Goal: Information Seeking & Learning: Check status

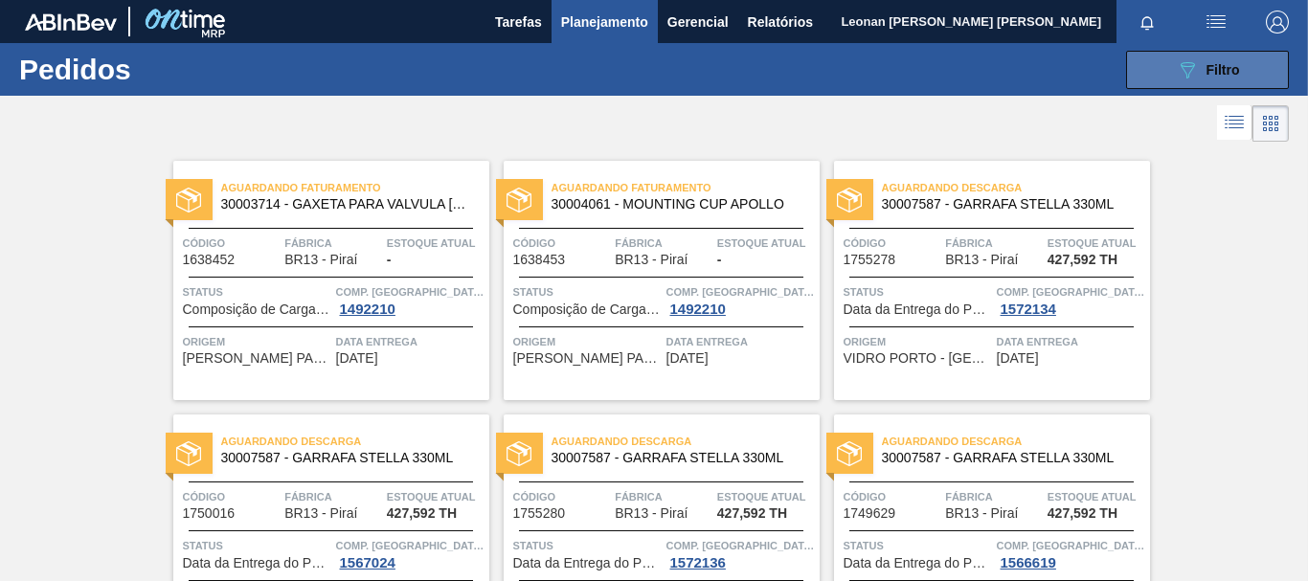
click at [1185, 60] on icon "089F7B8B-B2A5-4AFE-B5C0-19BA573D28AC" at bounding box center [1187, 69] width 23 height 23
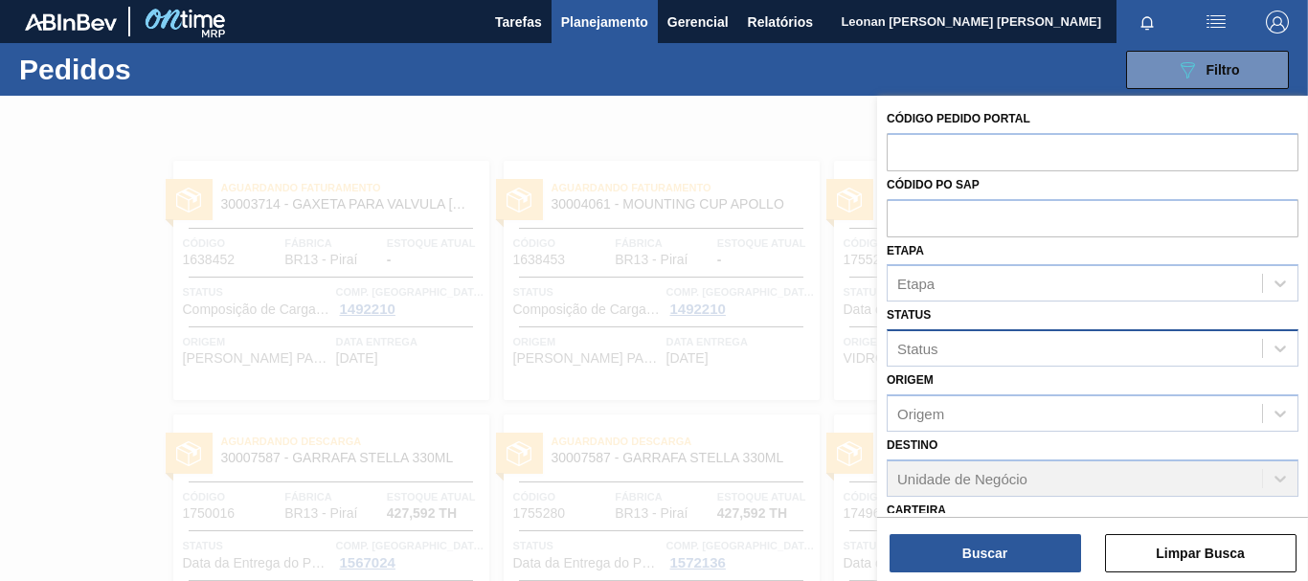
scroll to position [297, 0]
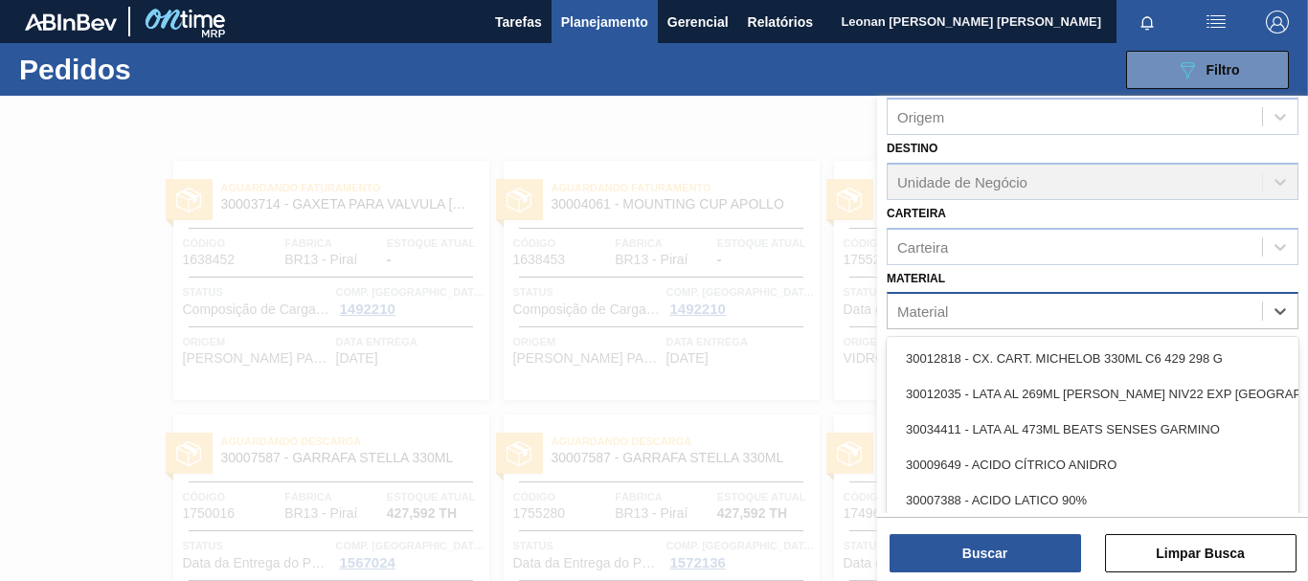
click at [1064, 313] on div "Material" at bounding box center [1075, 312] width 374 height 28
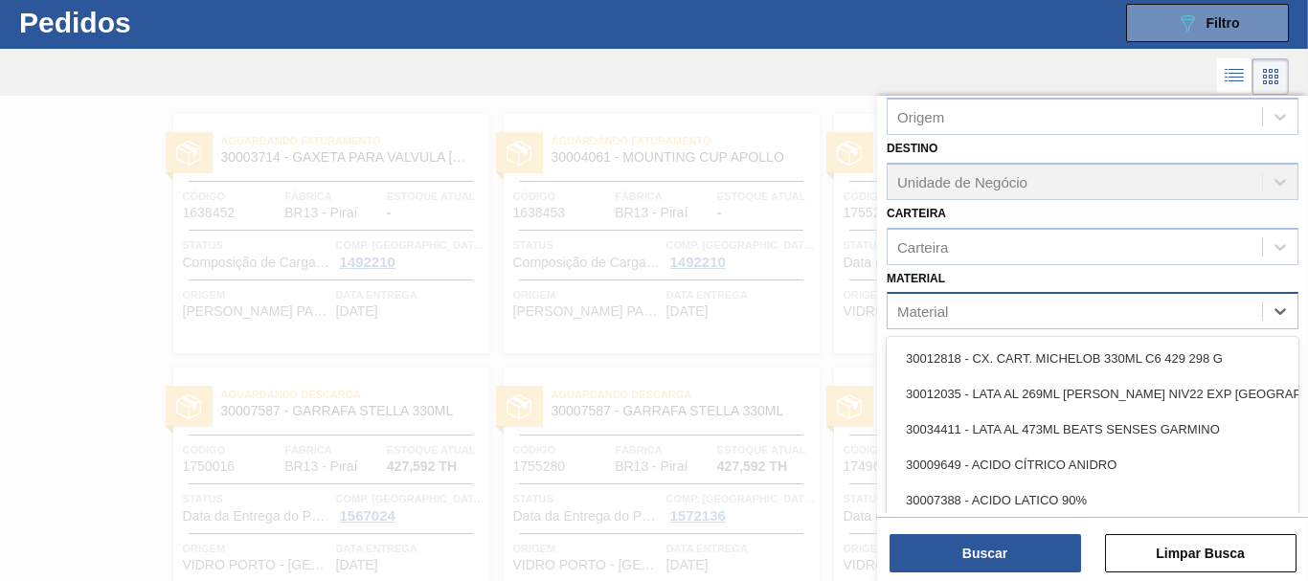
scroll to position [51, 0]
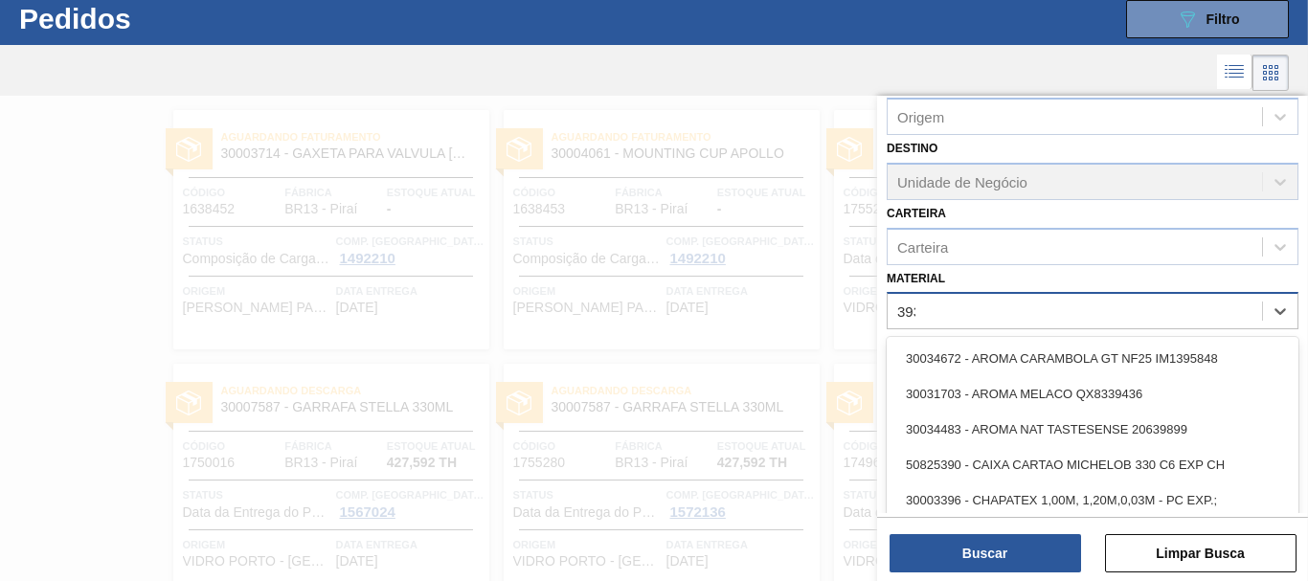
type input "3934"
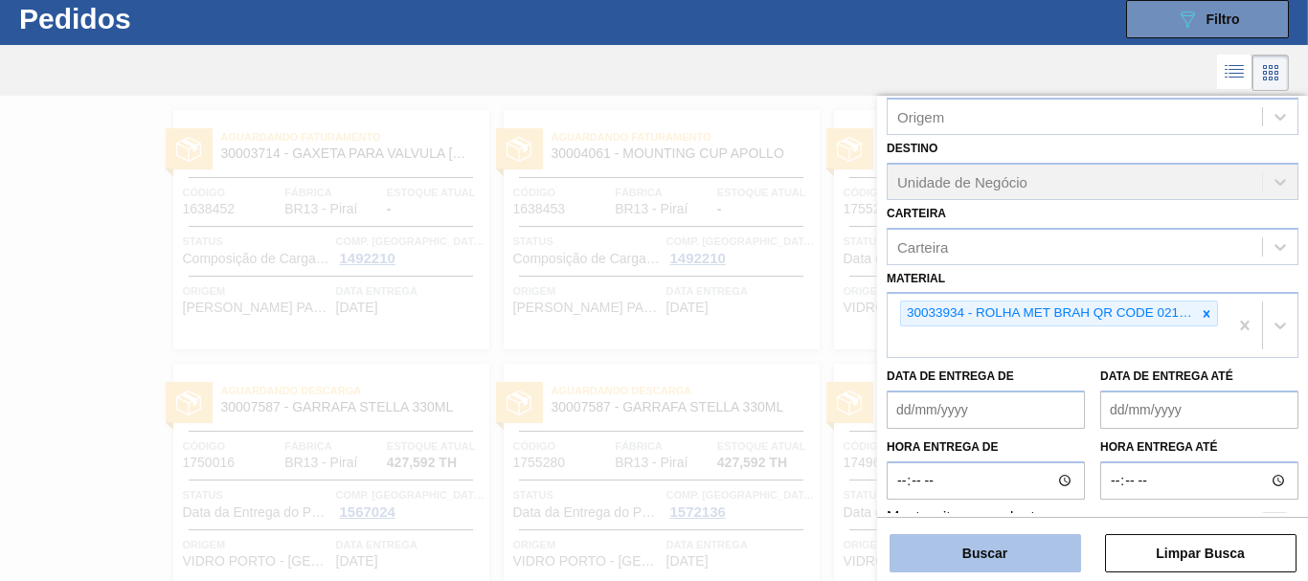
click at [1003, 563] on button "Buscar" at bounding box center [984, 553] width 191 height 38
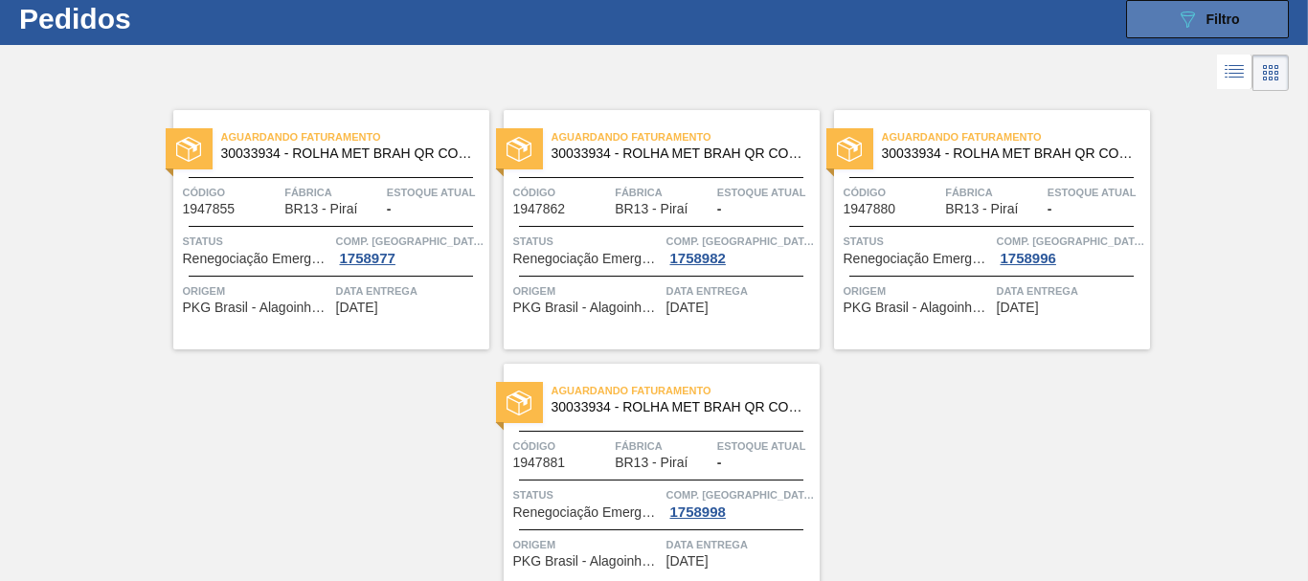
click at [1249, 32] on button "089F7B8B-B2A5-4AFE-B5C0-19BA573D28AC Filtro" at bounding box center [1207, 19] width 163 height 38
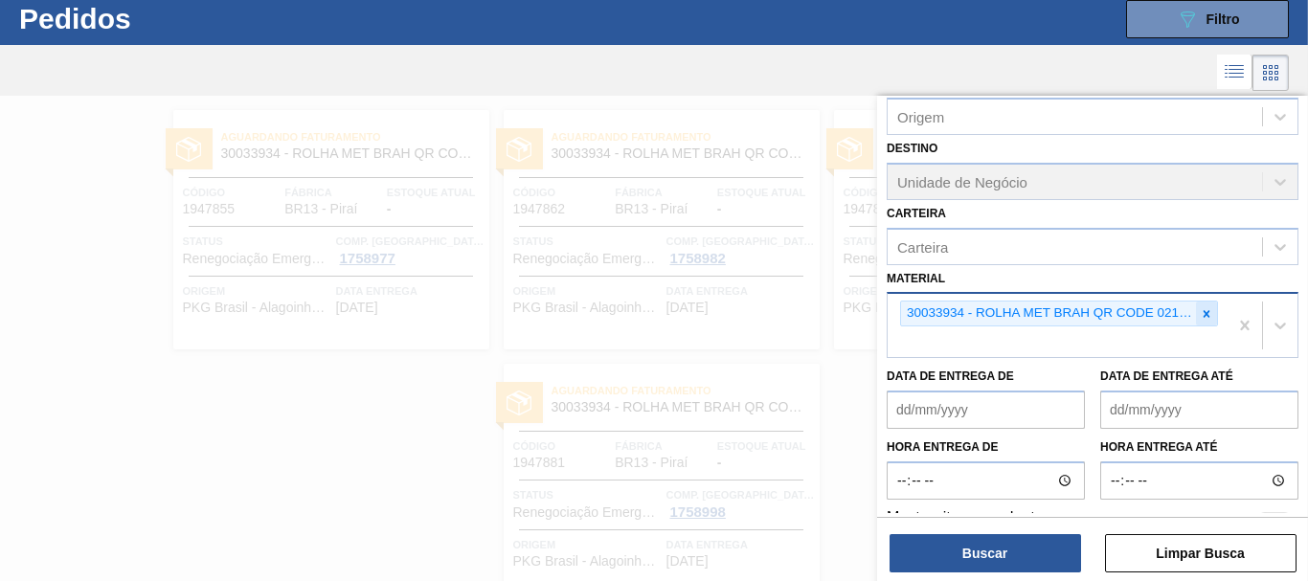
click at [1204, 317] on icon at bounding box center [1207, 313] width 7 height 7
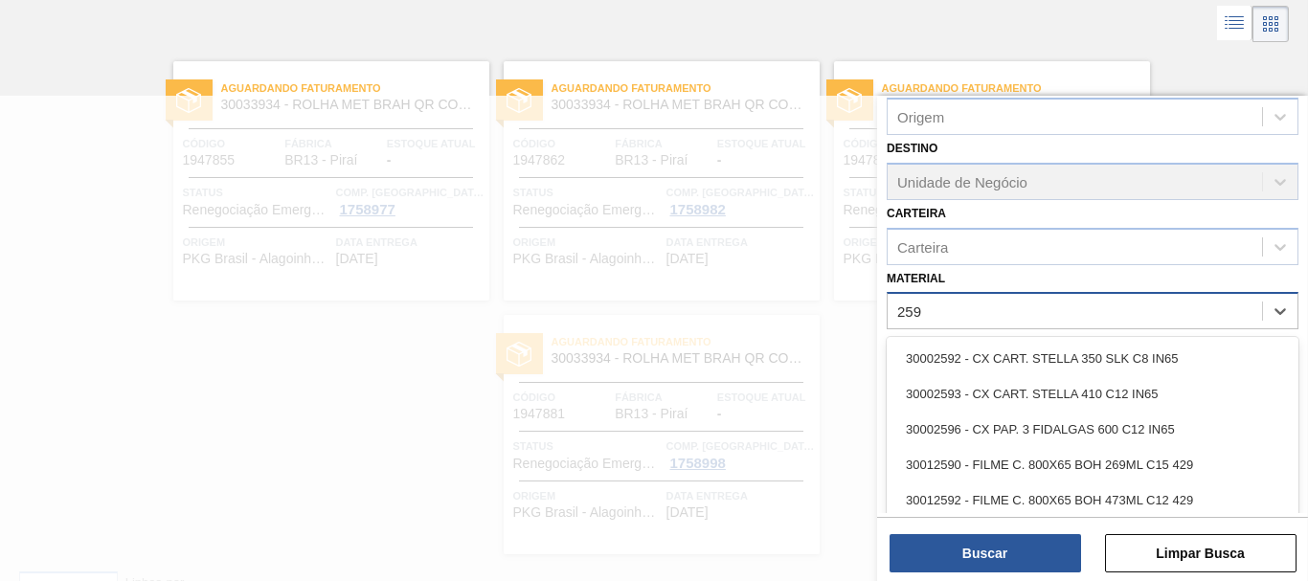
scroll to position [101, 0]
type input "2598"
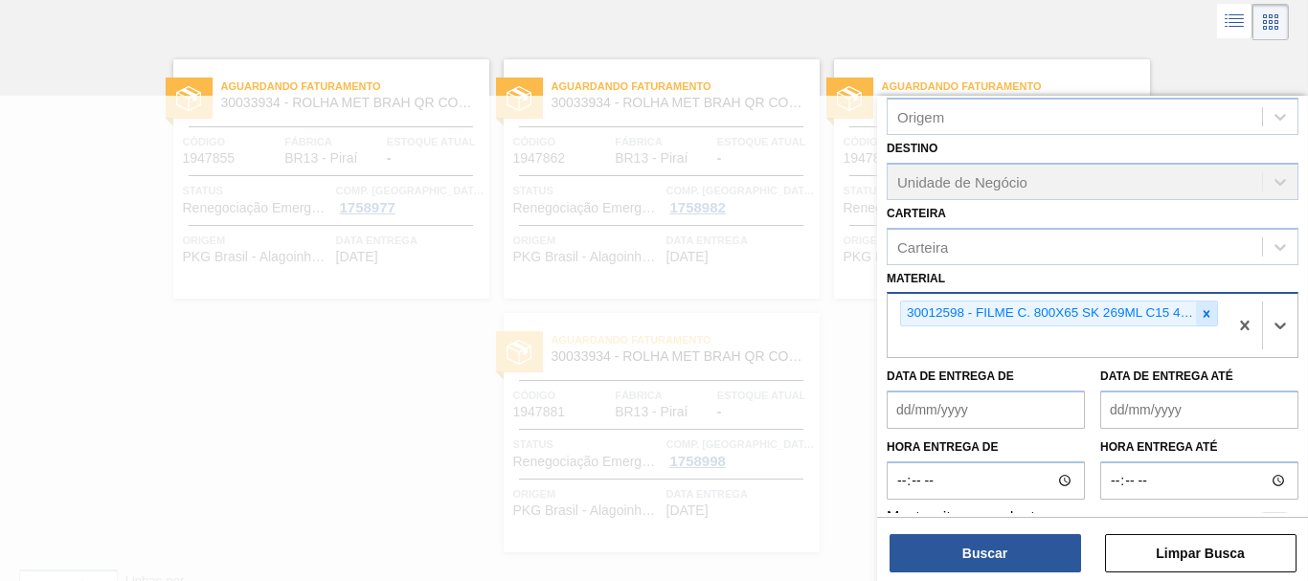
click at [1200, 311] on icon at bounding box center [1206, 313] width 13 height 13
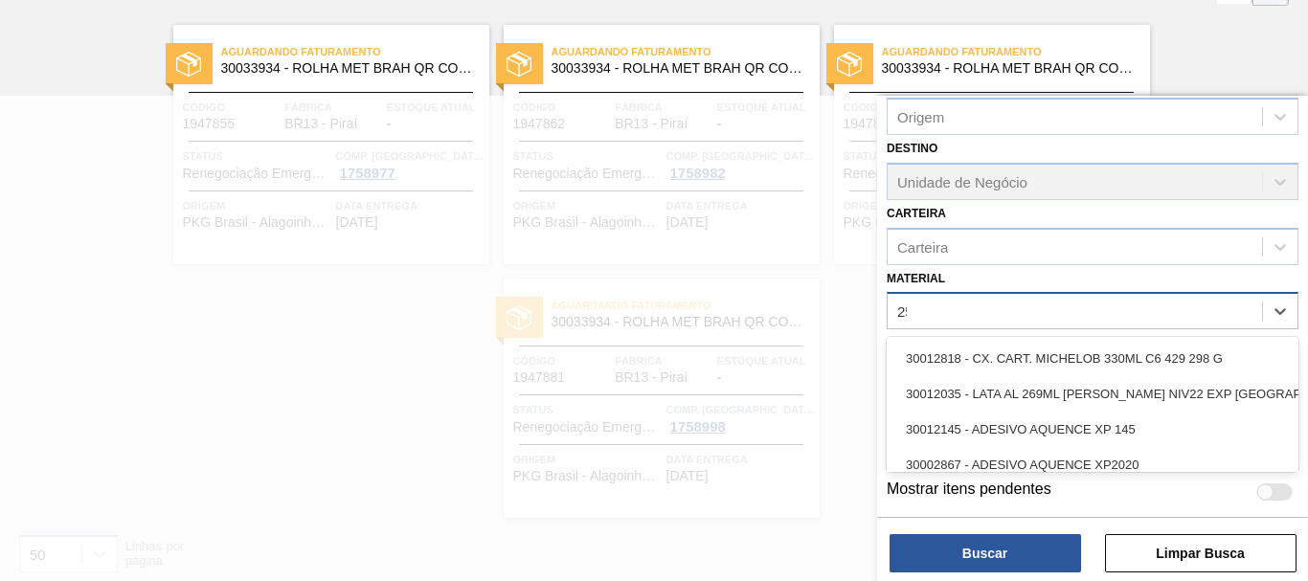
scroll to position [144, 0]
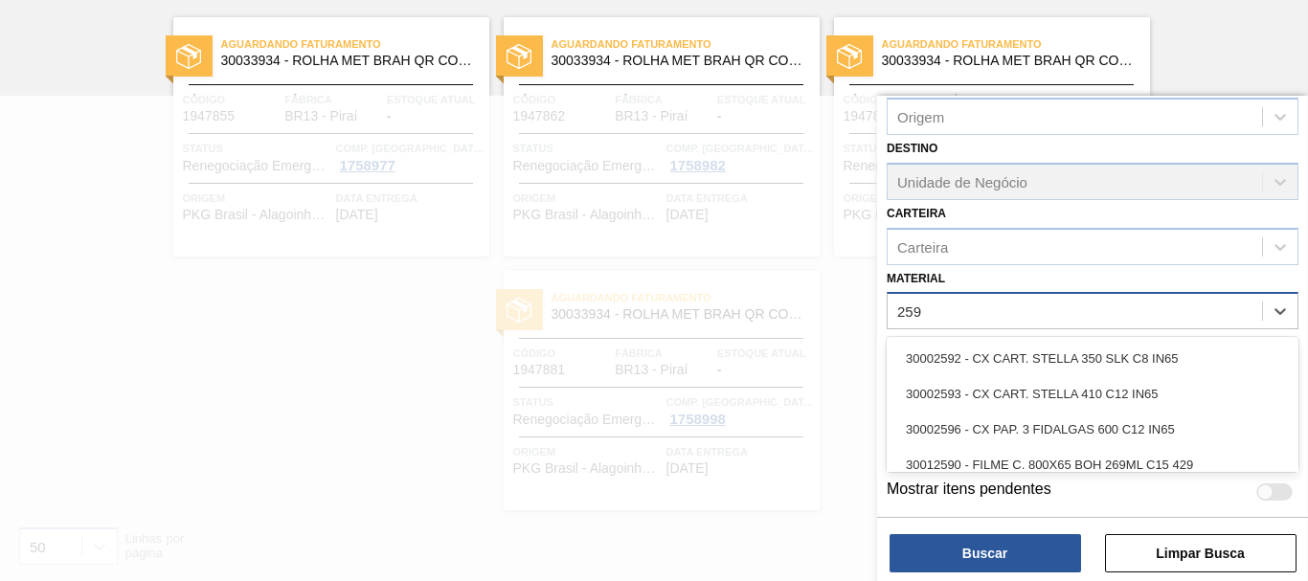
type input "2598"
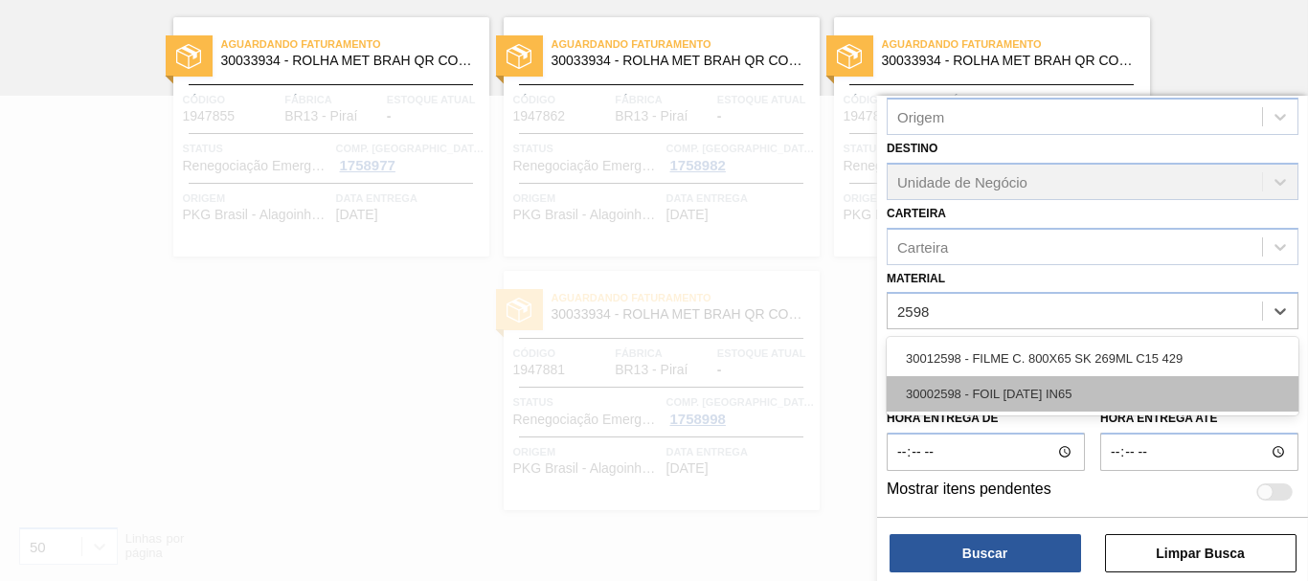
click at [1046, 393] on div "30002598 - FOIL [DATE] IN65" at bounding box center [1093, 393] width 412 height 35
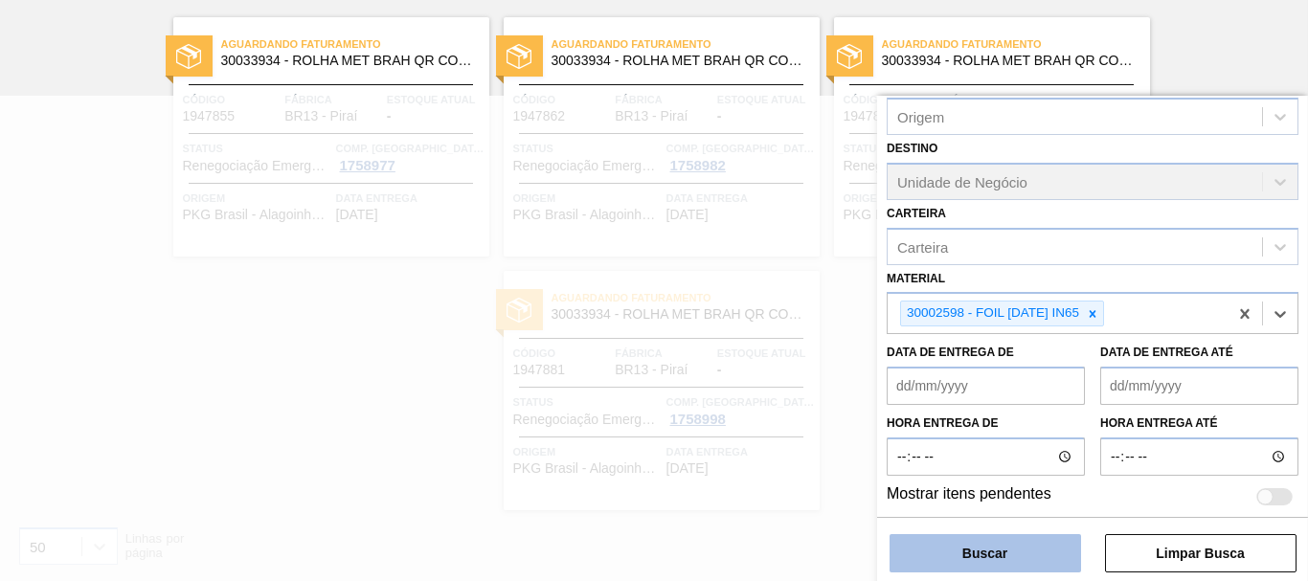
click at [1024, 550] on button "Buscar" at bounding box center [984, 553] width 191 height 38
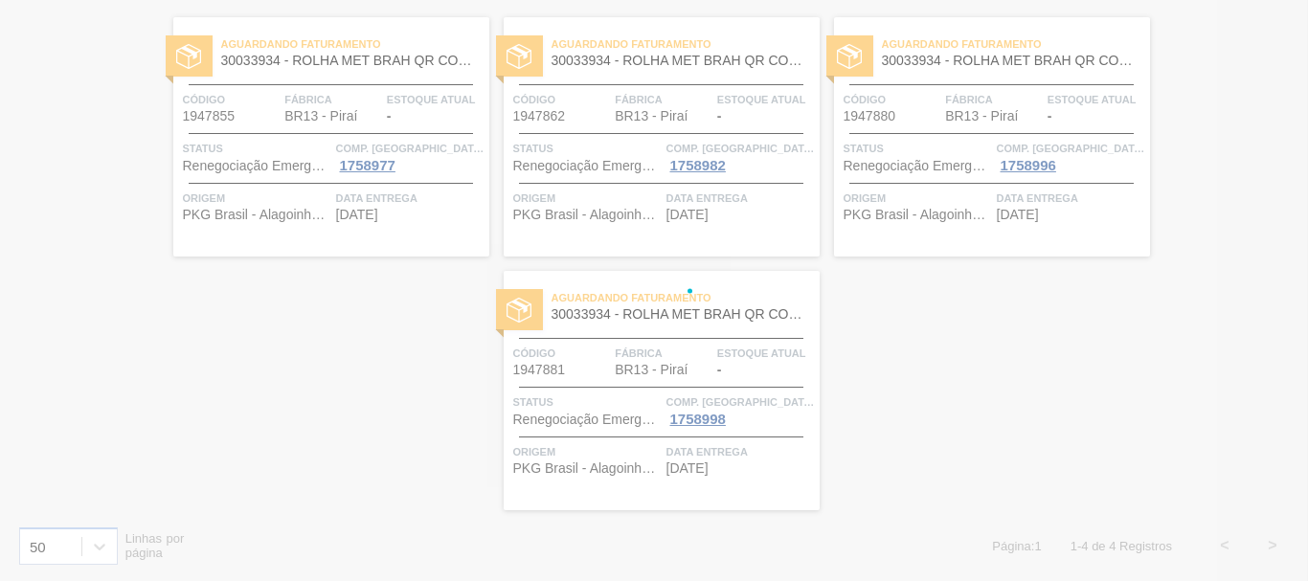
scroll to position [0, 0]
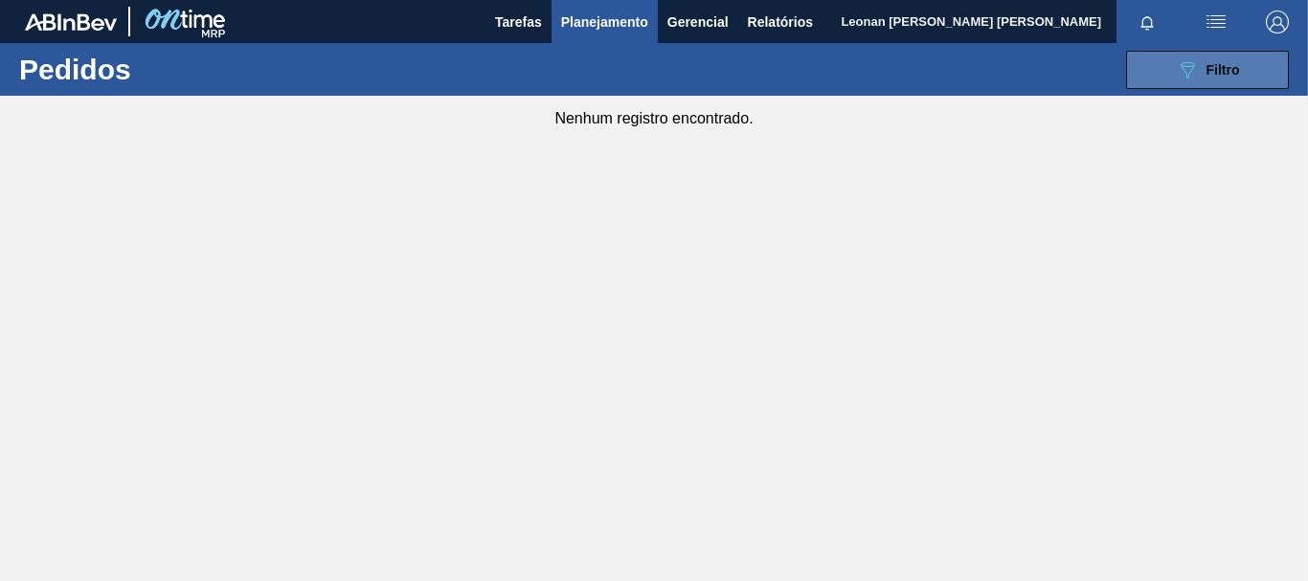
click at [1154, 60] on button "089F7B8B-B2A5-4AFE-B5C0-19BA573D28AC Filtro" at bounding box center [1207, 70] width 163 height 38
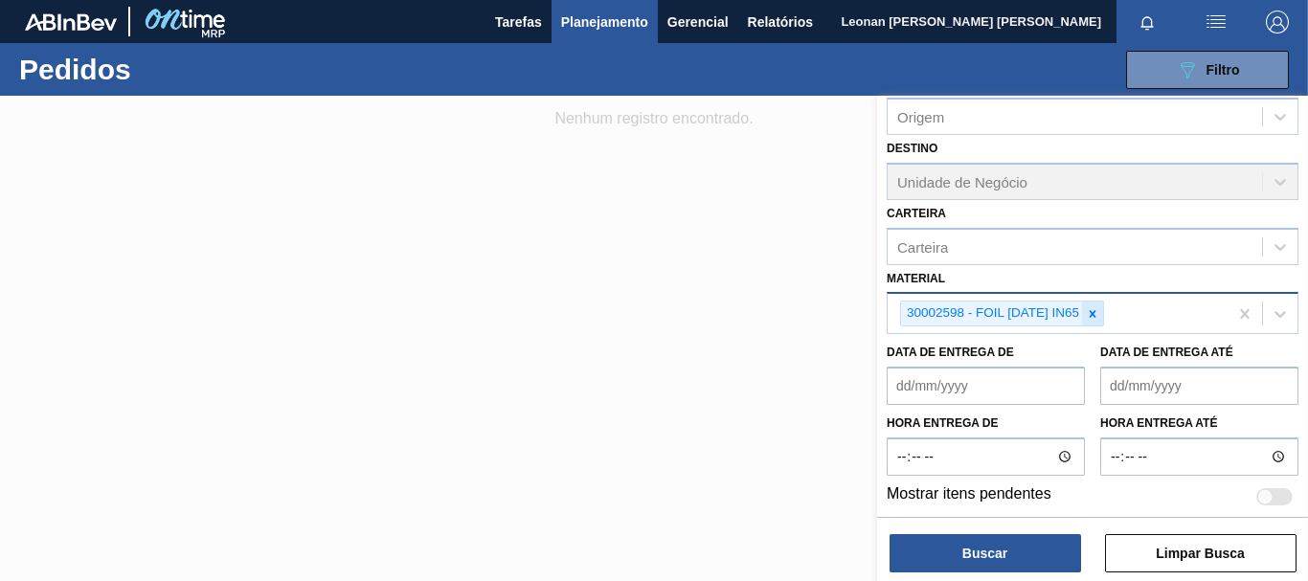
click at [1091, 313] on icon at bounding box center [1092, 313] width 13 height 13
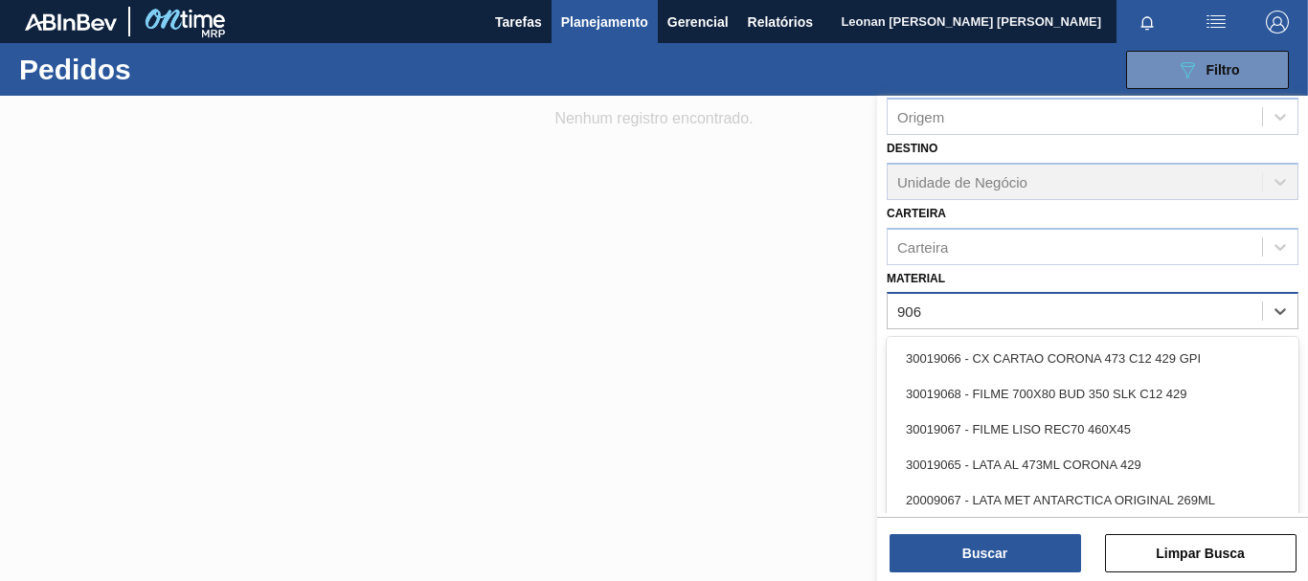
type input "9068"
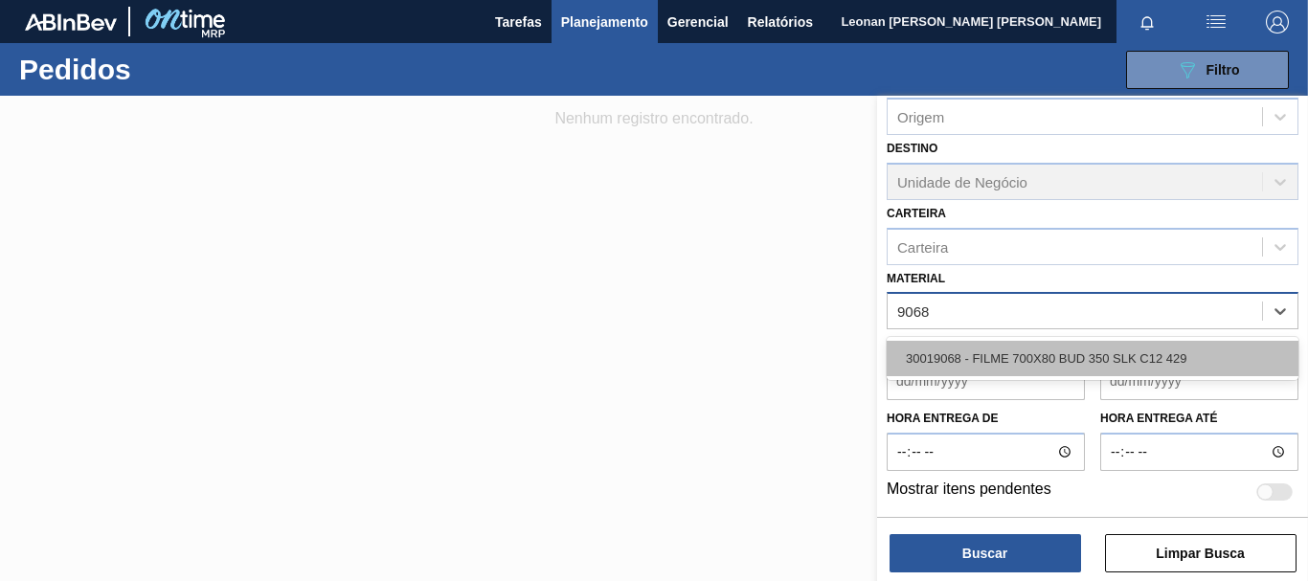
click at [1089, 352] on div "30019068 - FILME 700X80 BUD 350 SLK C12 429" at bounding box center [1093, 358] width 412 height 35
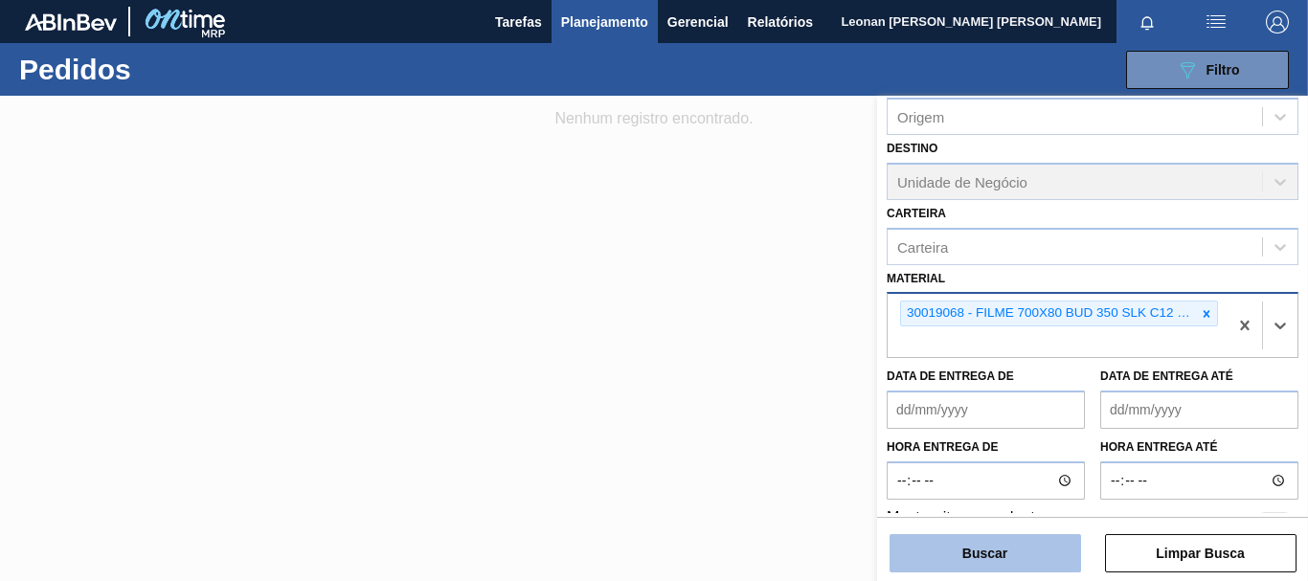
click at [1015, 562] on button "Buscar" at bounding box center [984, 553] width 191 height 38
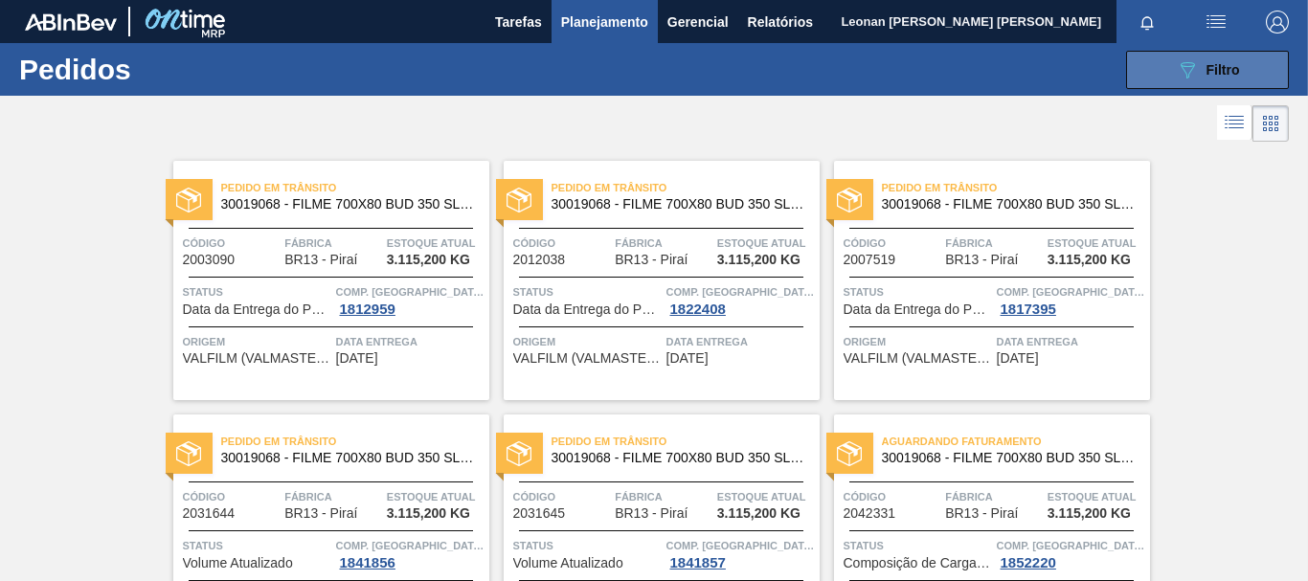
click at [1142, 70] on button "089F7B8B-B2A5-4AFE-B5C0-19BA573D28AC Filtro" at bounding box center [1207, 70] width 163 height 38
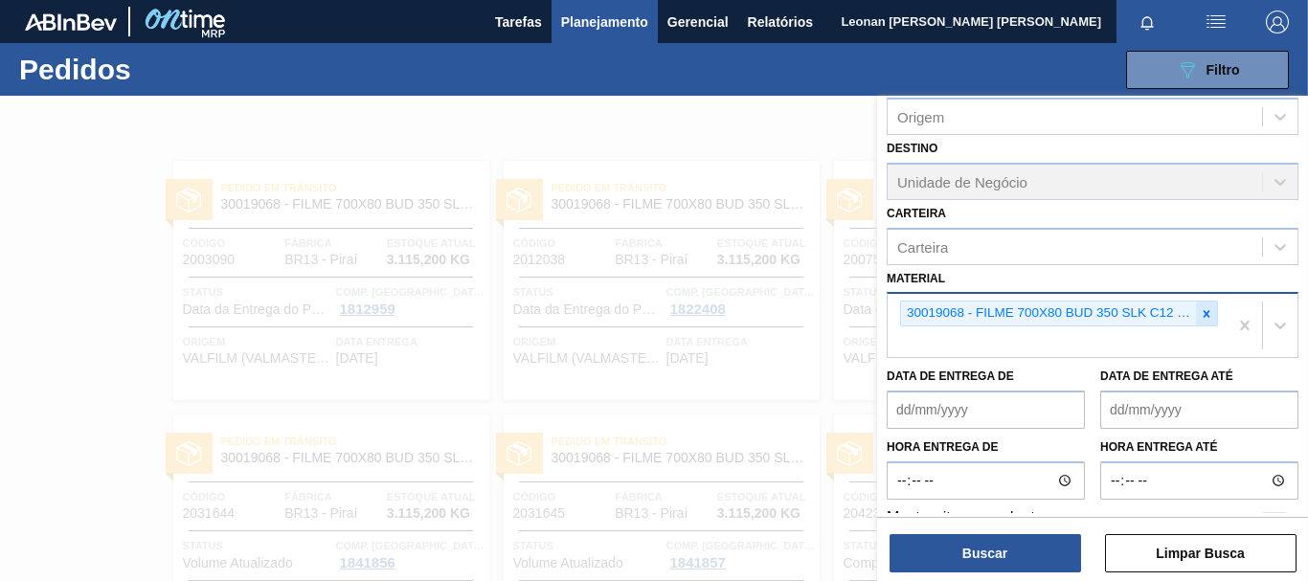
click at [1209, 319] on icon at bounding box center [1206, 313] width 13 height 13
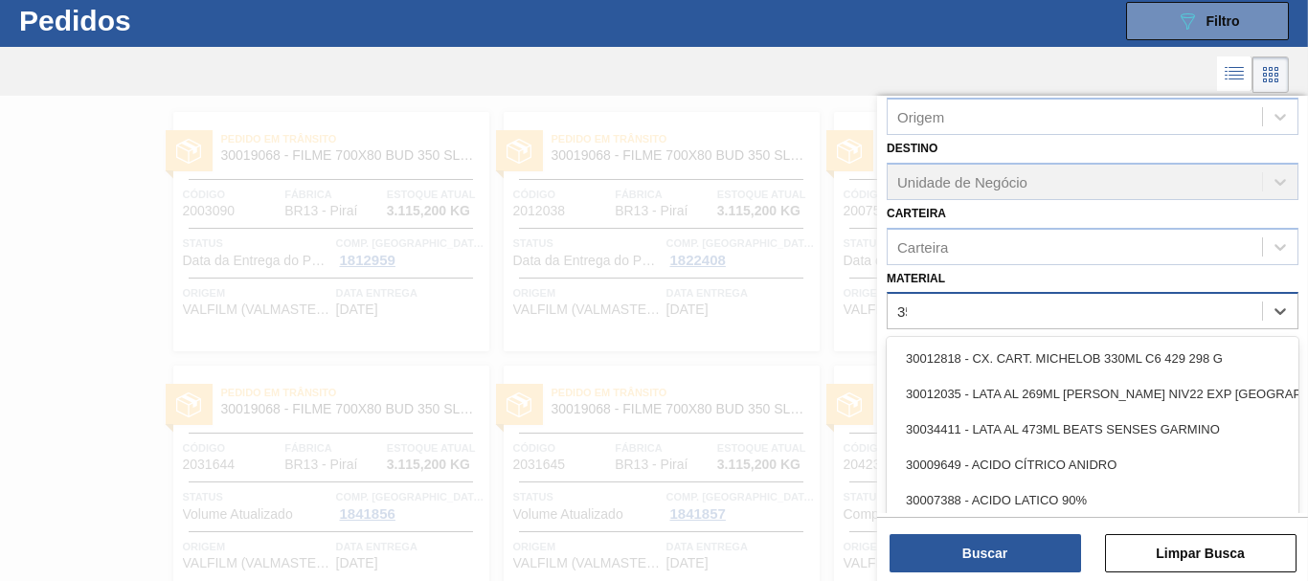
scroll to position [51, 0]
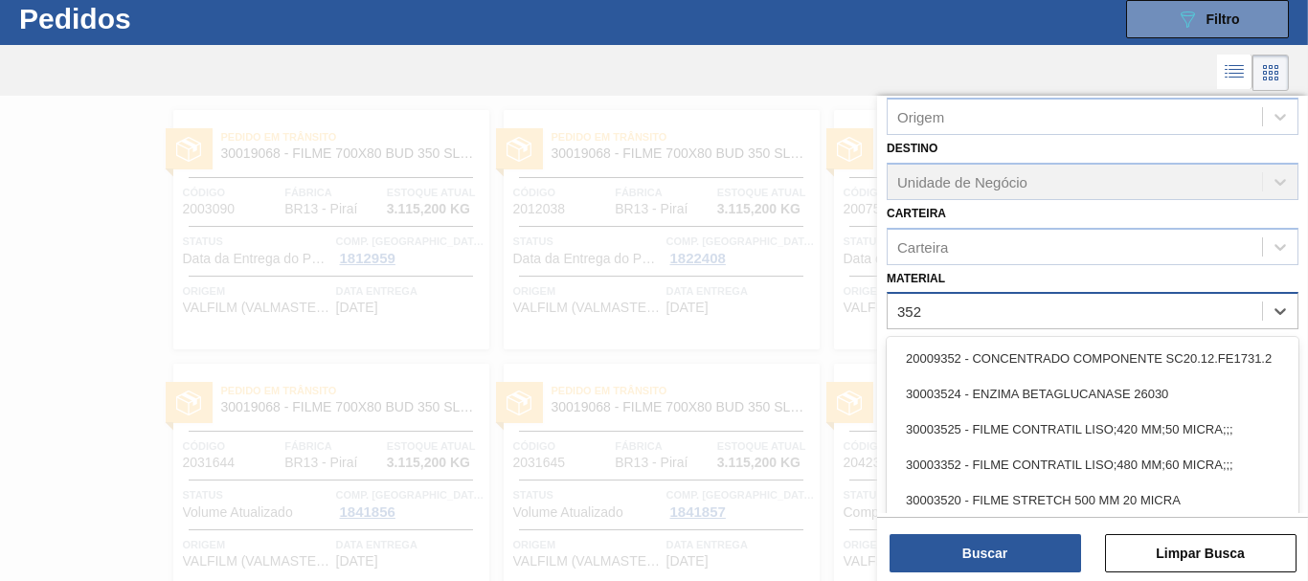
type input "3525"
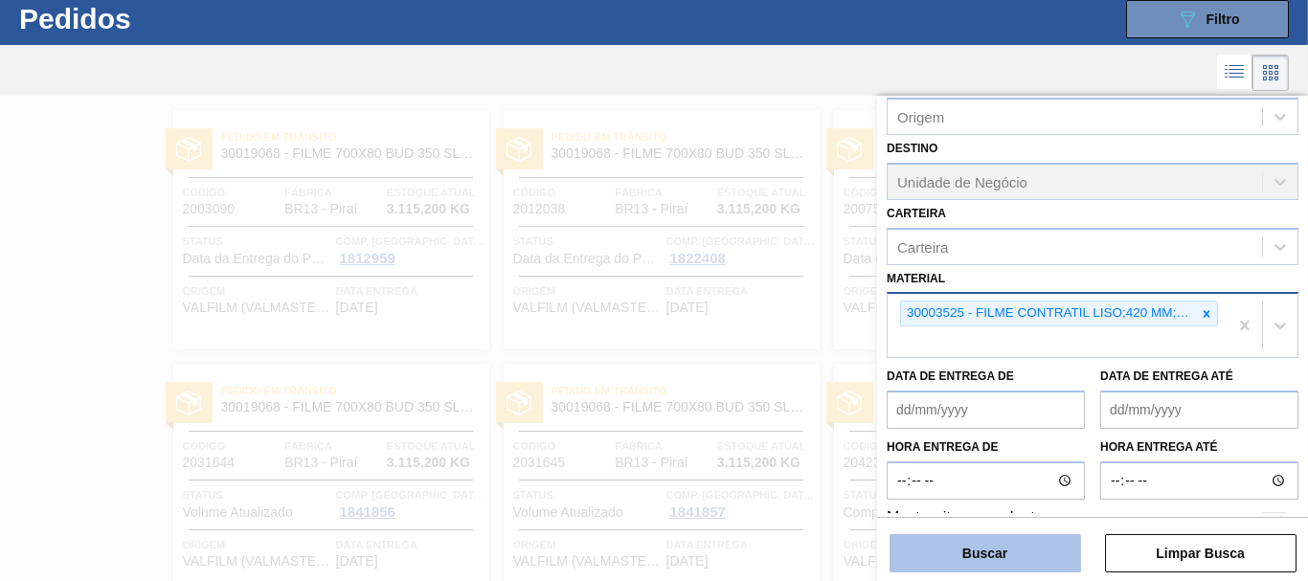
click at [996, 554] on button "Buscar" at bounding box center [984, 553] width 191 height 38
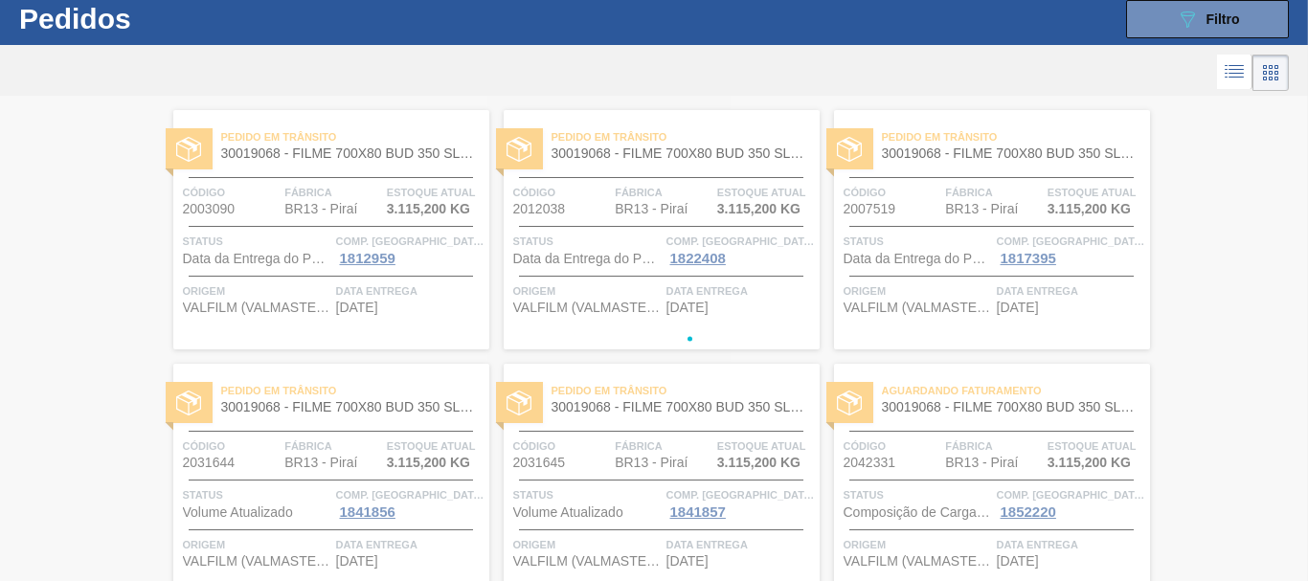
scroll to position [0, 0]
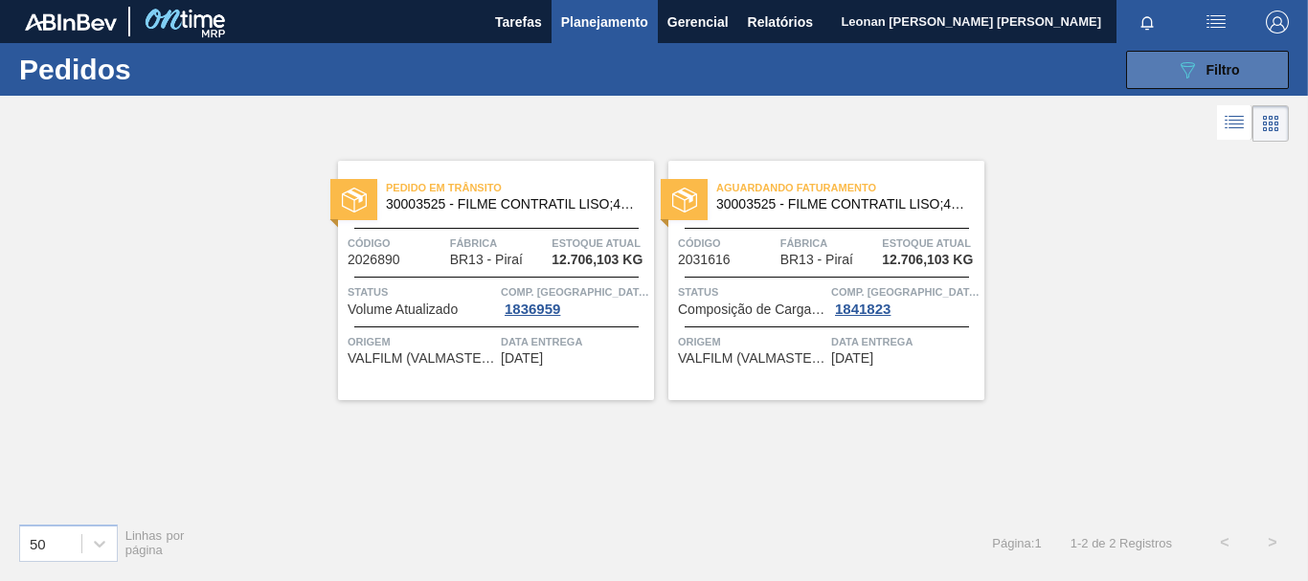
click at [1179, 69] on icon "089F7B8B-B2A5-4AFE-B5C0-19BA573D28AC" at bounding box center [1187, 69] width 23 height 23
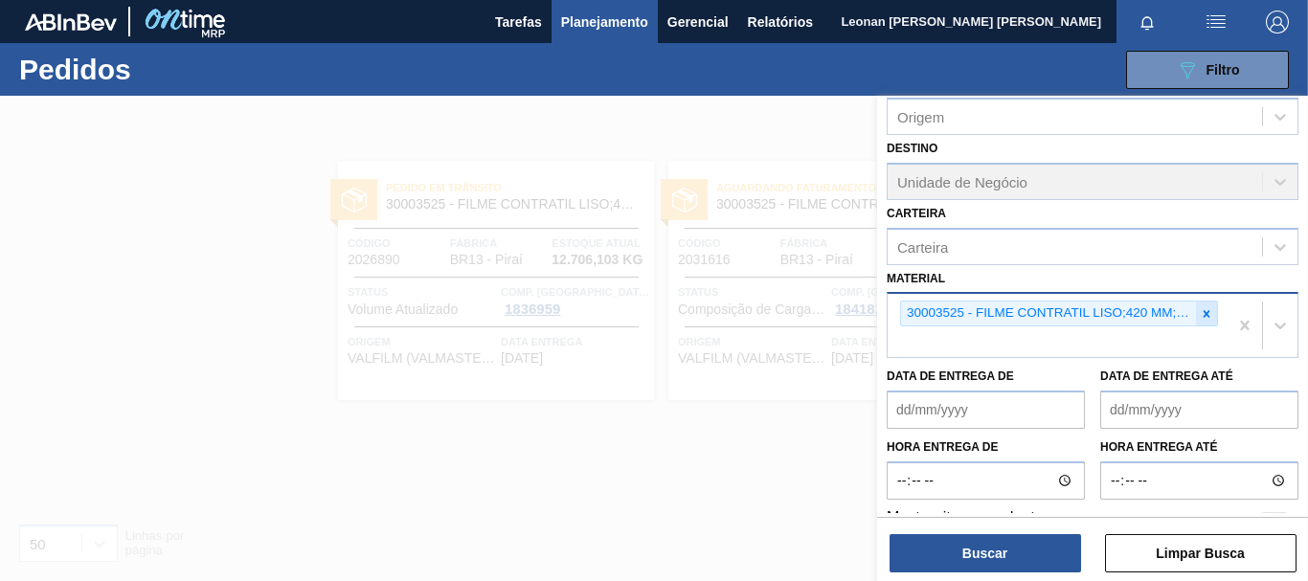
click at [1204, 314] on icon at bounding box center [1207, 313] width 7 height 7
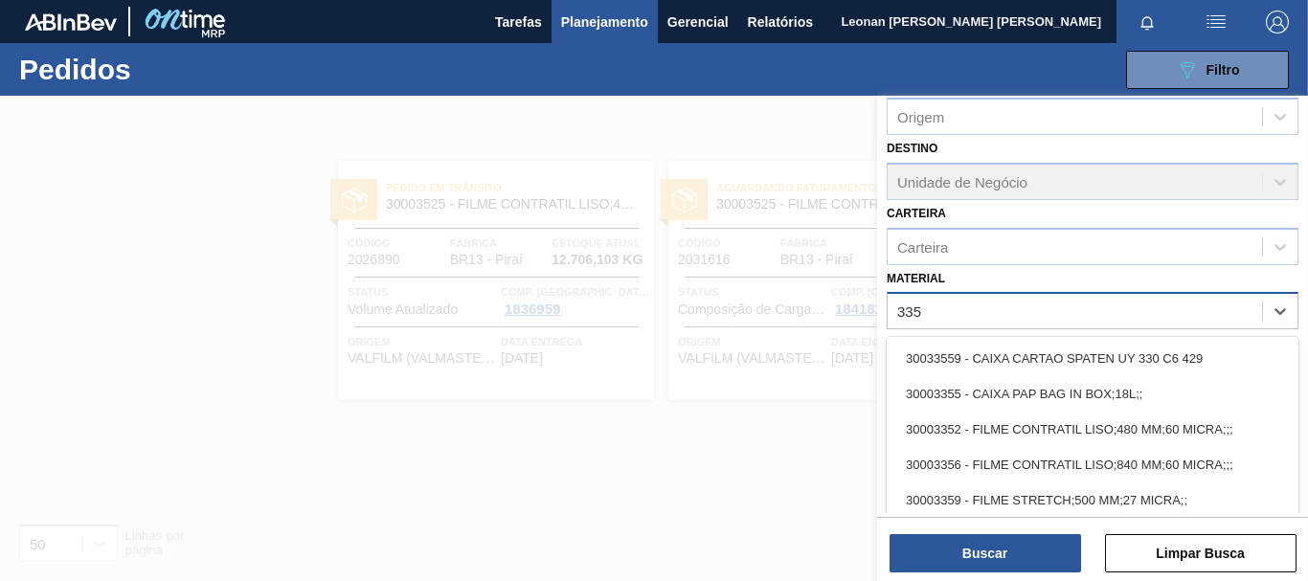
type input "3359"
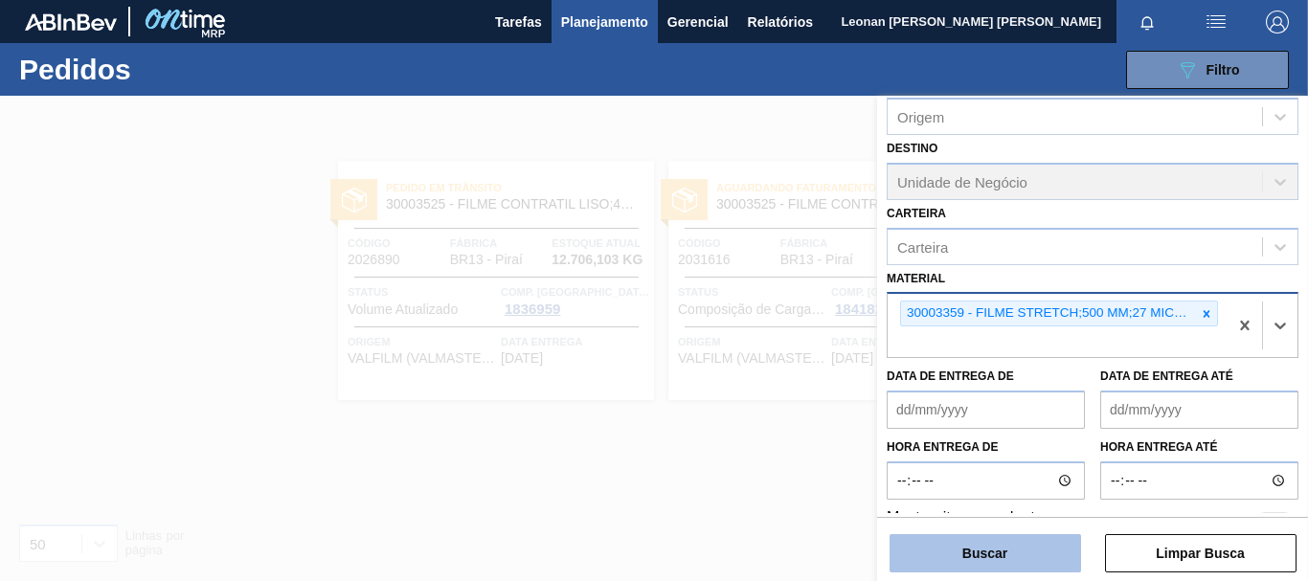
click at [1070, 550] on button "Buscar" at bounding box center [984, 553] width 191 height 38
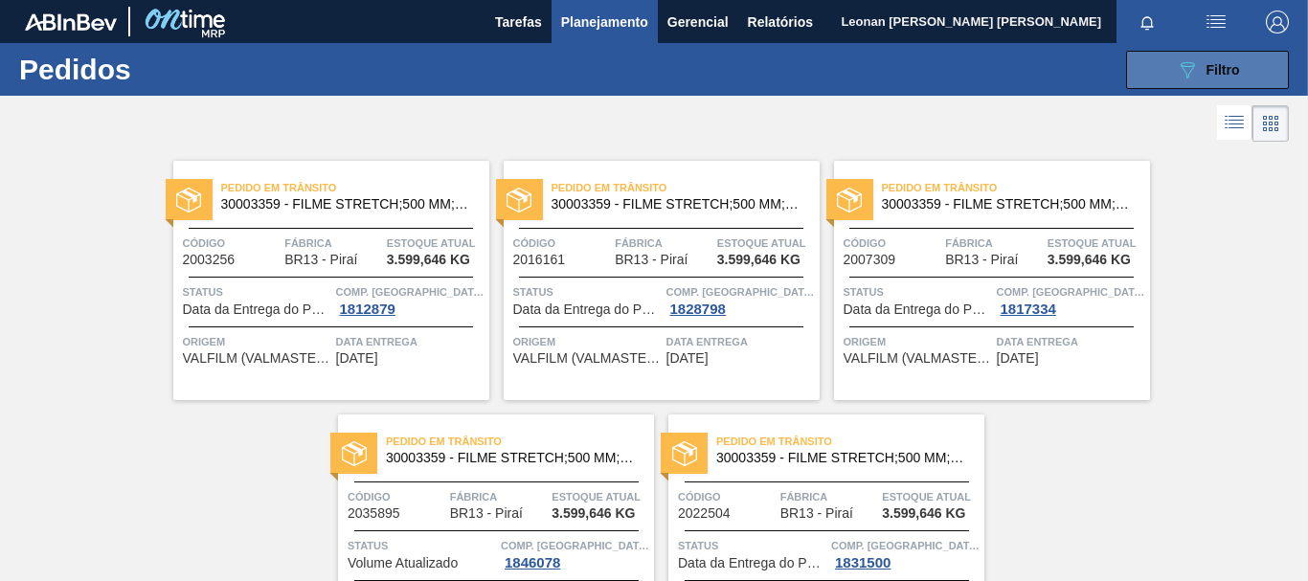
click at [1148, 74] on button "089F7B8B-B2A5-4AFE-B5C0-19BA573D28AC Filtro" at bounding box center [1207, 70] width 163 height 38
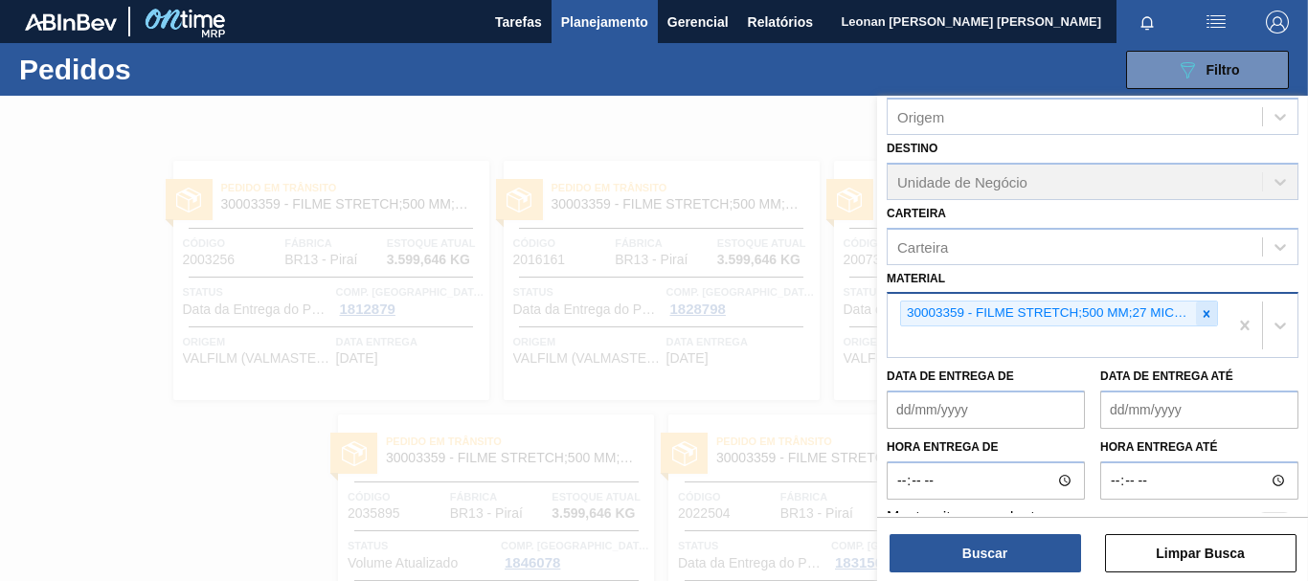
click at [1204, 317] on icon at bounding box center [1207, 313] width 7 height 7
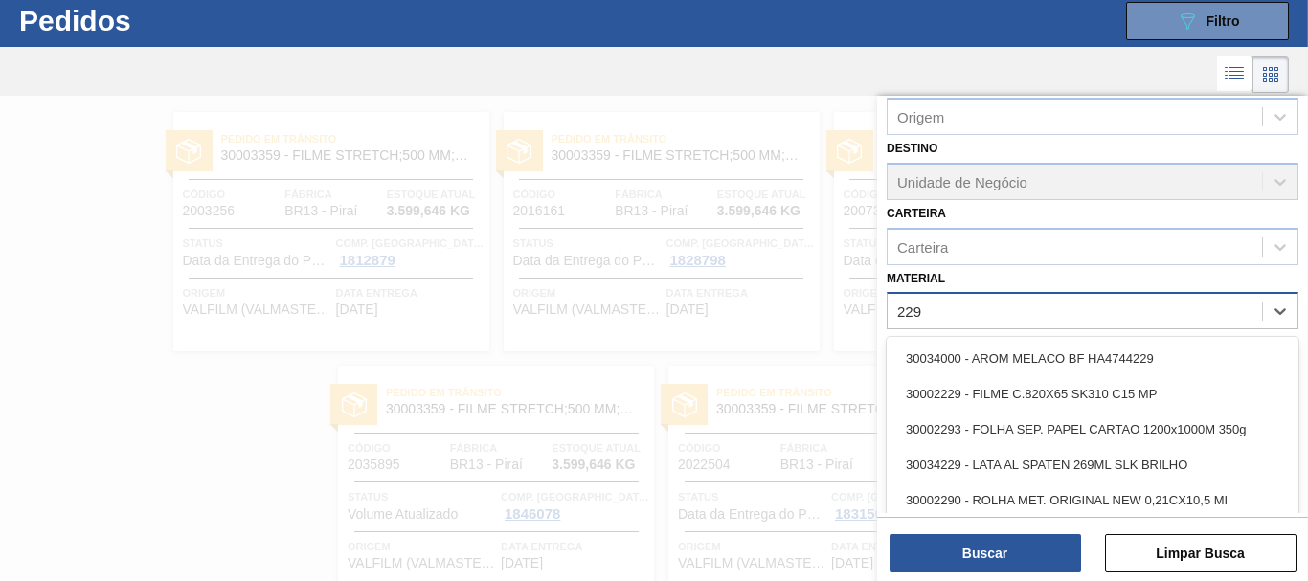
scroll to position [51, 0]
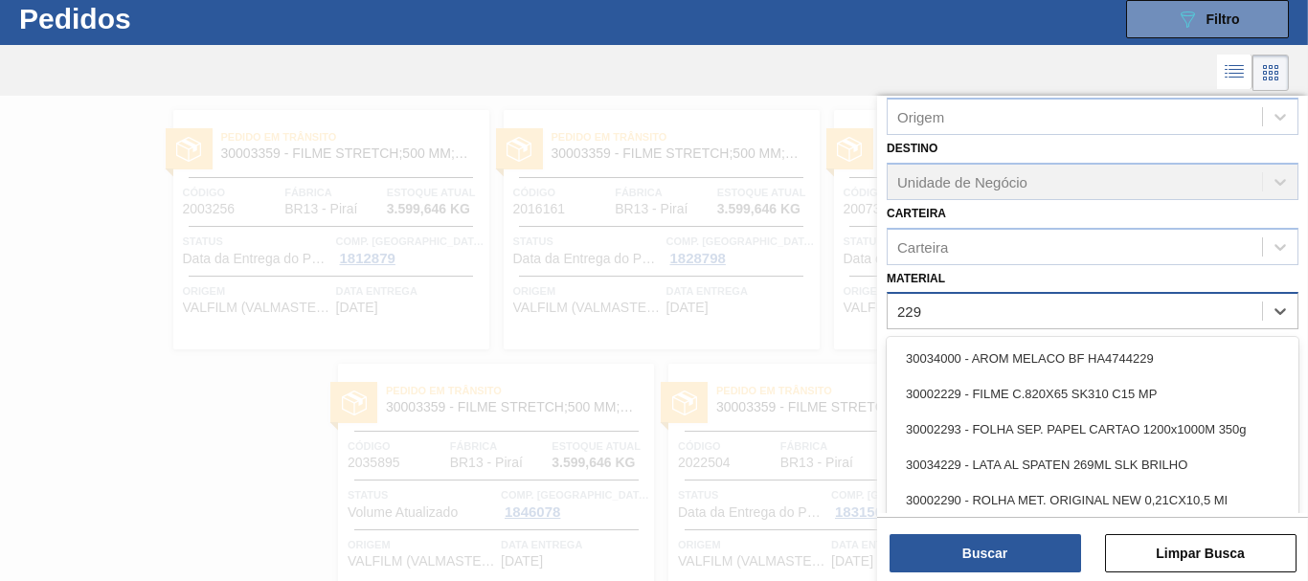
type input "2293"
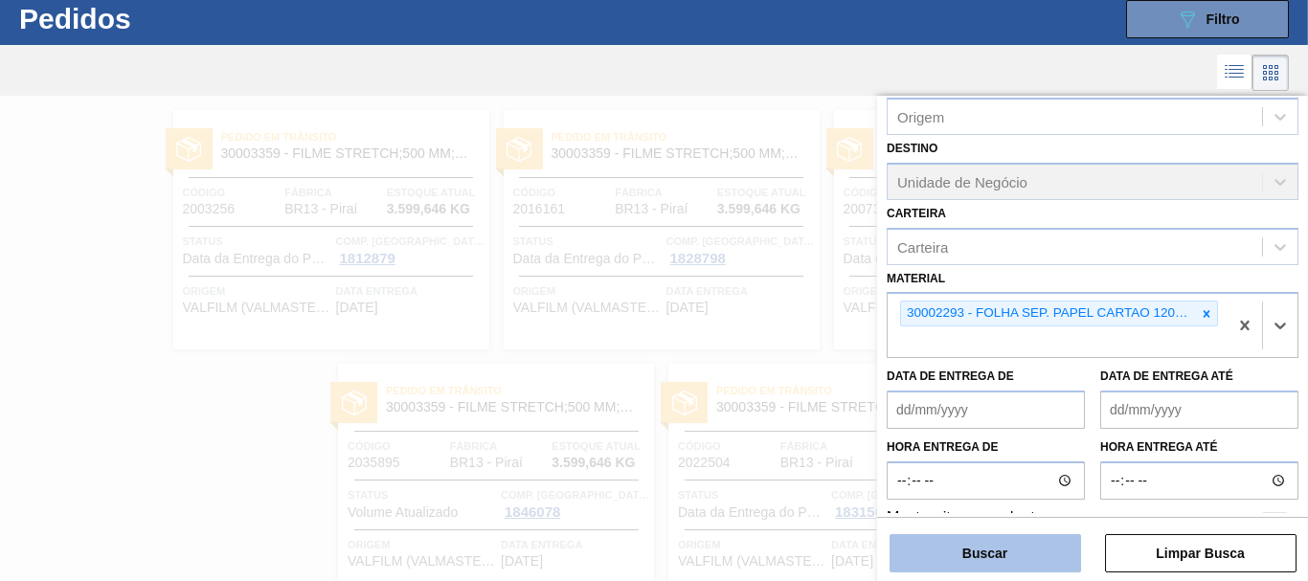
click at [1012, 566] on button "Buscar" at bounding box center [984, 553] width 191 height 38
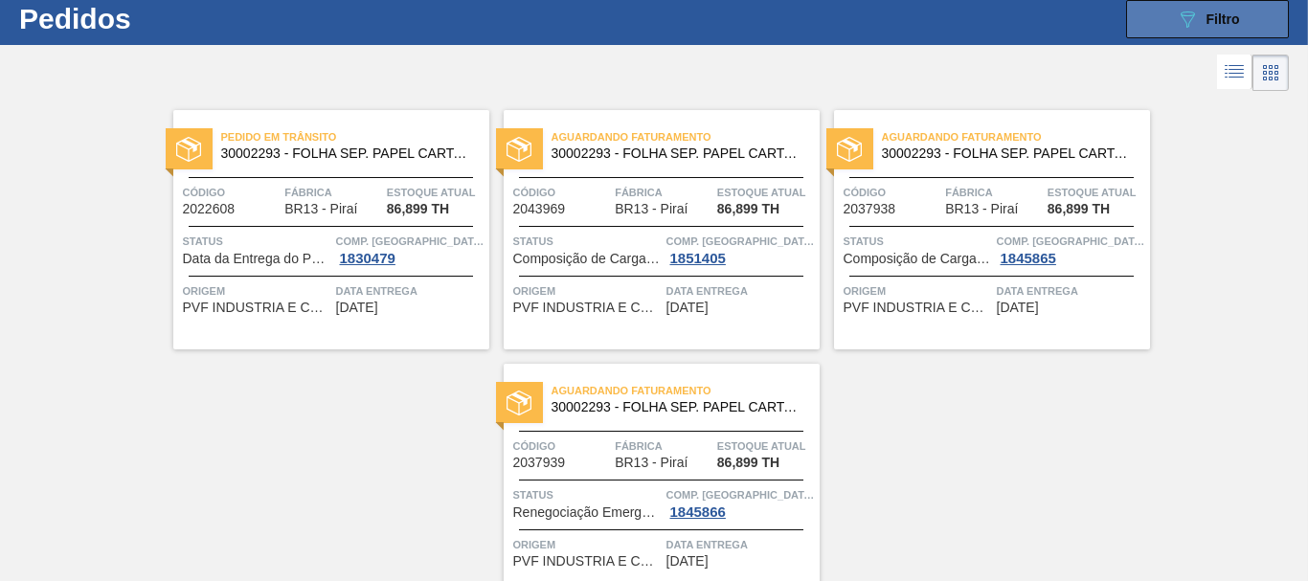
click at [1179, 25] on icon "089F7B8B-B2A5-4AFE-B5C0-19BA573D28AC" at bounding box center [1187, 19] width 23 height 23
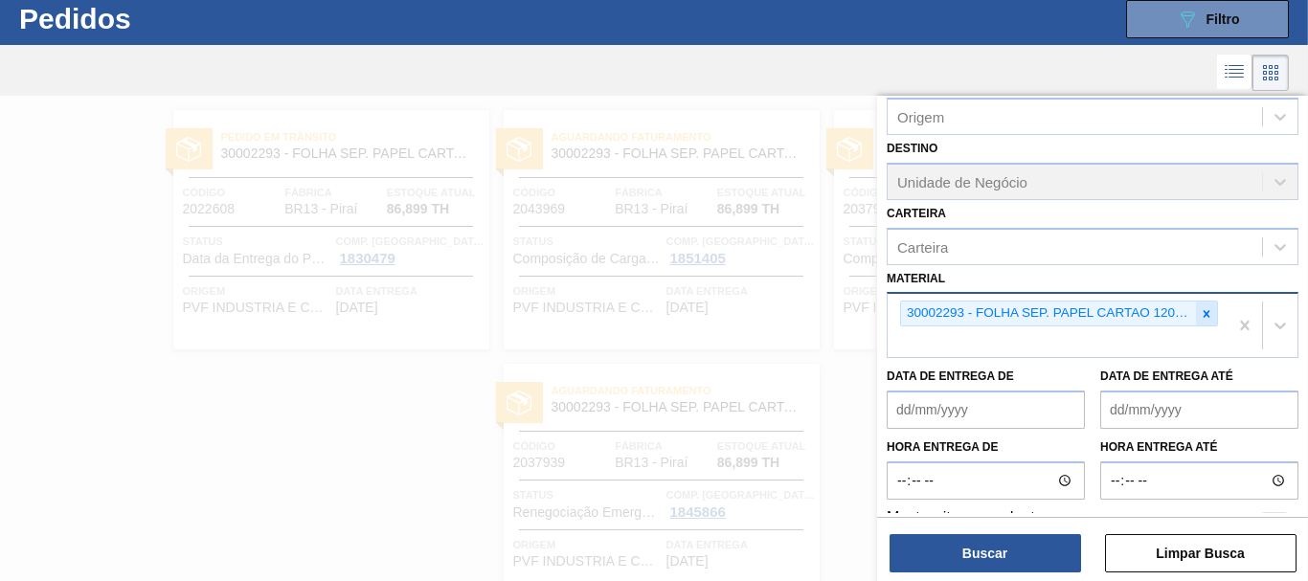
click at [1201, 314] on icon at bounding box center [1206, 313] width 13 height 13
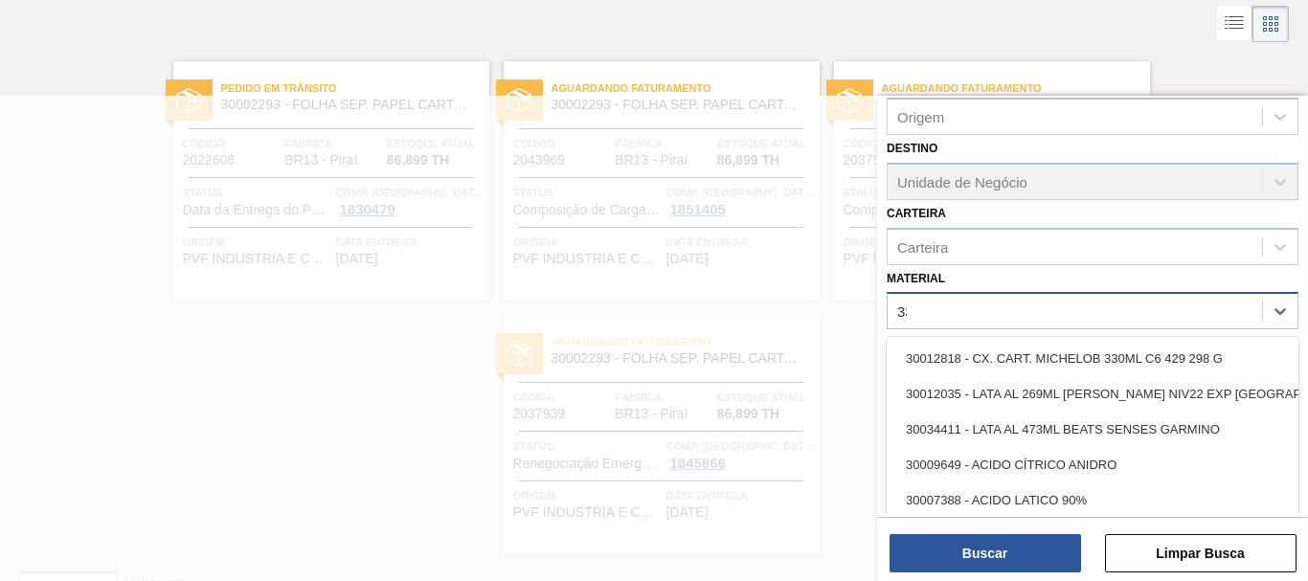
scroll to position [101, 0]
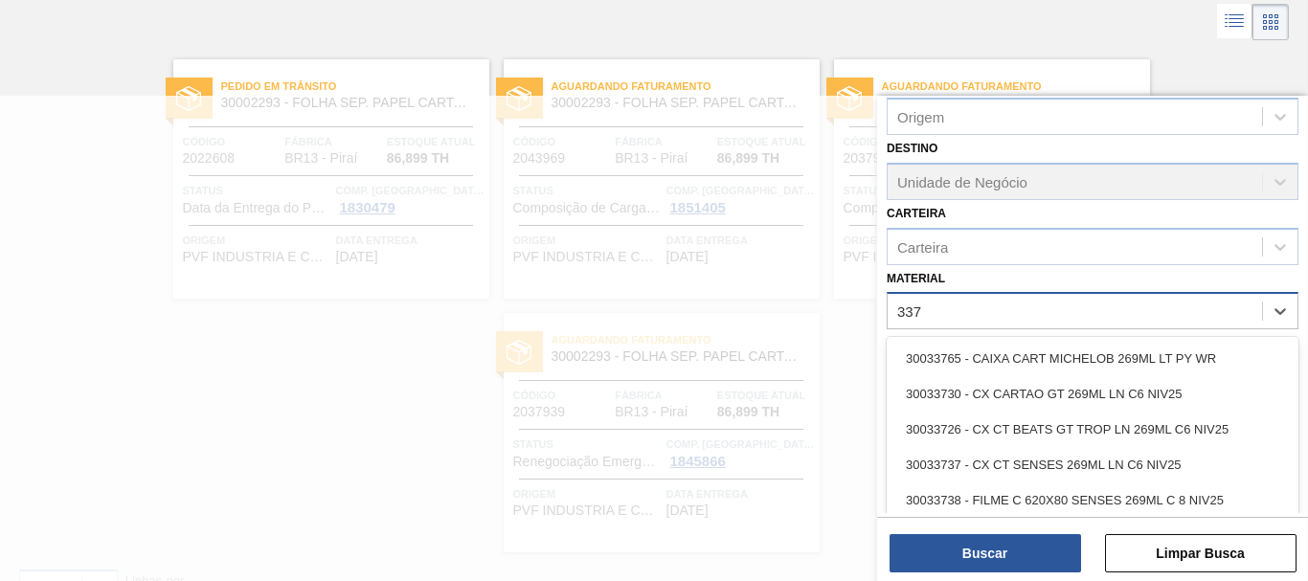
type input "3371"
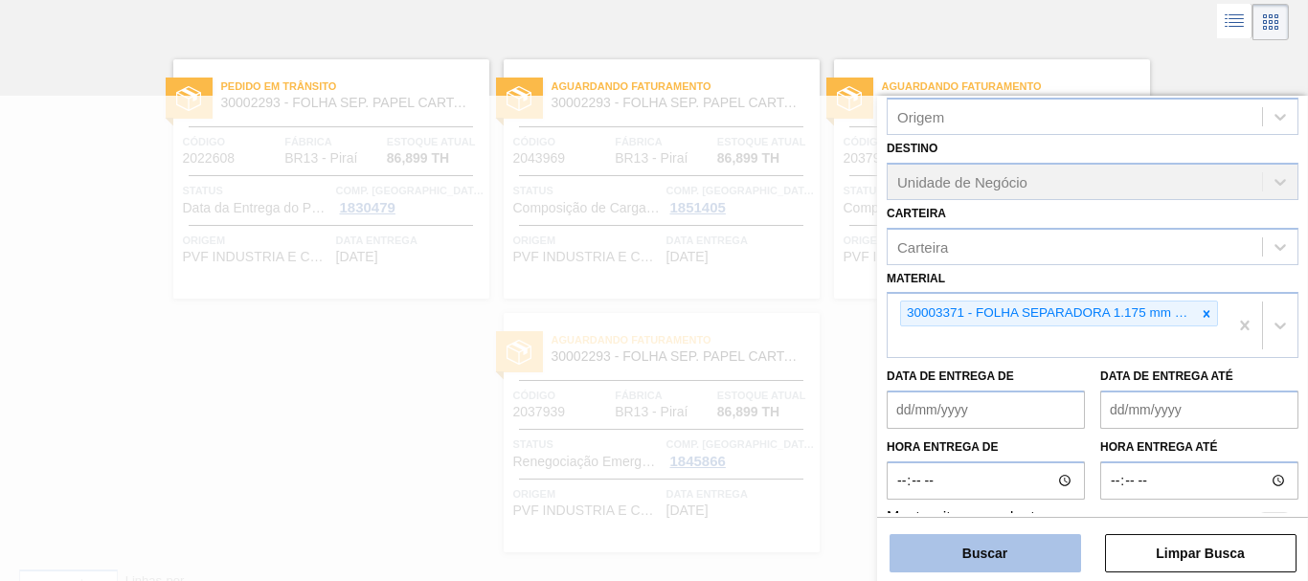
click at [980, 561] on button "Buscar" at bounding box center [984, 553] width 191 height 38
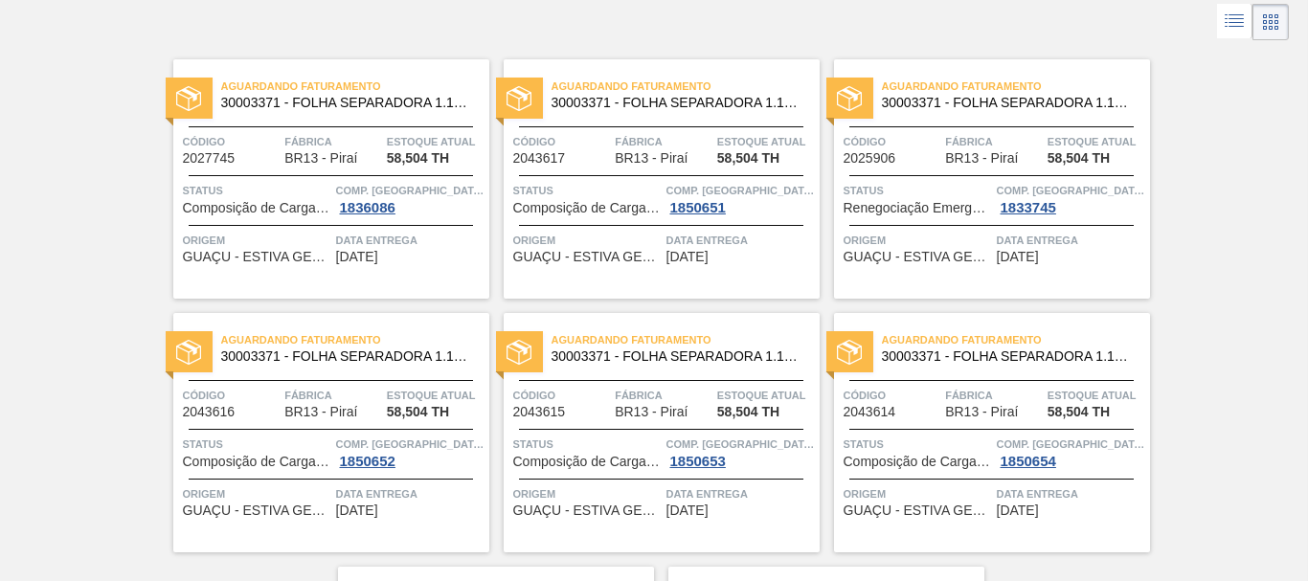
scroll to position [0, 0]
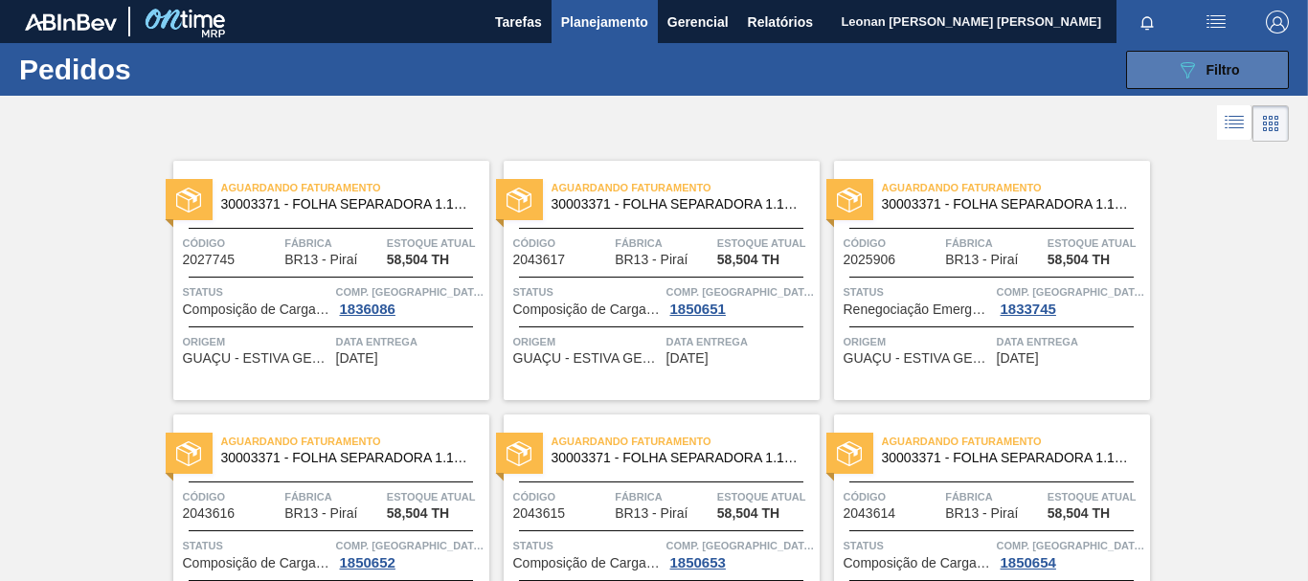
click at [1235, 72] on span "Filtro" at bounding box center [1223, 69] width 34 height 15
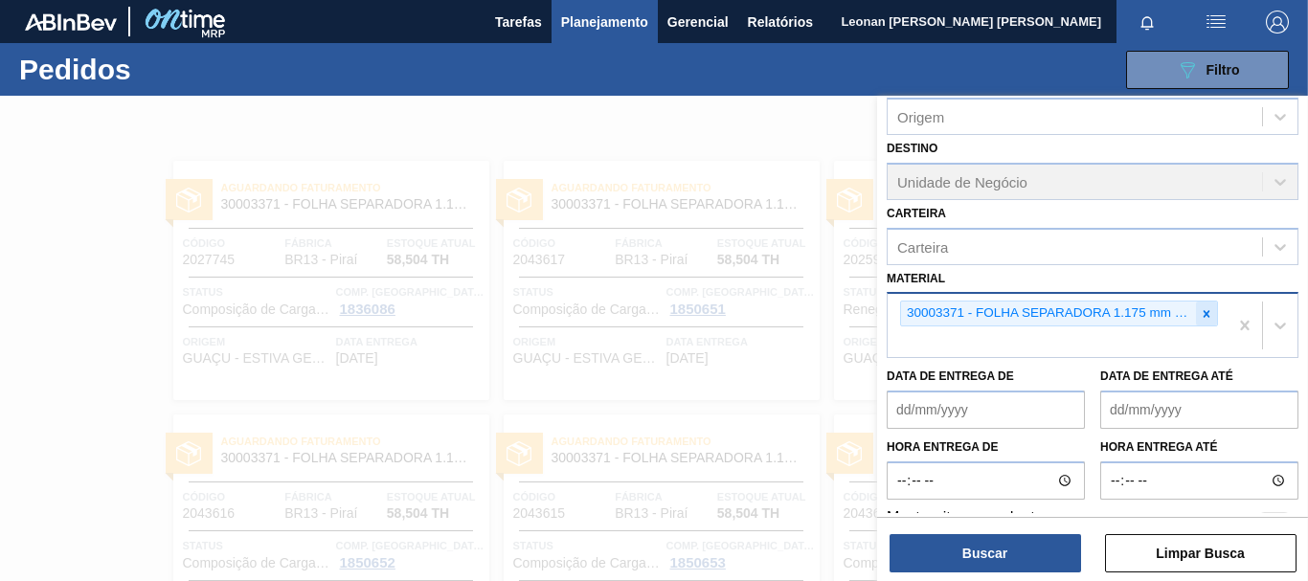
click at [1204, 310] on icon at bounding box center [1206, 313] width 13 height 13
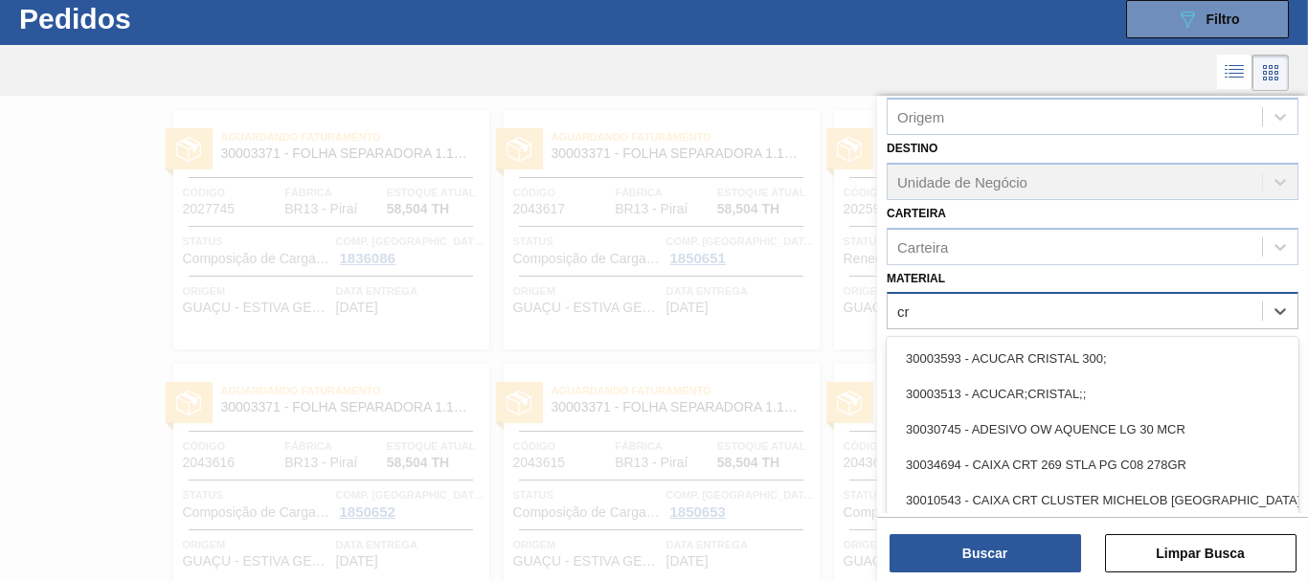
scroll to position [51, 0]
type input "cristal"
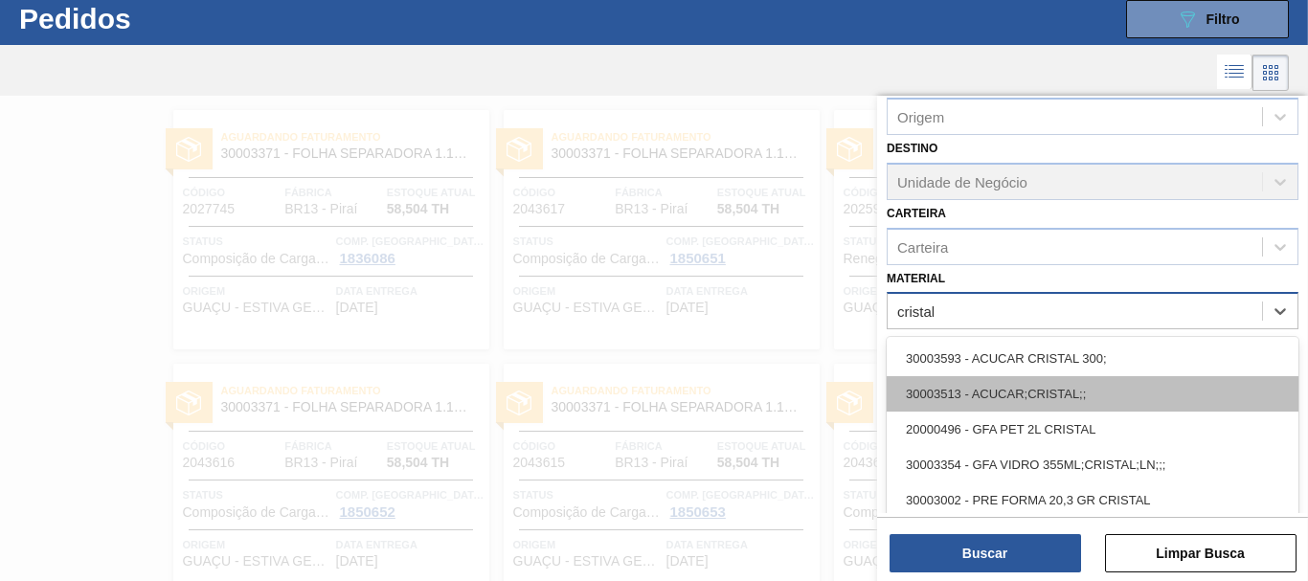
click at [1077, 407] on div "30003513 - ACUCAR;CRISTAL;;" at bounding box center [1093, 393] width 412 height 35
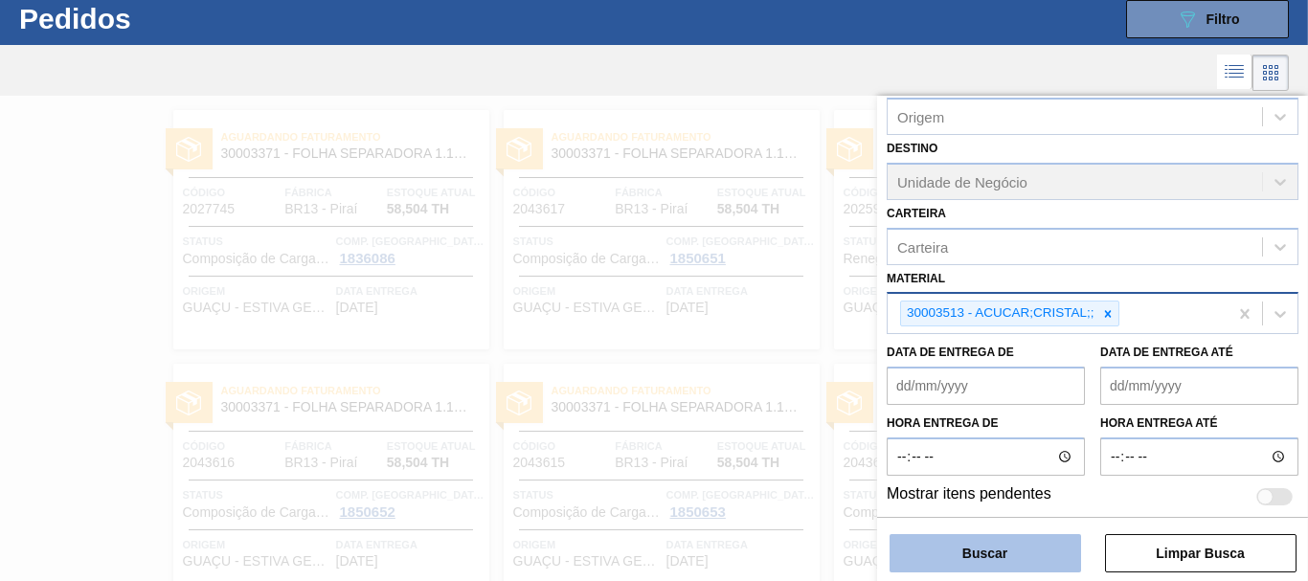
click at [1049, 556] on button "Buscar" at bounding box center [984, 553] width 191 height 38
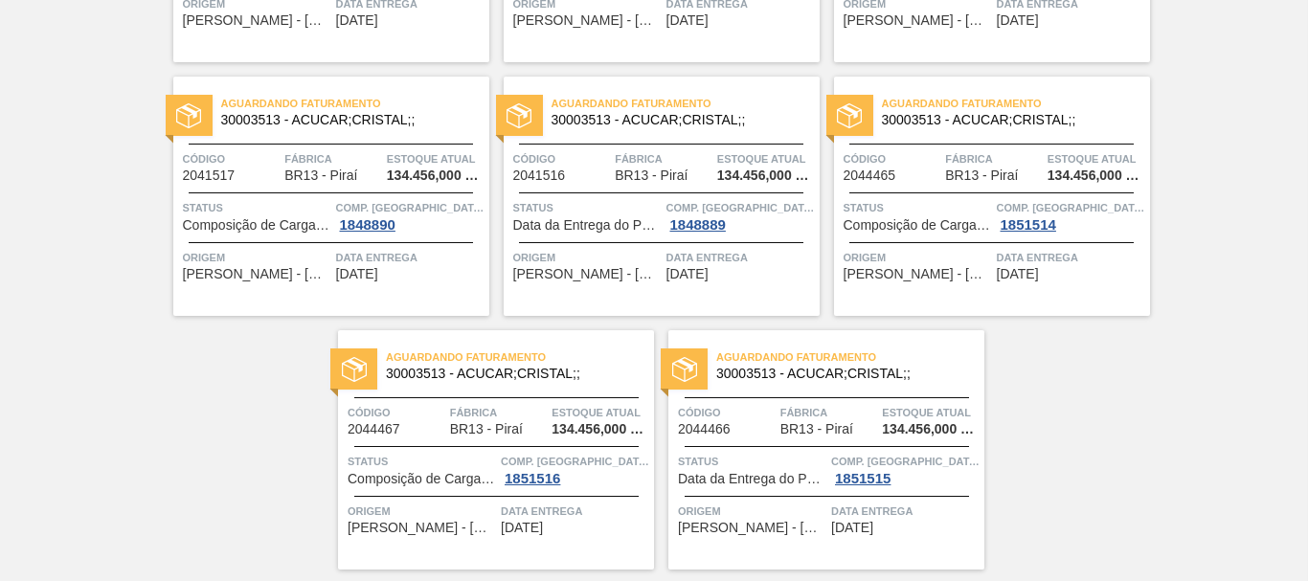
scroll to position [397, 0]
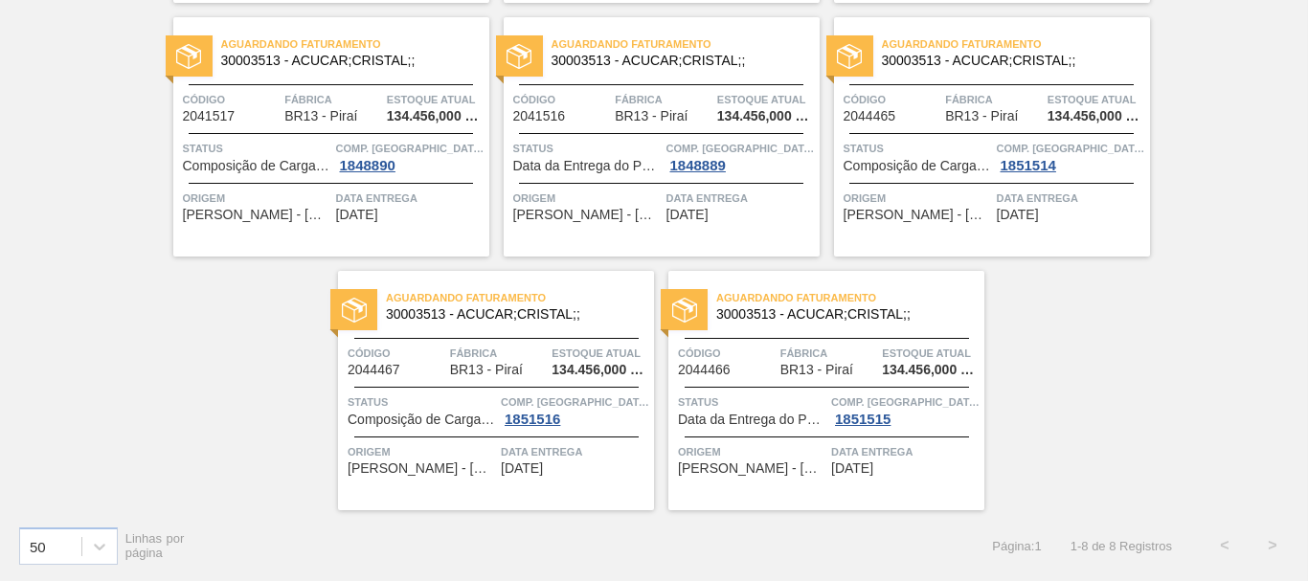
click at [1136, 459] on div "Aguardando Descarga 30003513 - ACUCAR;CRISTAL;; Código 2039874 Fábrica BR13 - P…" at bounding box center [654, 129] width 1308 height 761
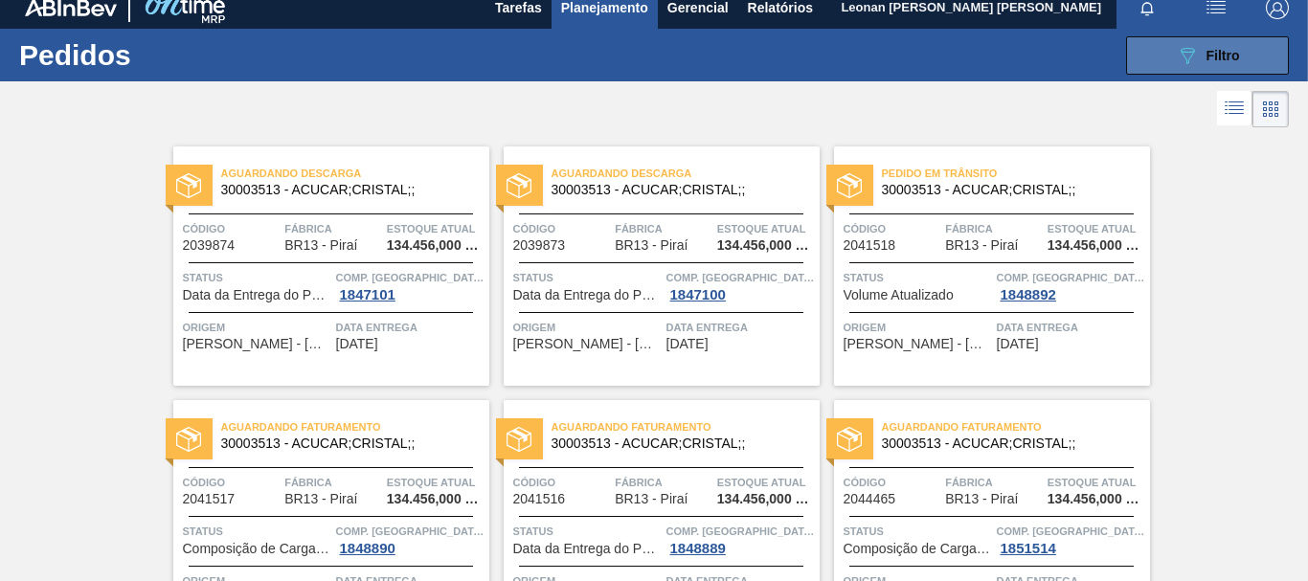
click at [1234, 56] on span "Filtro" at bounding box center [1223, 55] width 34 height 15
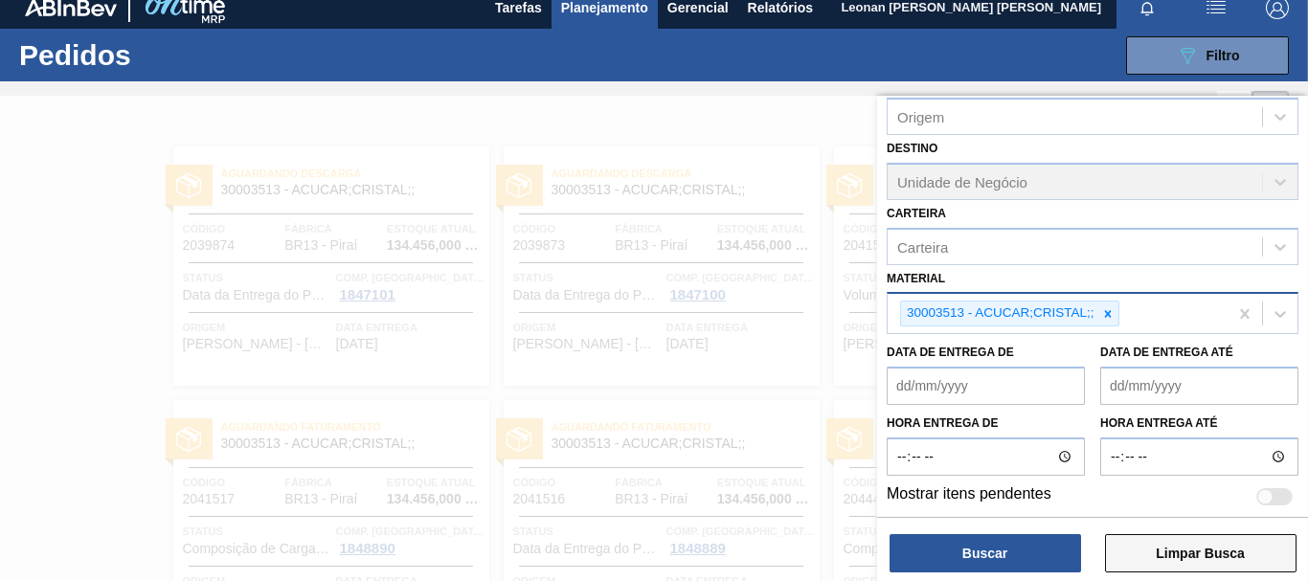
click at [1226, 563] on button "Limpar Busca" at bounding box center [1200, 553] width 191 height 38
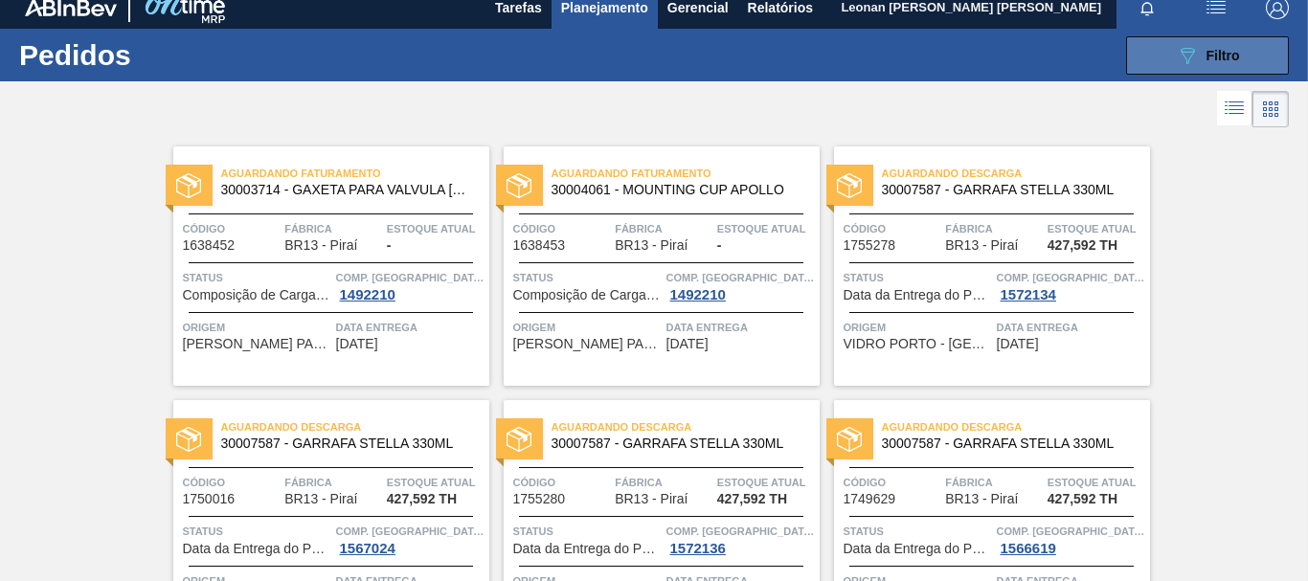
click at [1186, 67] on button "089F7B8B-B2A5-4AFE-B5C0-19BA573D28AC Filtro" at bounding box center [1207, 55] width 163 height 38
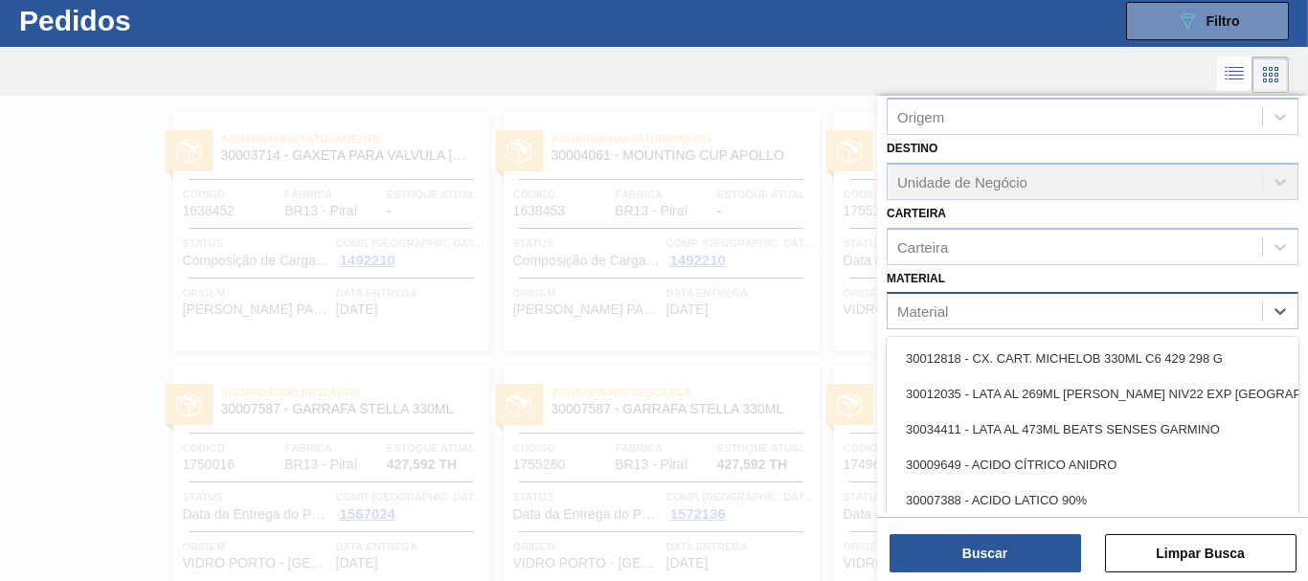
click at [1165, 310] on div "Material" at bounding box center [1075, 312] width 374 height 28
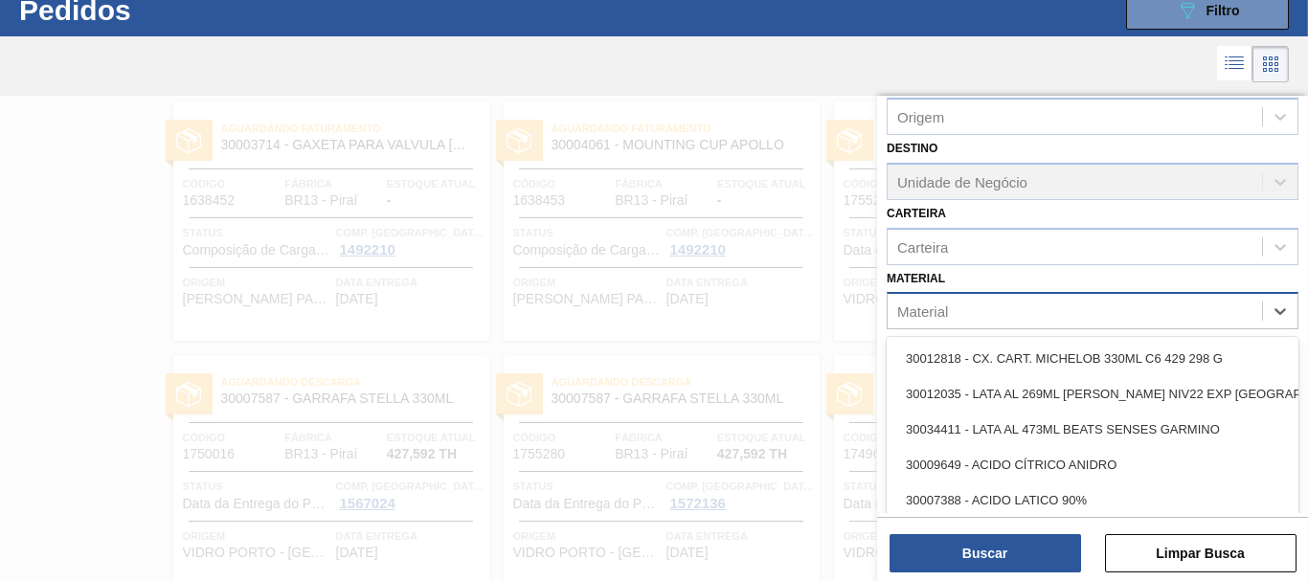
scroll to position [65, 0]
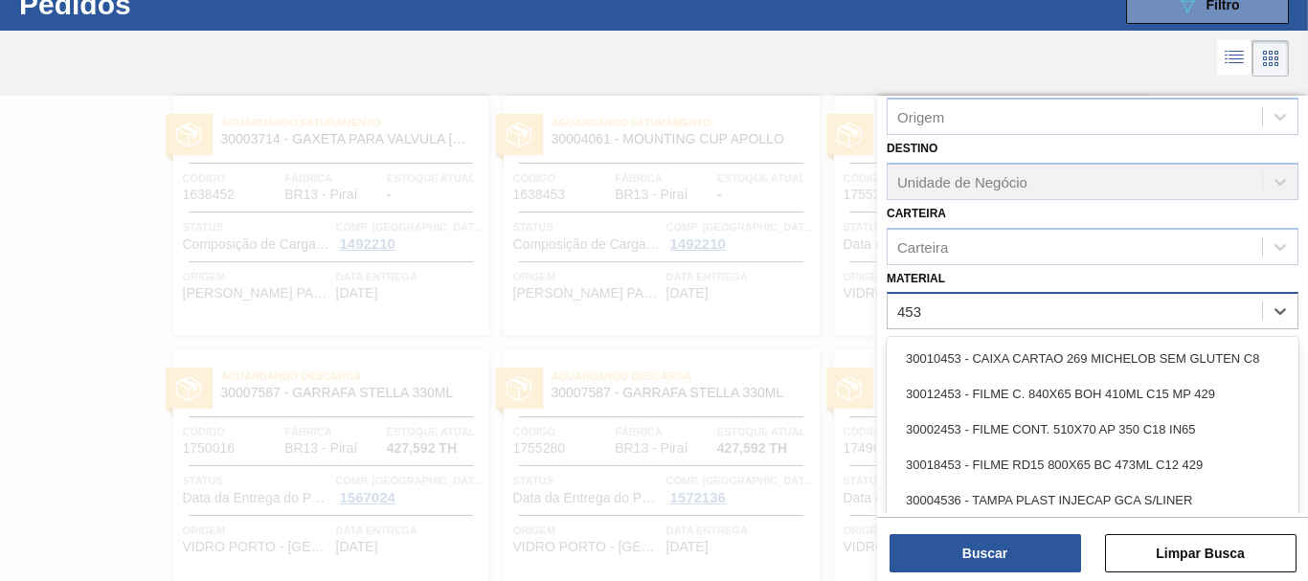
type input "4536"
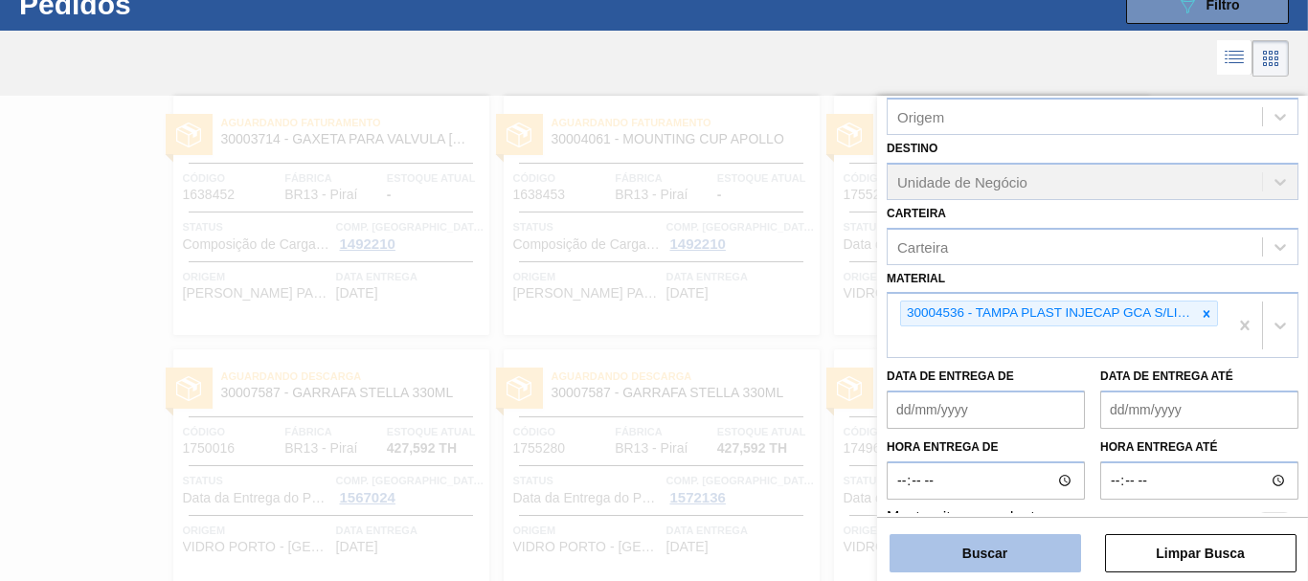
click at [1033, 545] on button "Buscar" at bounding box center [984, 553] width 191 height 38
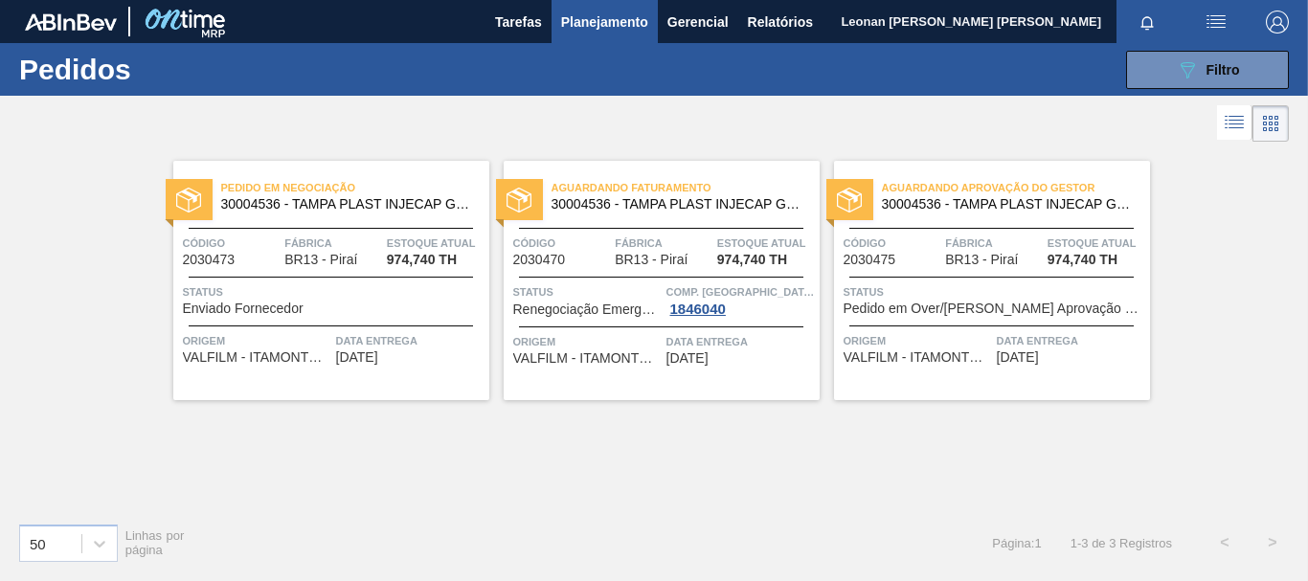
scroll to position [0, 0]
click at [1180, 77] on icon "089F7B8B-B2A5-4AFE-B5C0-19BA573D28AC" at bounding box center [1187, 69] width 23 height 23
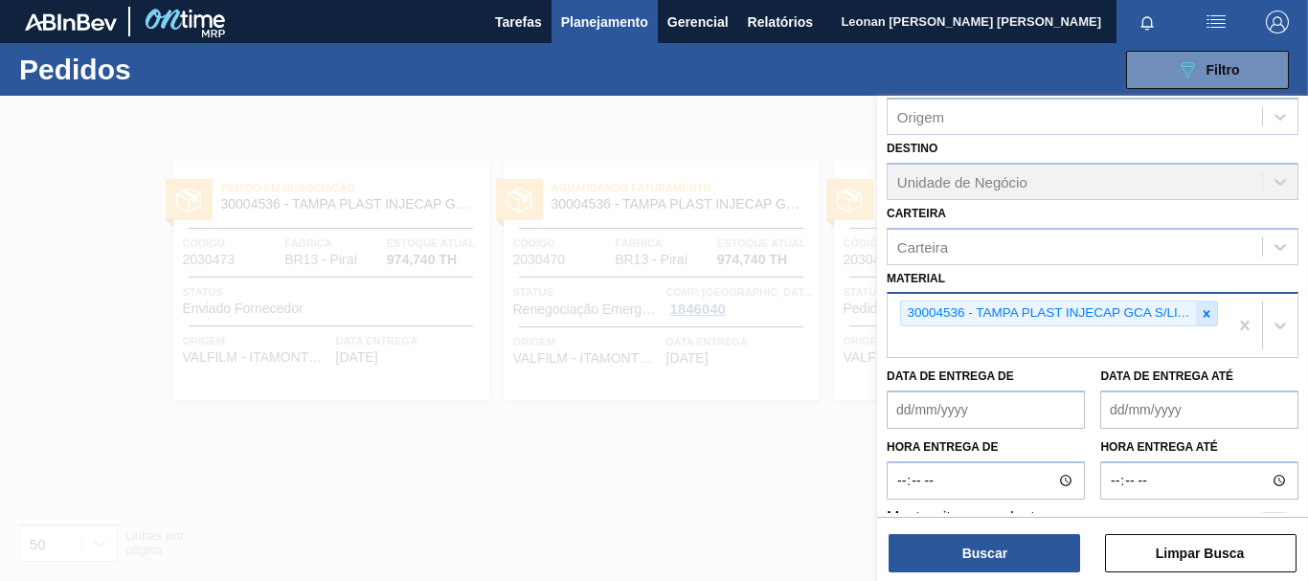
click at [1205, 316] on icon at bounding box center [1207, 313] width 7 height 7
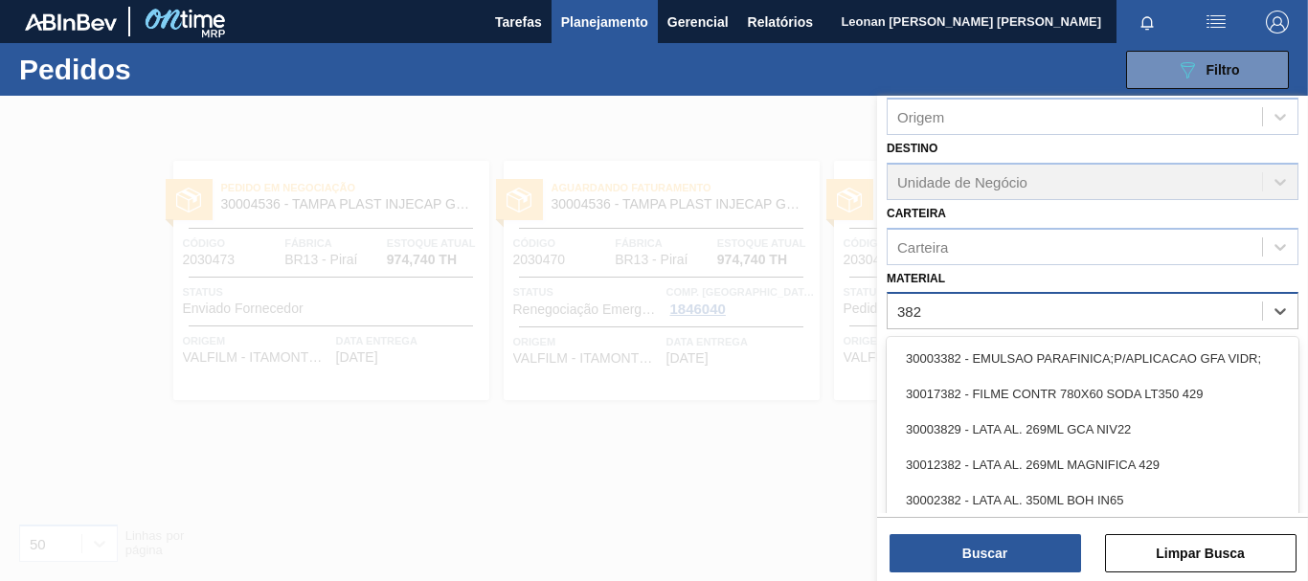
type input "3824"
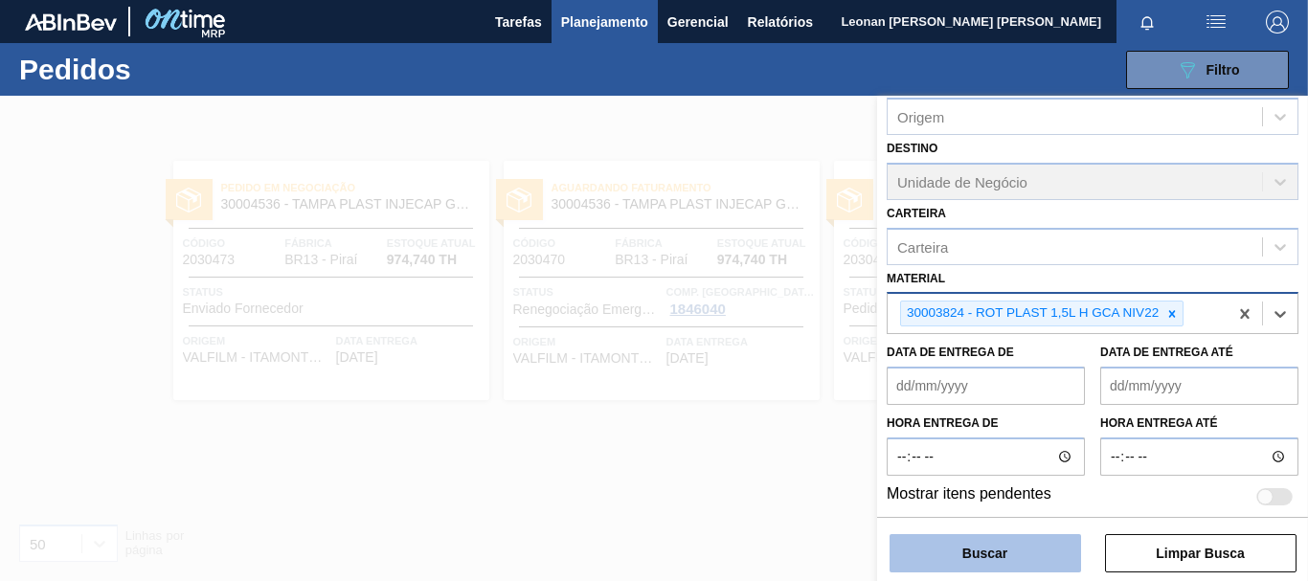
click at [1001, 555] on button "Buscar" at bounding box center [984, 553] width 191 height 38
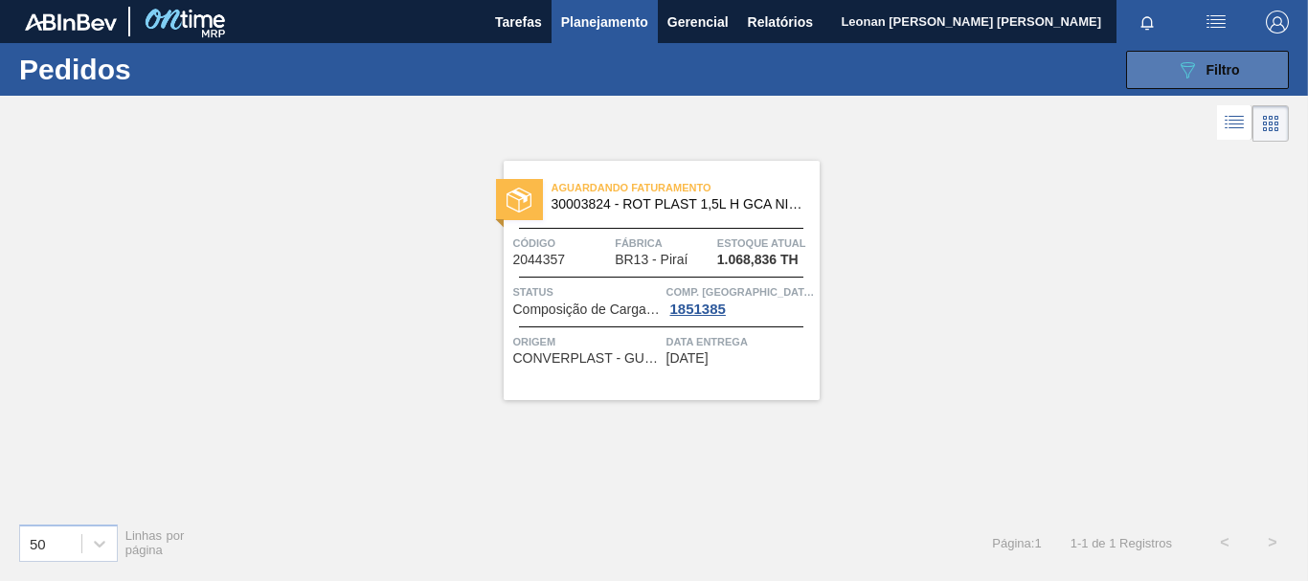
click at [1176, 73] on icon "089F7B8B-B2A5-4AFE-B5C0-19BA573D28AC" at bounding box center [1187, 69] width 23 height 23
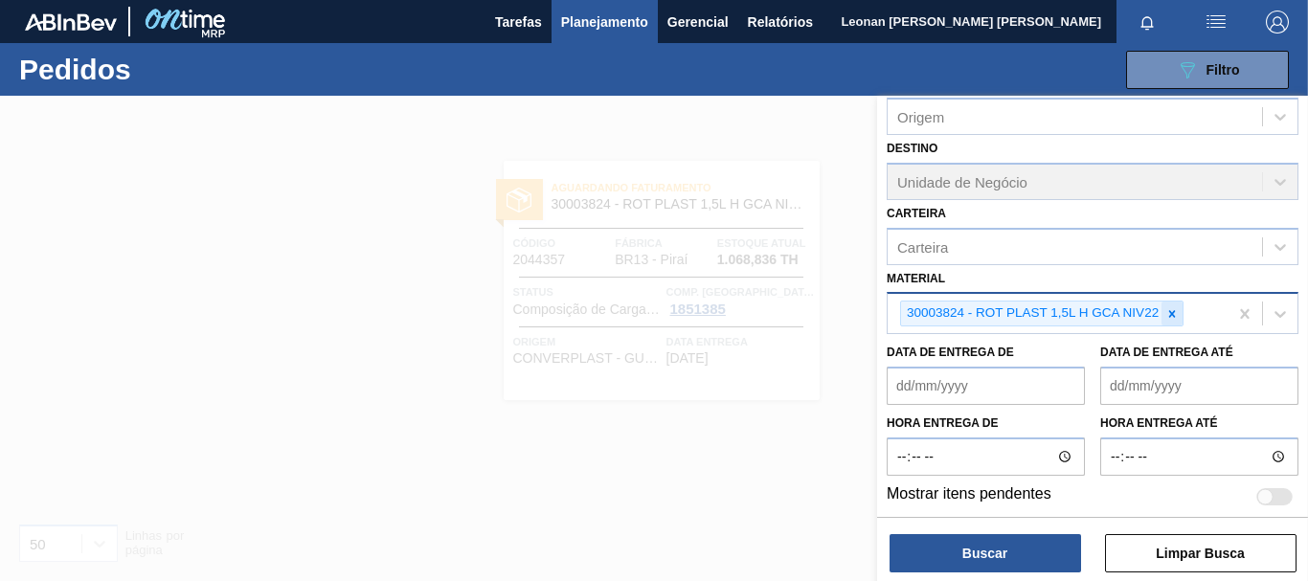
click at [1174, 313] on icon at bounding box center [1171, 313] width 13 height 13
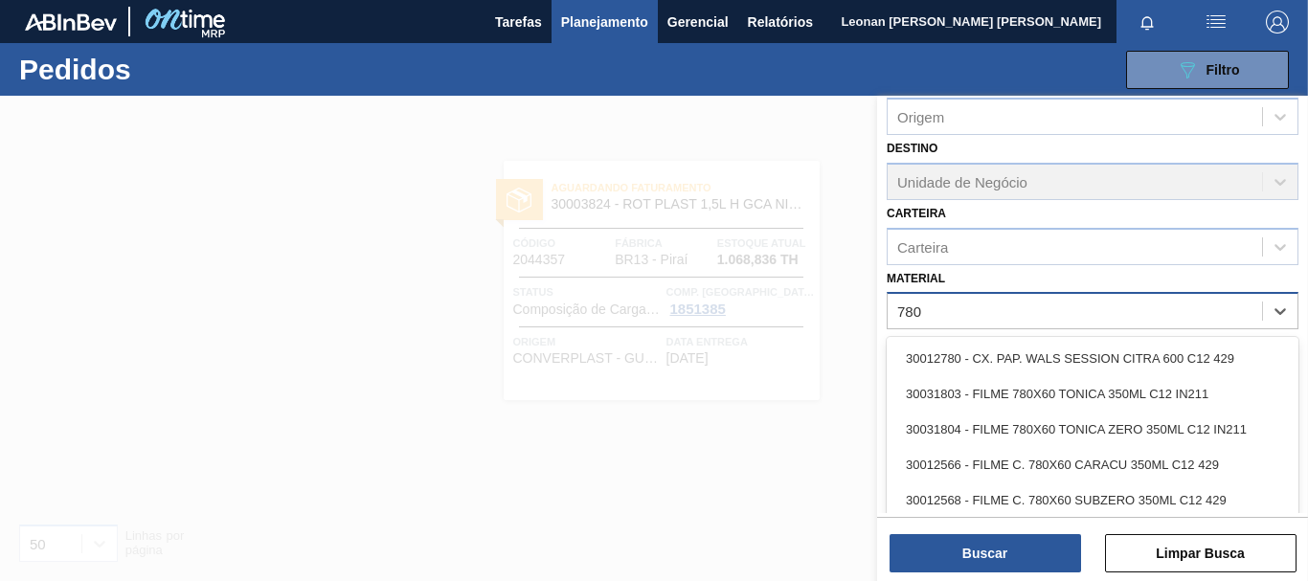
type input "7803"
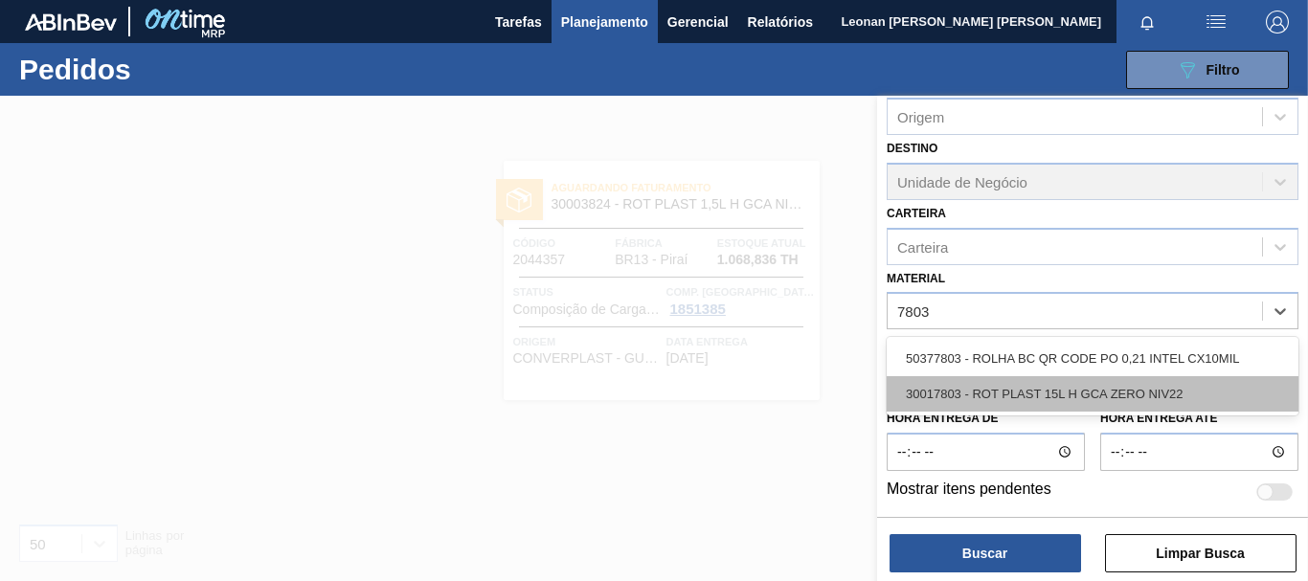
click at [1112, 389] on div "30017803 - ROT PLAST 15L H GCA ZERO NIV22" at bounding box center [1093, 393] width 412 height 35
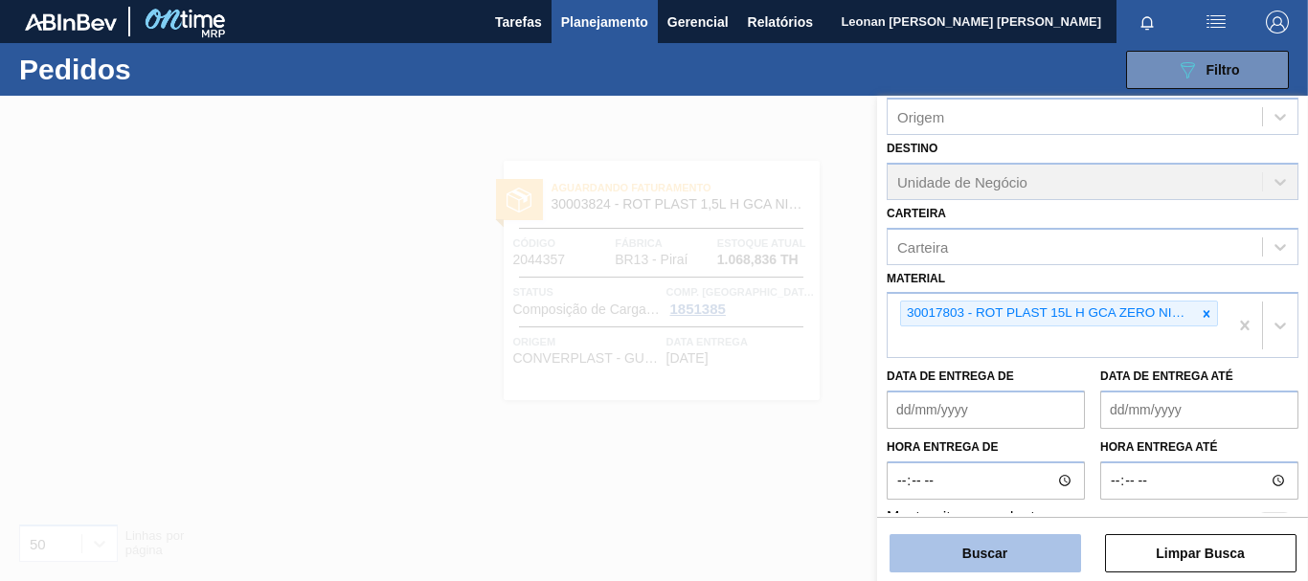
click at [1023, 544] on button "Buscar" at bounding box center [984, 553] width 191 height 38
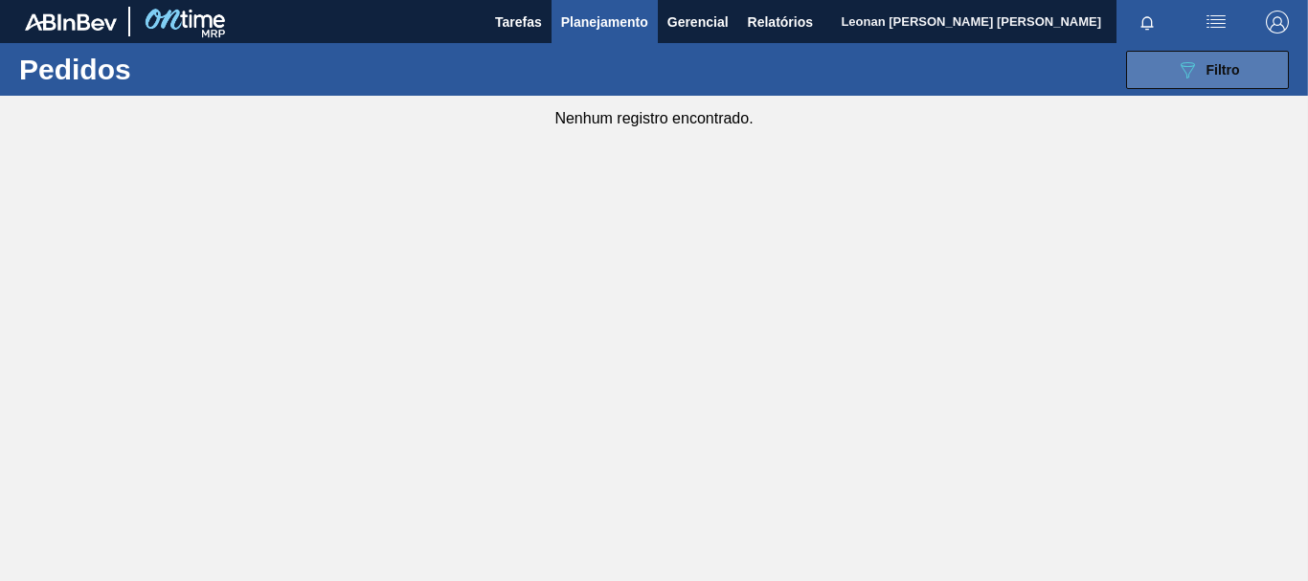
click at [1192, 68] on icon at bounding box center [1188, 70] width 14 height 16
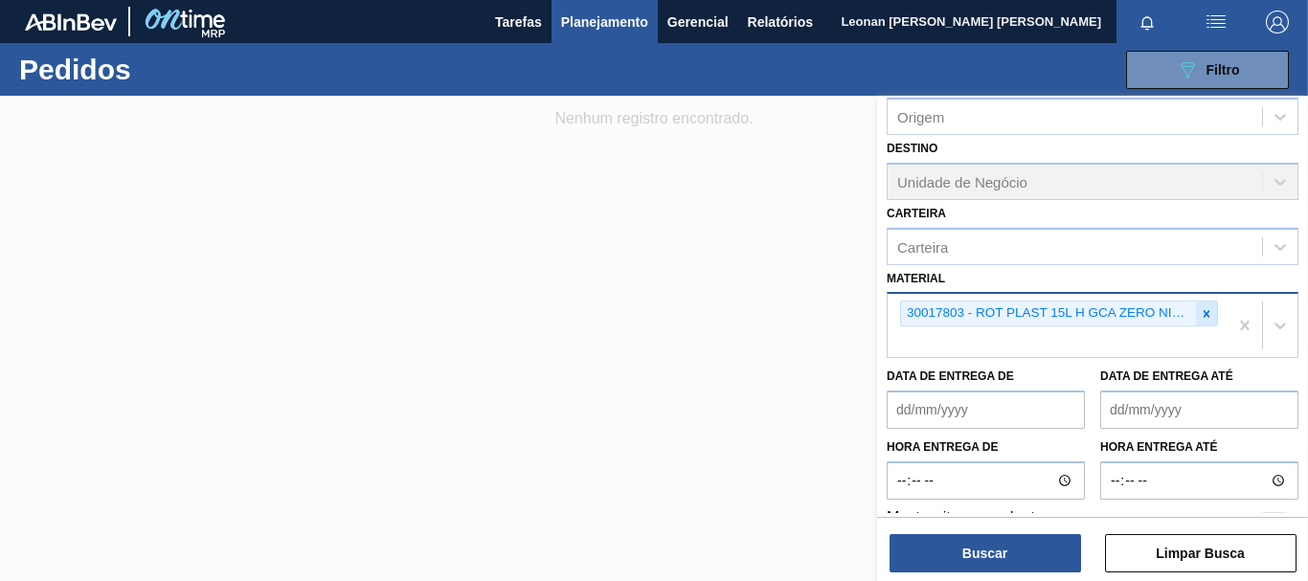
click at [1205, 317] on icon at bounding box center [1207, 313] width 7 height 7
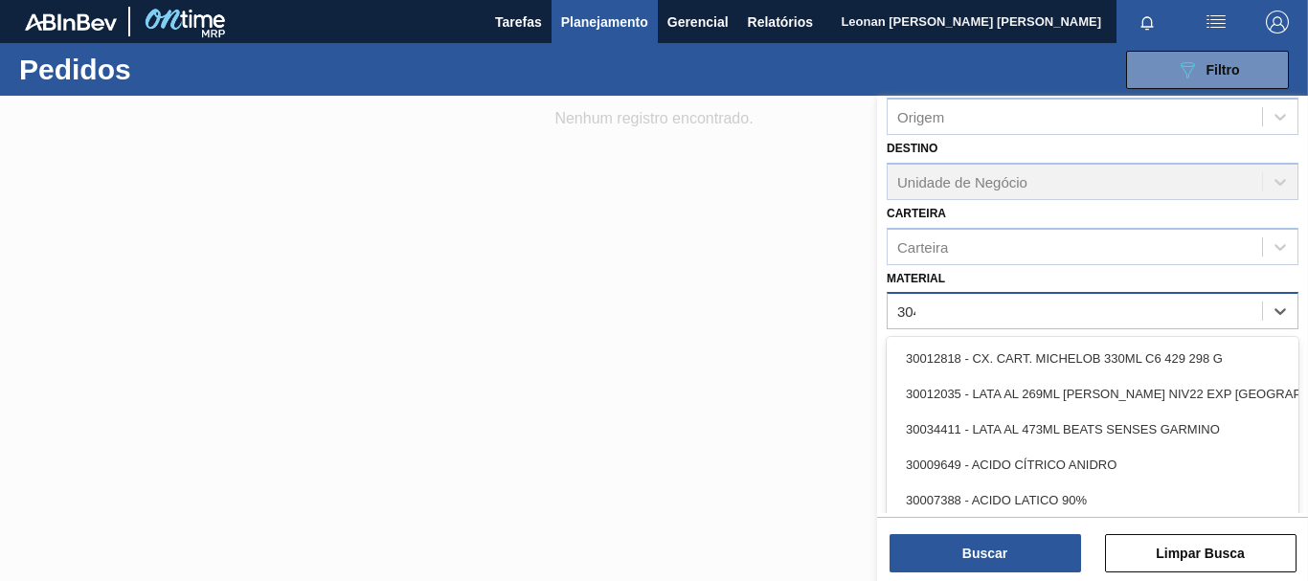
type input "3048"
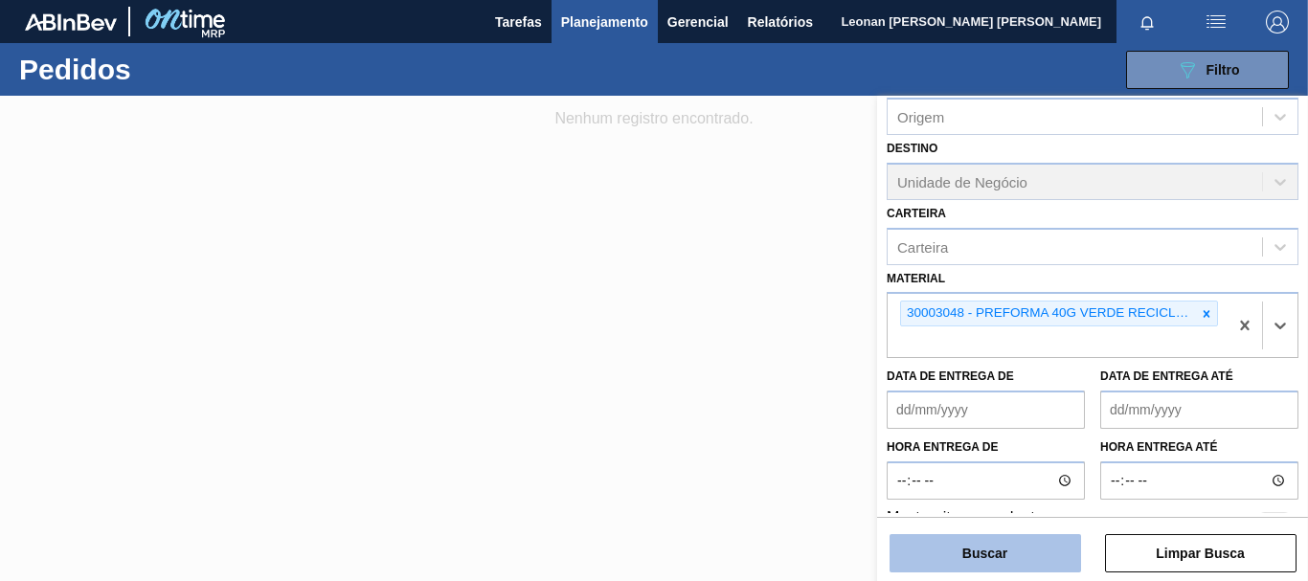
click at [922, 561] on button "Buscar" at bounding box center [984, 553] width 191 height 38
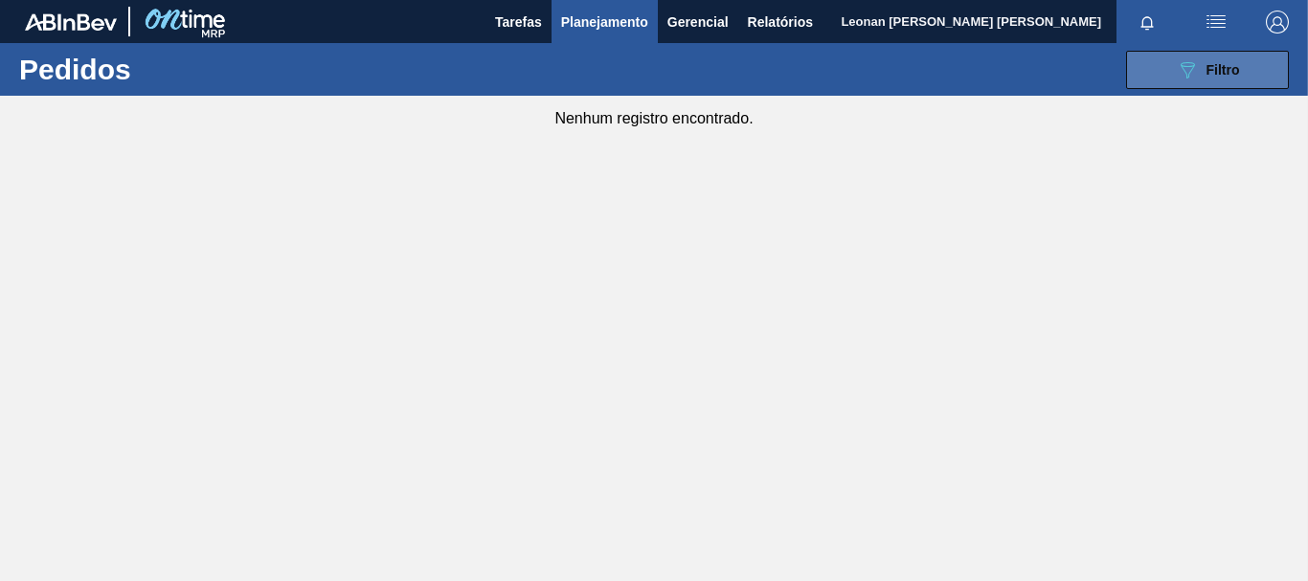
click at [1215, 58] on div "089F7B8B-B2A5-4AFE-B5C0-19BA573D28AC Filtro" at bounding box center [1208, 69] width 64 height 23
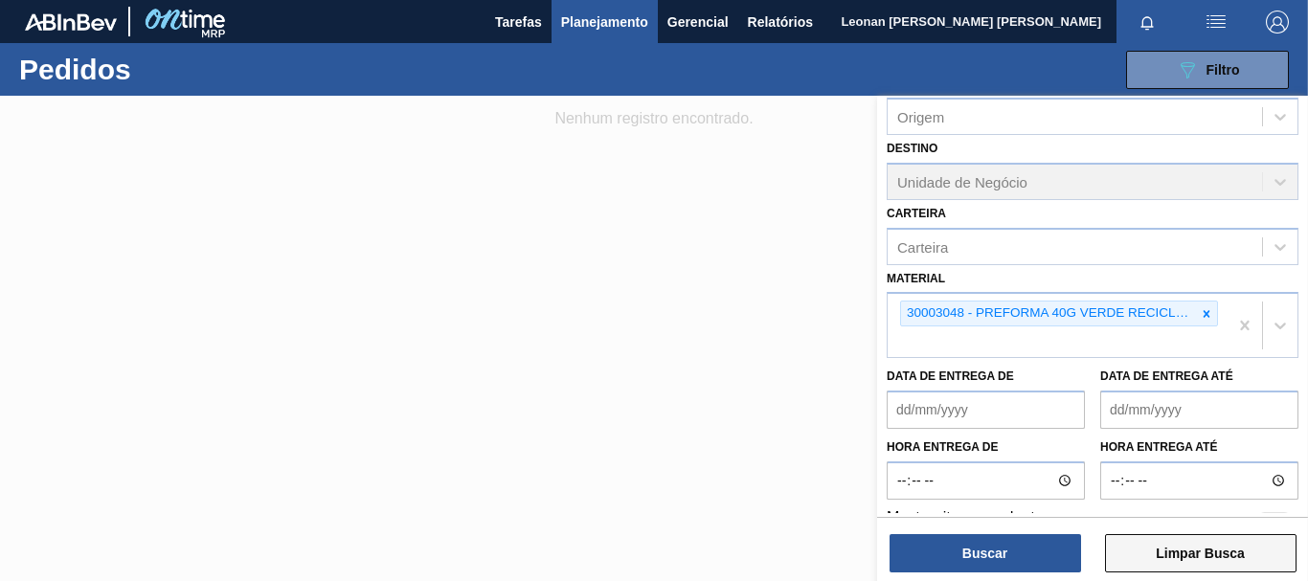
click at [1209, 547] on button "Limpar Busca" at bounding box center [1200, 553] width 191 height 38
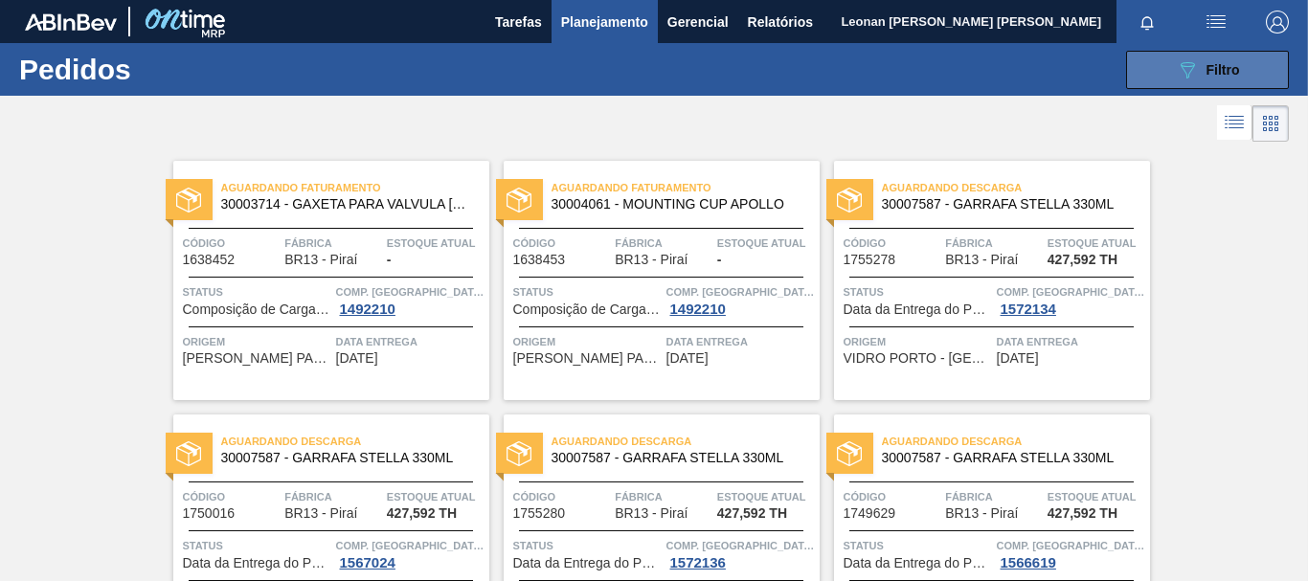
click at [1216, 63] on span "Filtro" at bounding box center [1223, 69] width 34 height 15
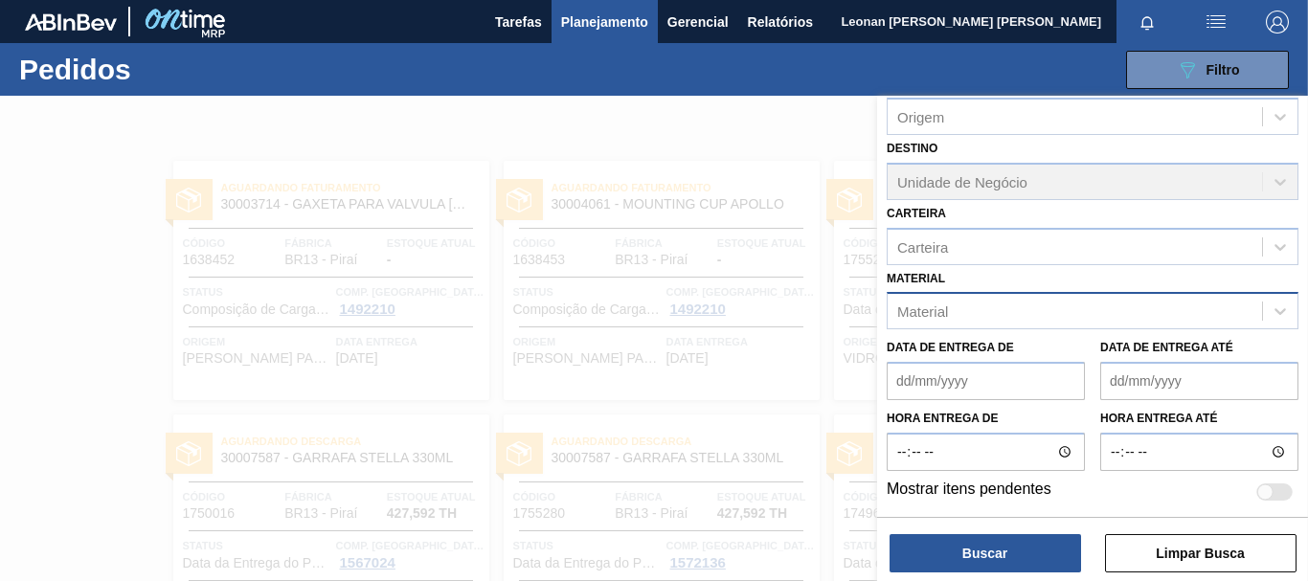
click at [990, 311] on div "Material" at bounding box center [1075, 312] width 374 height 28
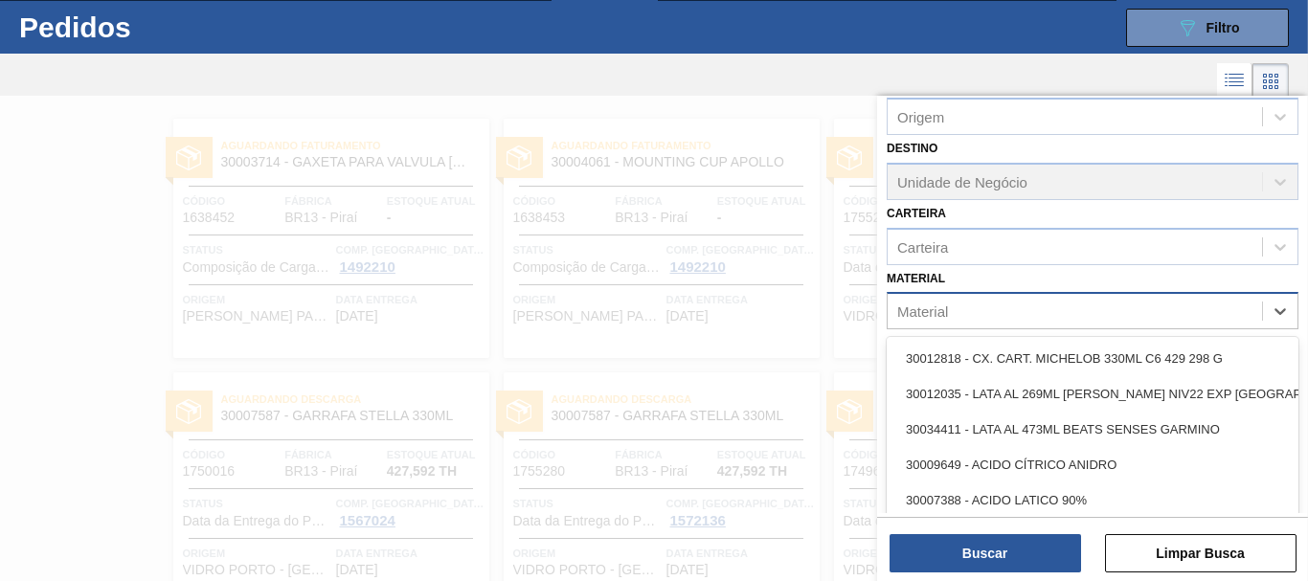
scroll to position [51, 0]
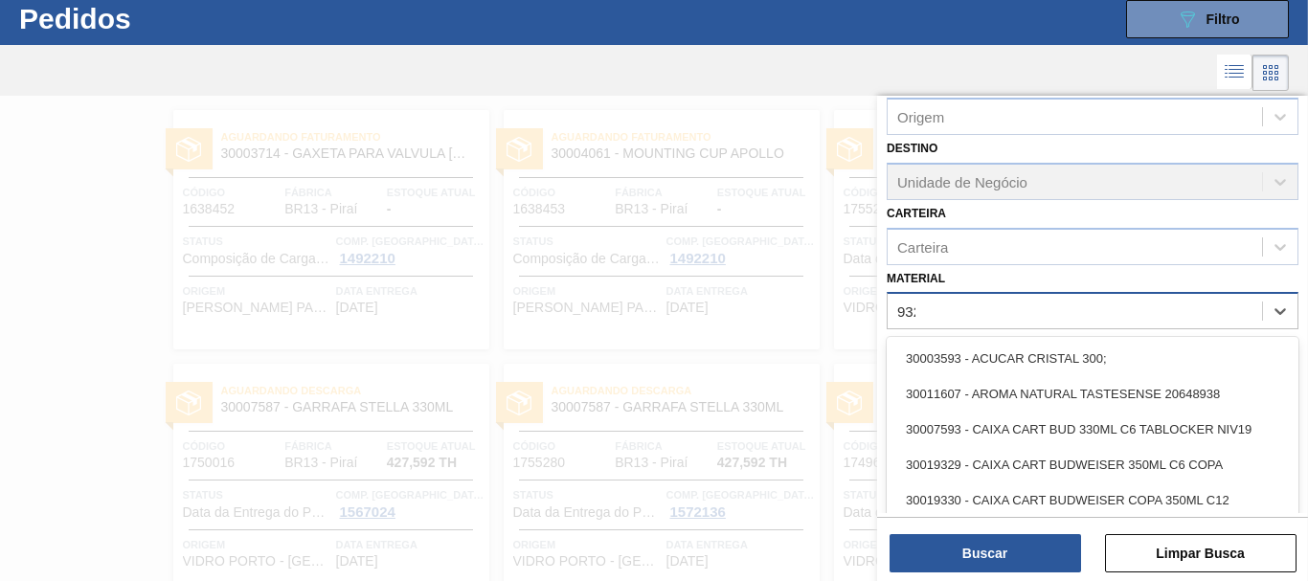
type input "9328"
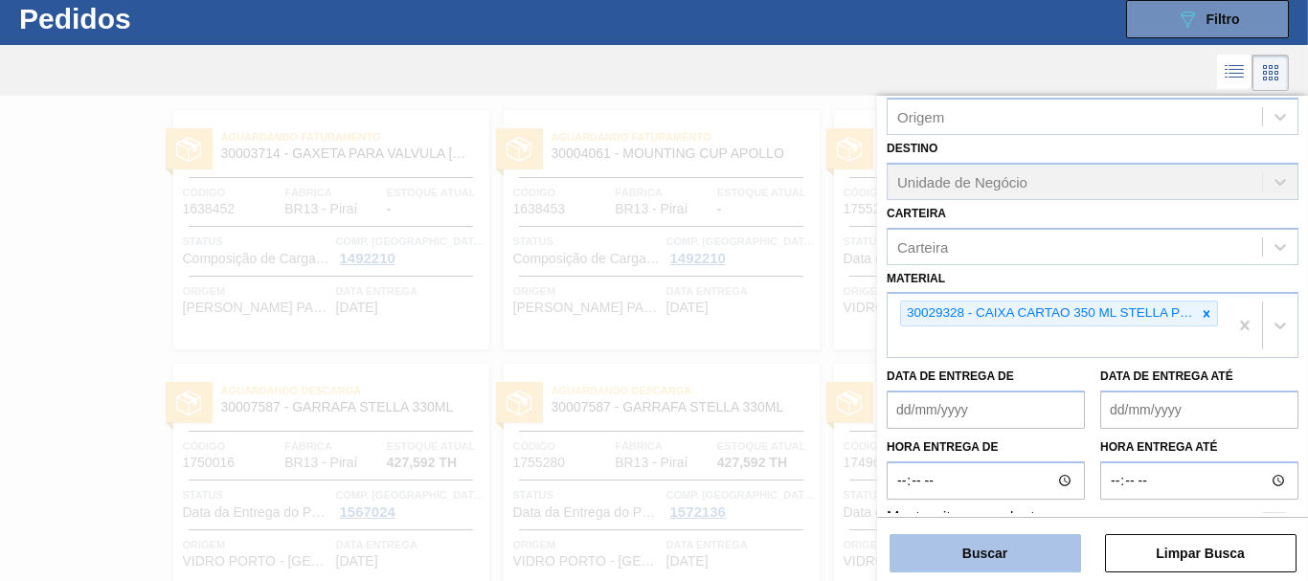
click at [1028, 563] on button "Buscar" at bounding box center [984, 553] width 191 height 38
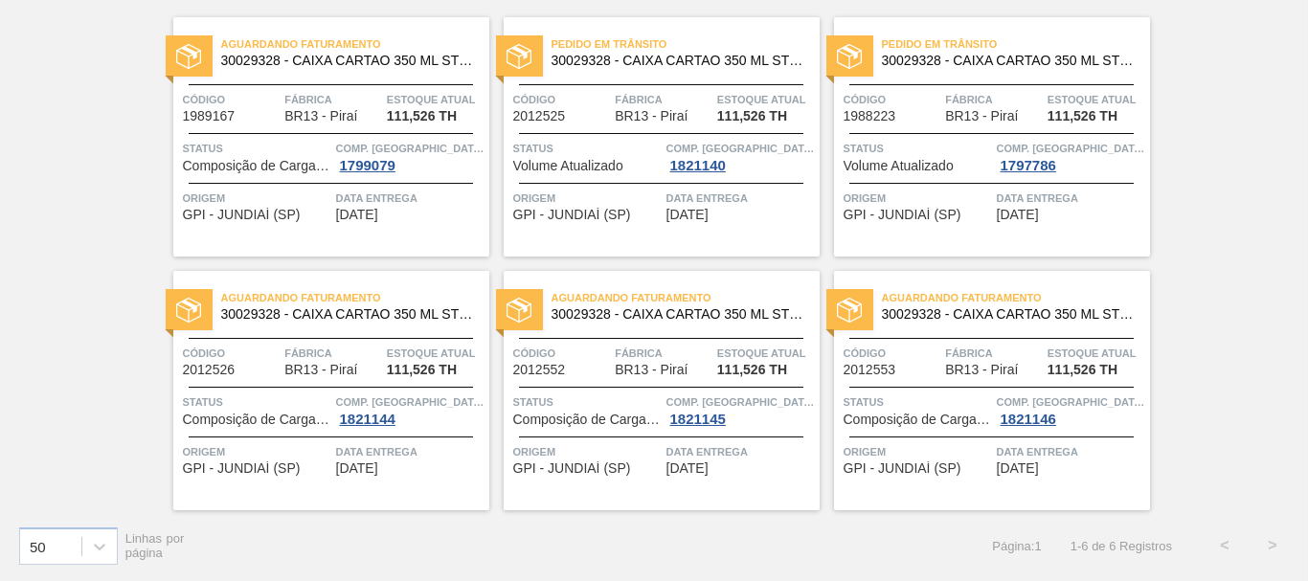
scroll to position [0, 0]
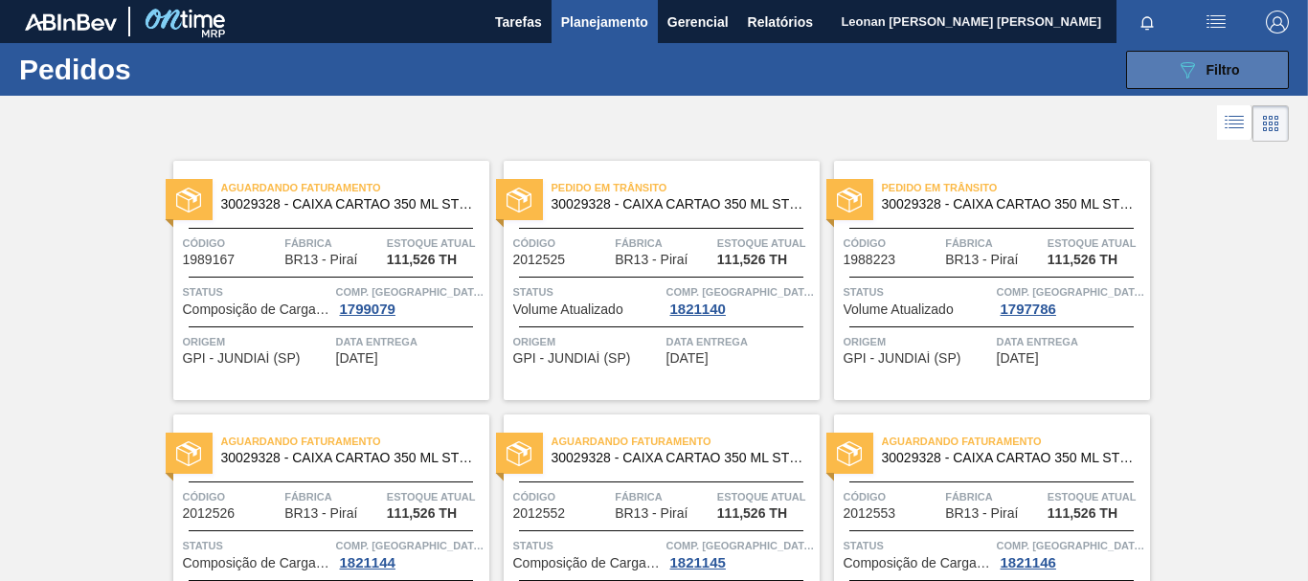
click at [1241, 77] on button "089F7B8B-B2A5-4AFE-B5C0-19BA573D28AC Filtro" at bounding box center [1207, 70] width 163 height 38
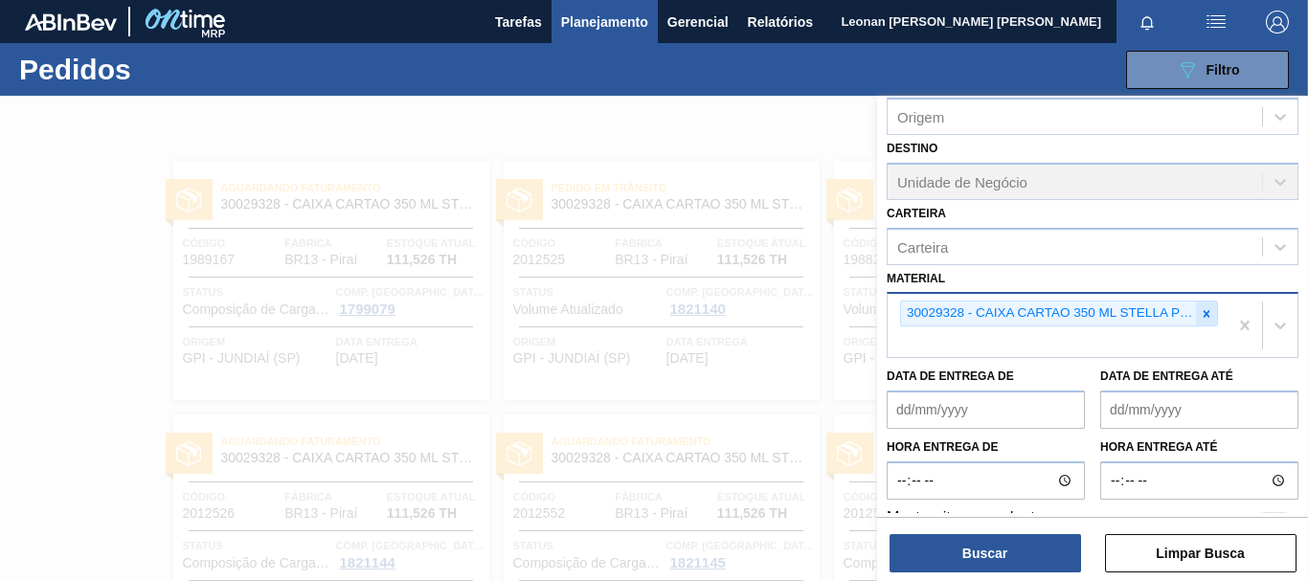
click at [1203, 309] on icon at bounding box center [1206, 313] width 13 height 13
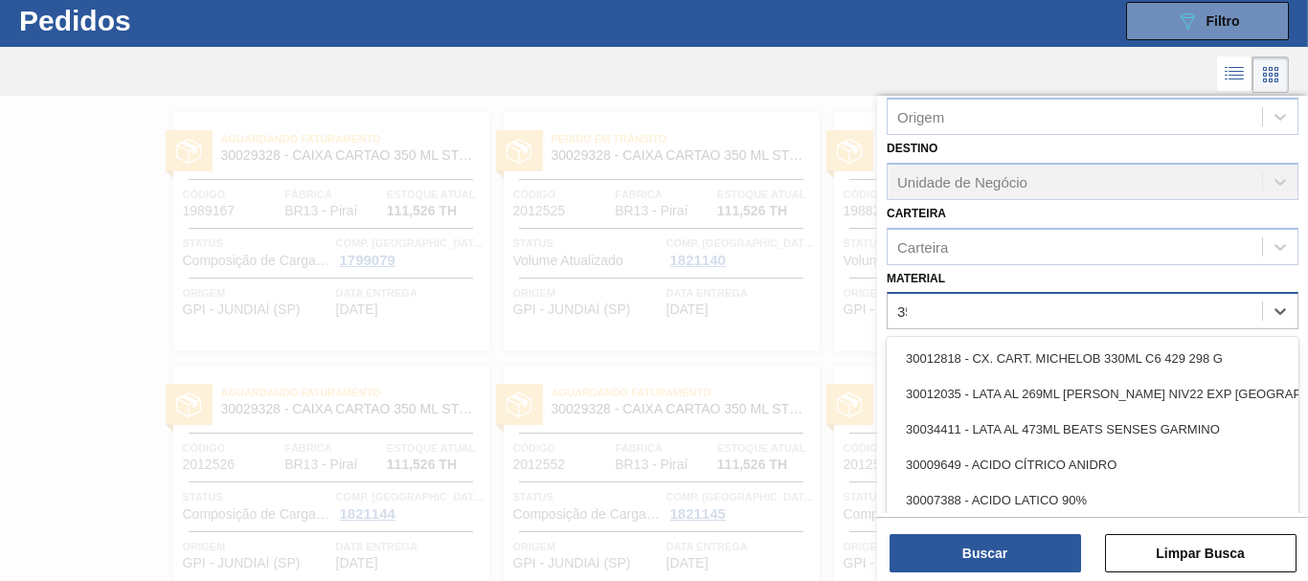
scroll to position [51, 0]
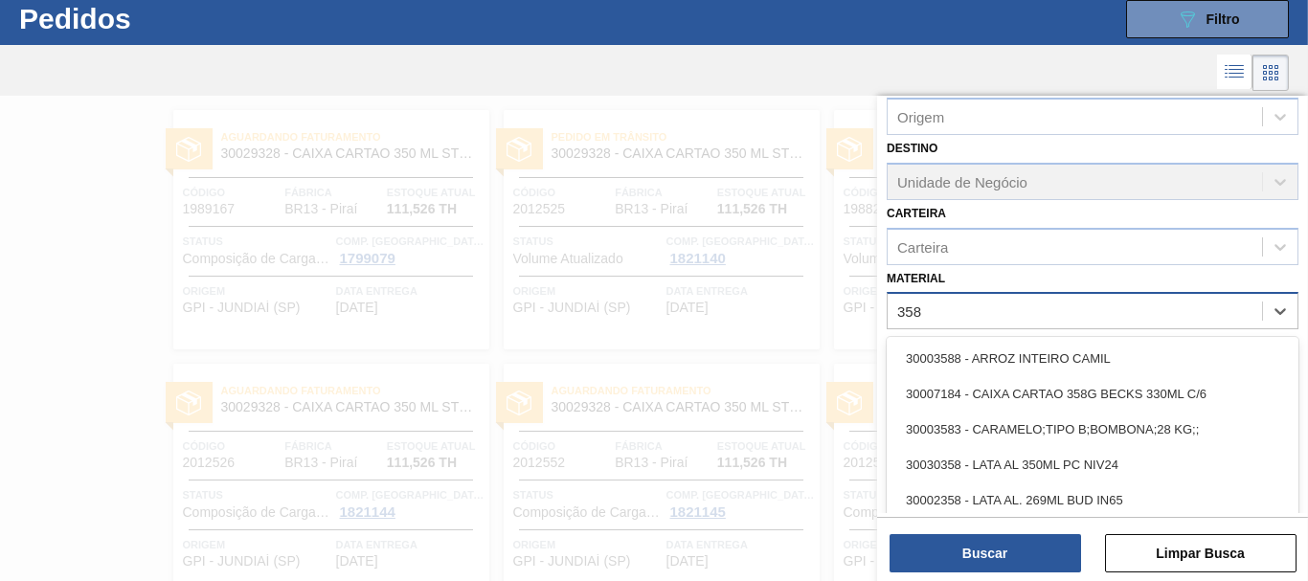
type input "3581"
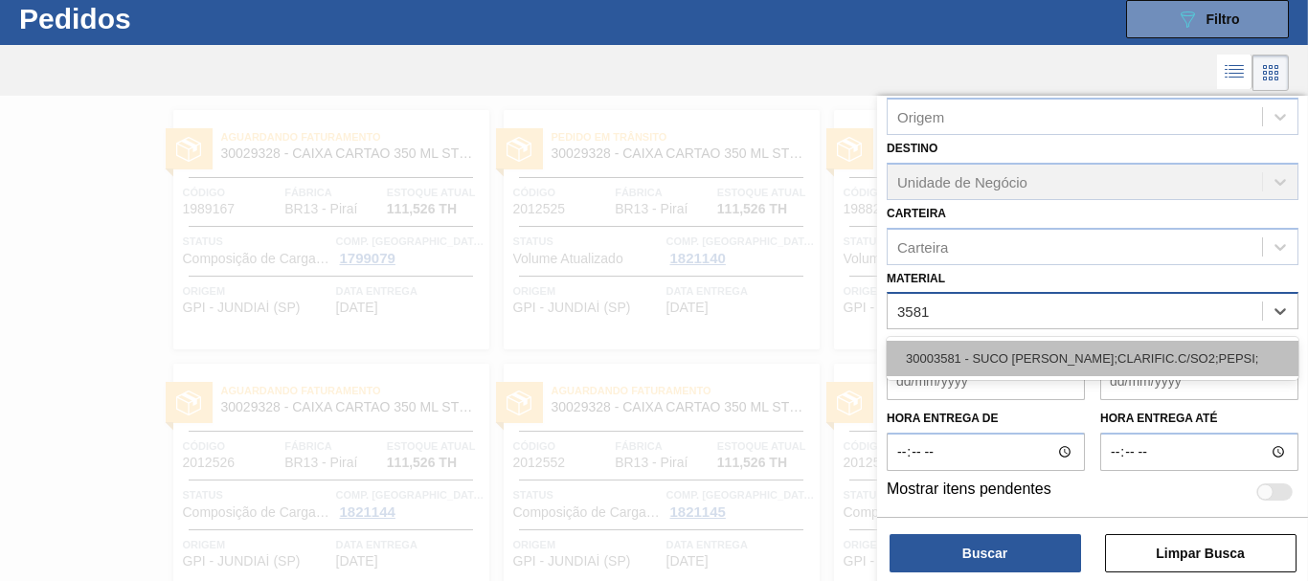
click at [1199, 350] on div "30003581 - SUCO [PERSON_NAME];CLARIFIC.C/SO2;PEPSI;" at bounding box center [1093, 358] width 412 height 35
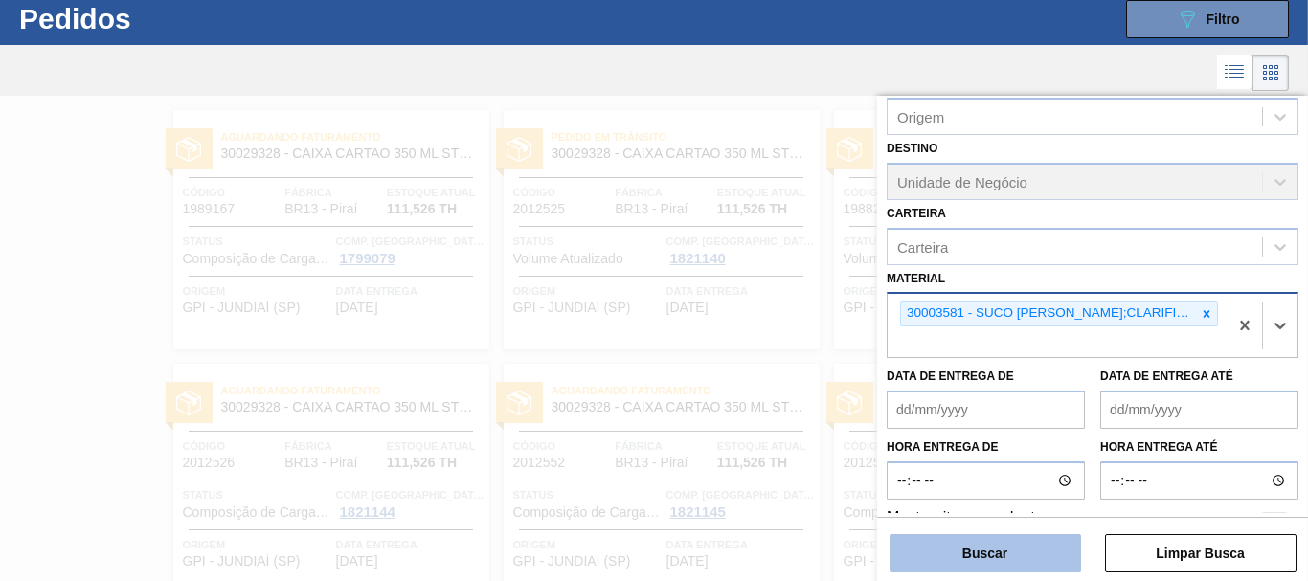
click at [1019, 551] on button "Buscar" at bounding box center [984, 553] width 191 height 38
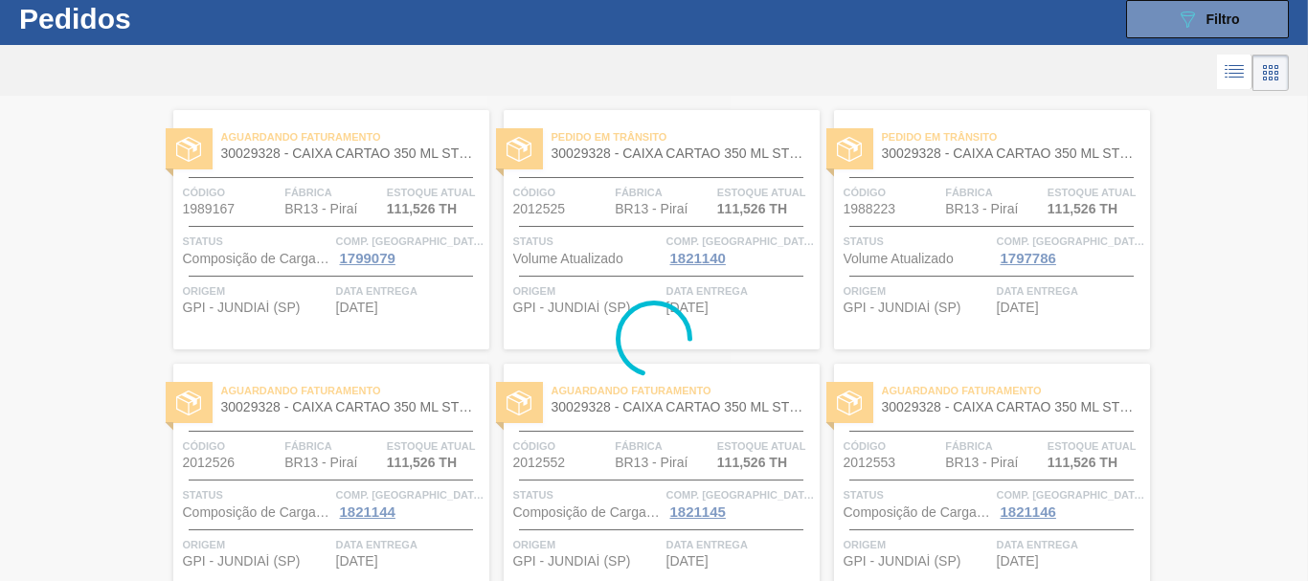
scroll to position [0, 0]
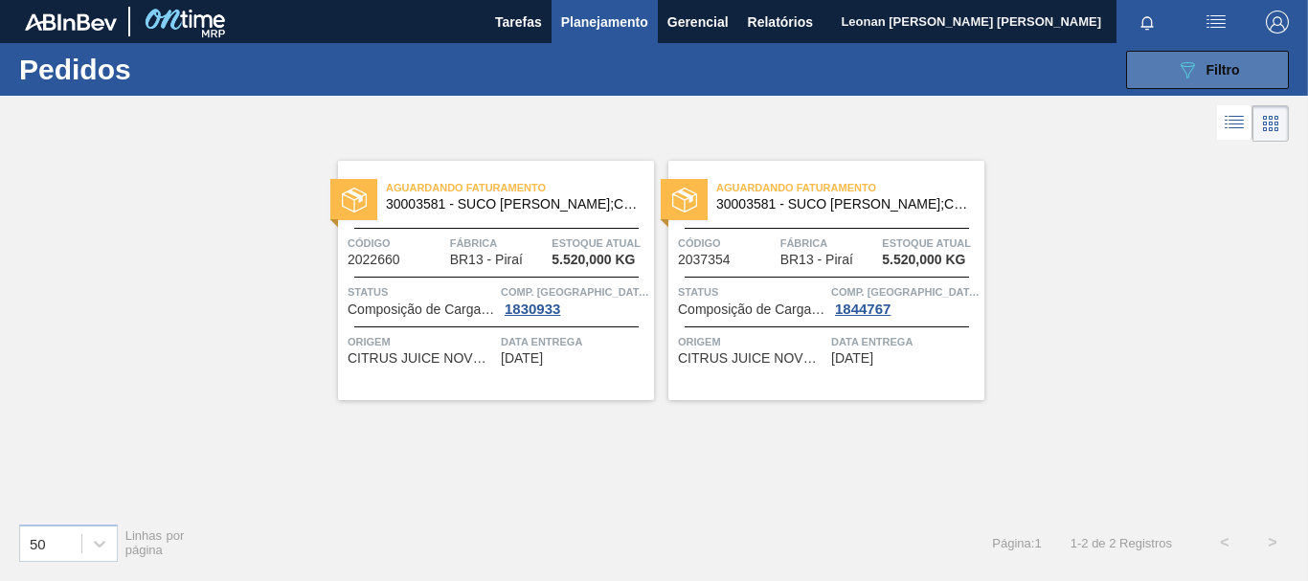
click at [1176, 76] on icon "089F7B8B-B2A5-4AFE-B5C0-19BA573D28AC" at bounding box center [1187, 69] width 23 height 23
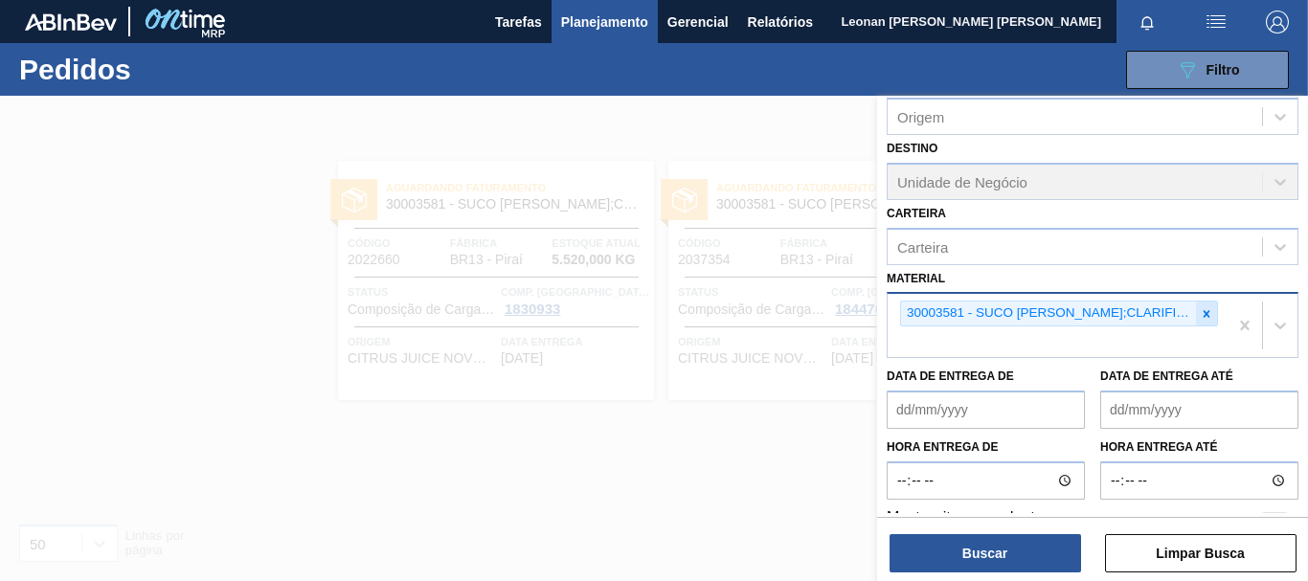
click at [1204, 315] on icon at bounding box center [1207, 313] width 7 height 7
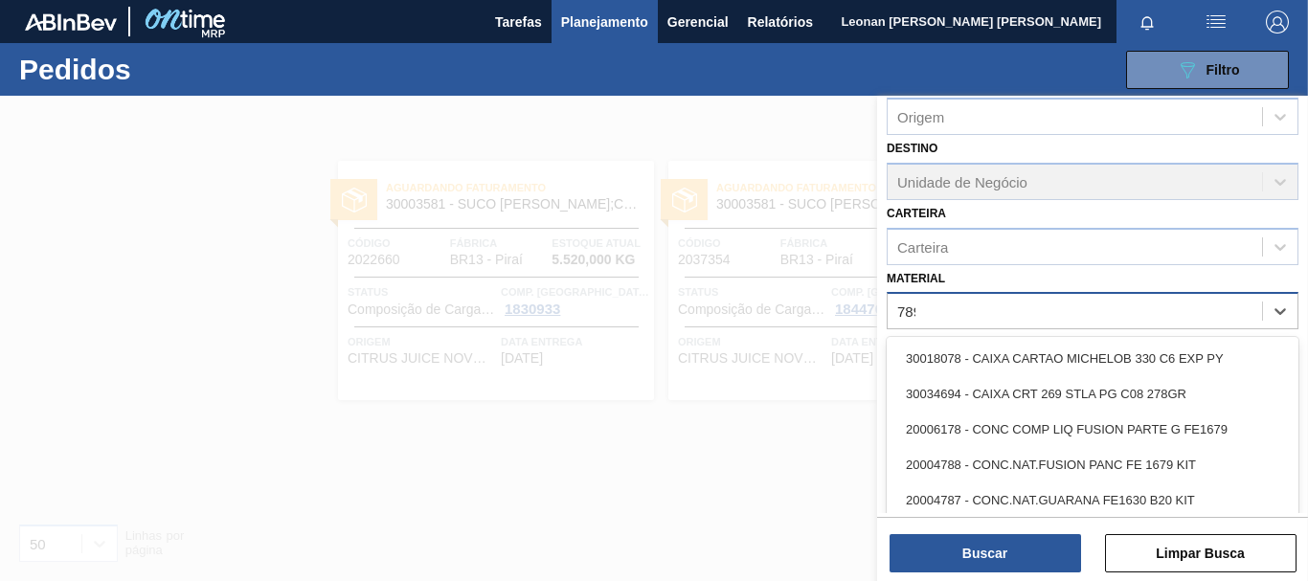
type input "7898"
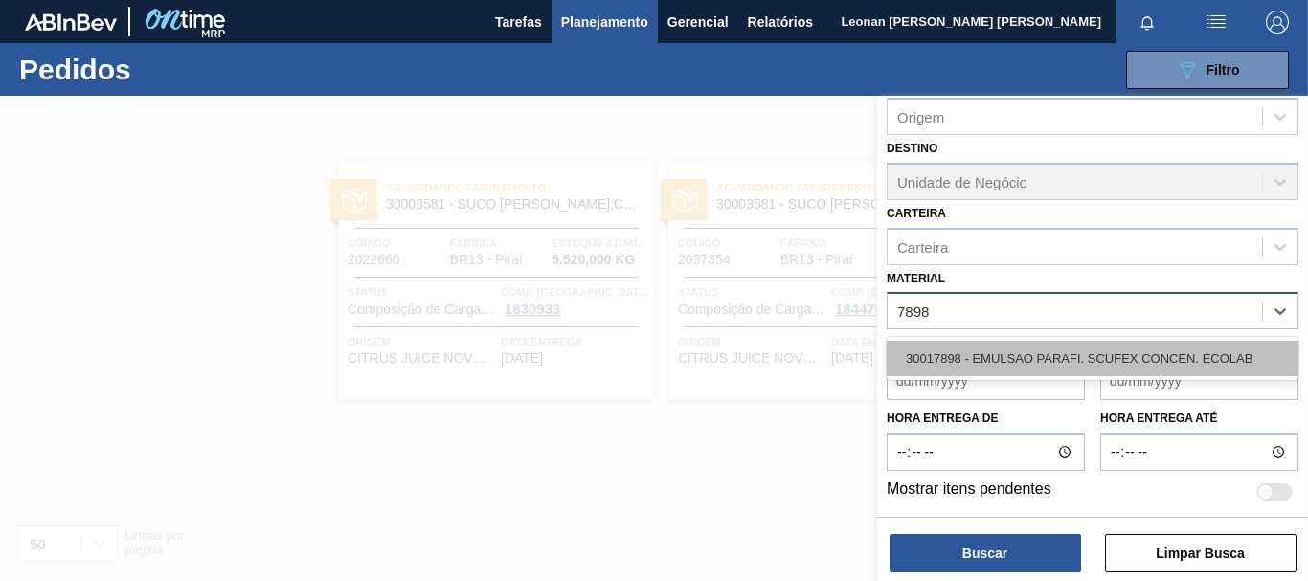
click at [1174, 369] on div "30017898 - EMULSAO PARAFI. SCUFEX CONCEN. ECOLAB" at bounding box center [1093, 358] width 412 height 35
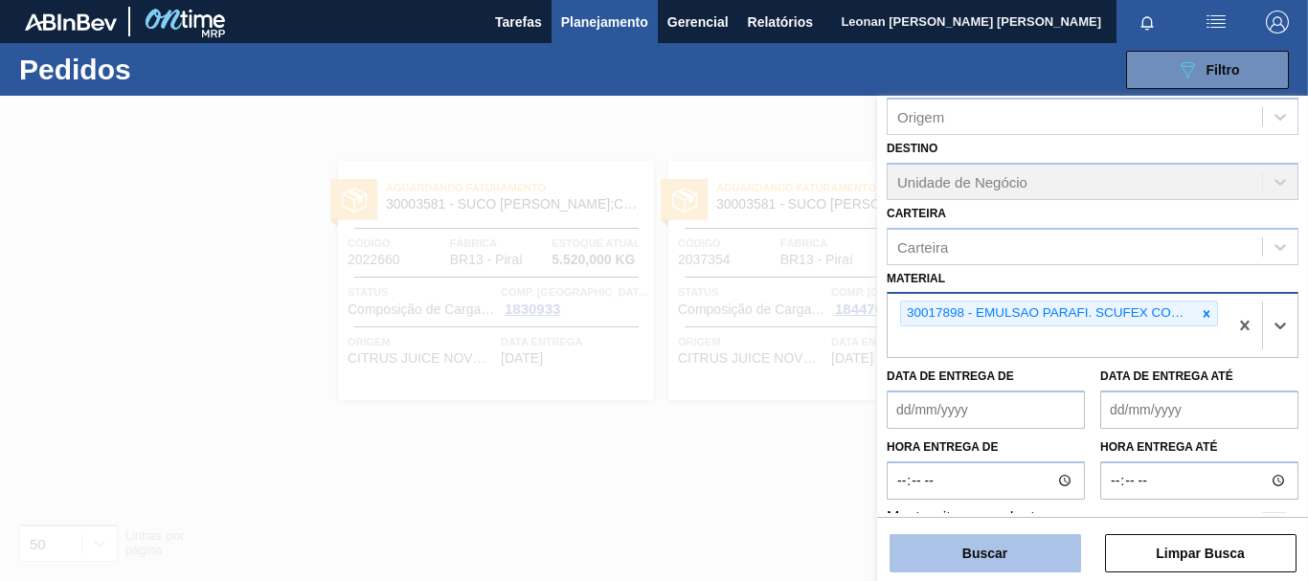
click at [1034, 545] on button "Buscar" at bounding box center [984, 553] width 191 height 38
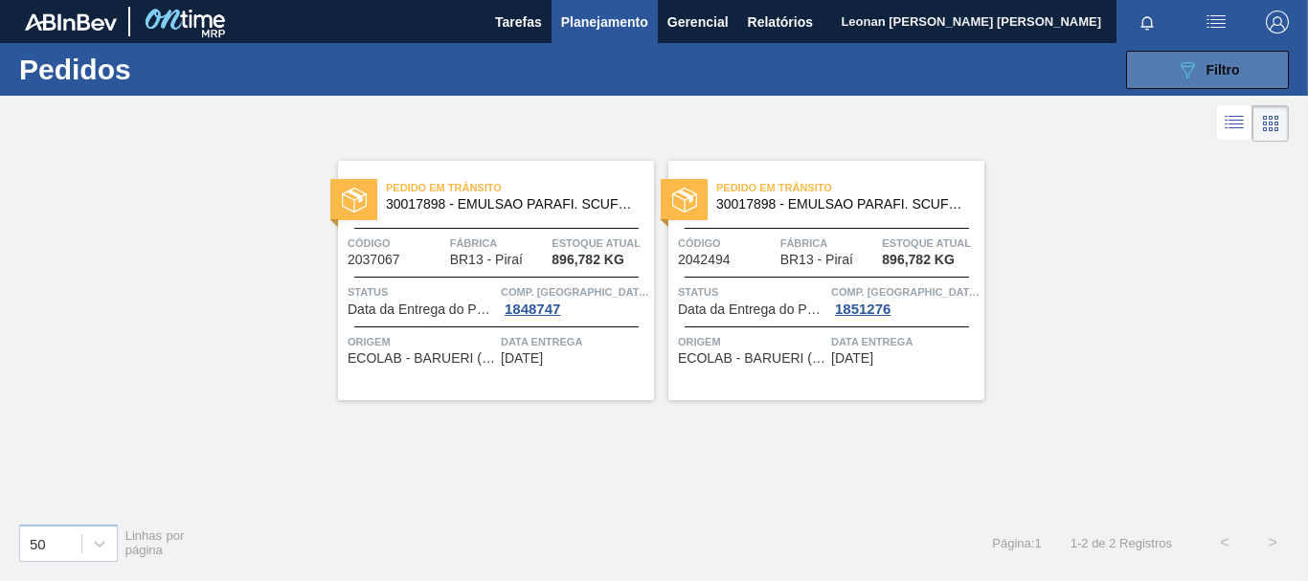
click at [1153, 55] on button "089F7B8B-B2A5-4AFE-B5C0-19BA573D28AC Filtro" at bounding box center [1207, 70] width 163 height 38
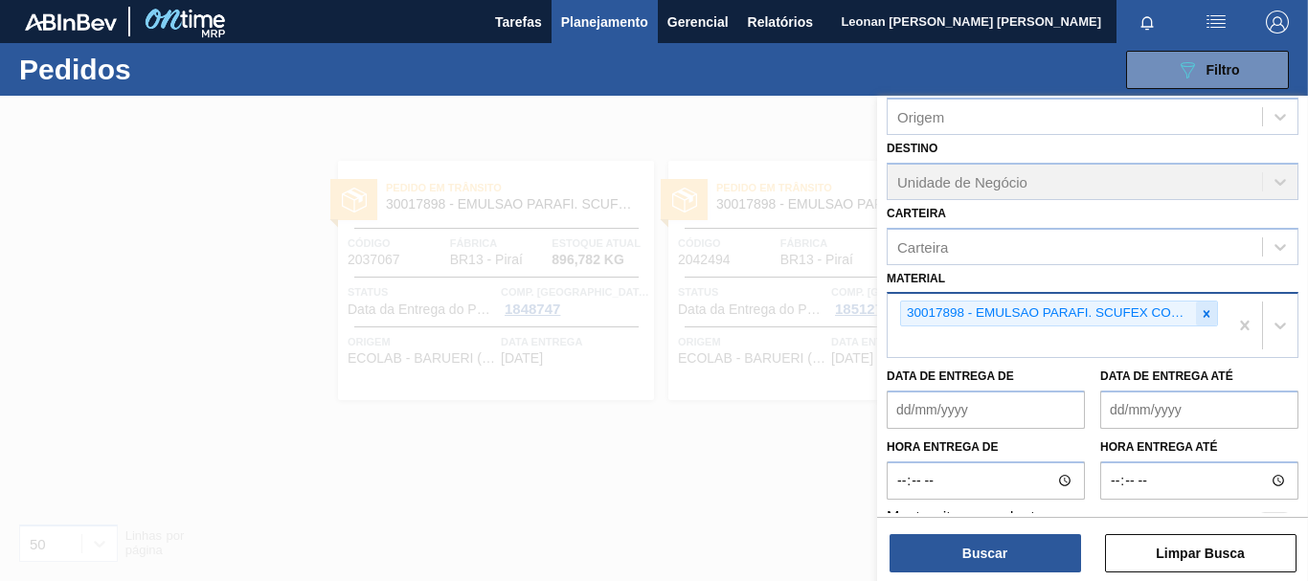
click at [1205, 311] on icon at bounding box center [1207, 313] width 7 height 7
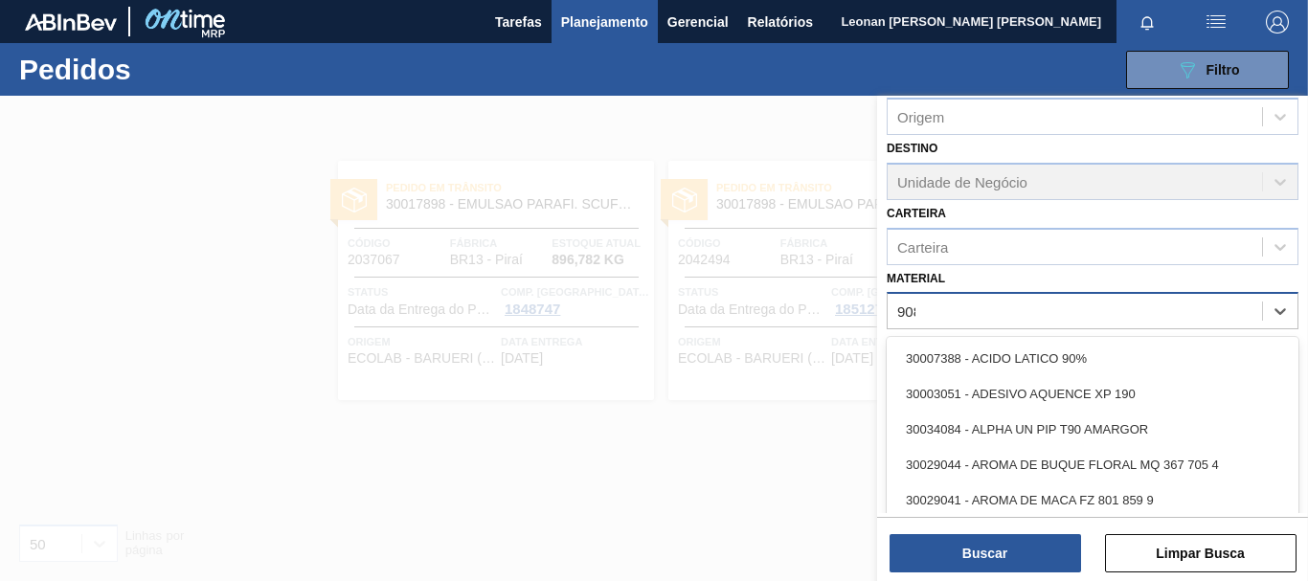
type input "9087"
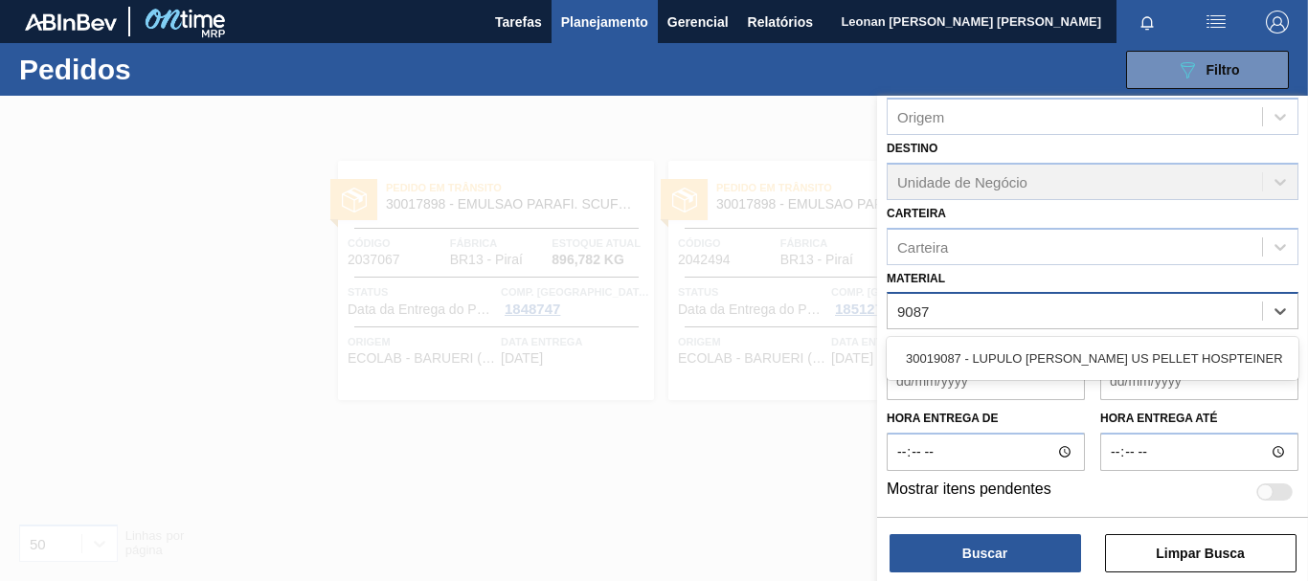
click at [1118, 351] on div "30019087 - LUPULO [PERSON_NAME] US PELLET HOSPTEINER" at bounding box center [1093, 358] width 412 height 35
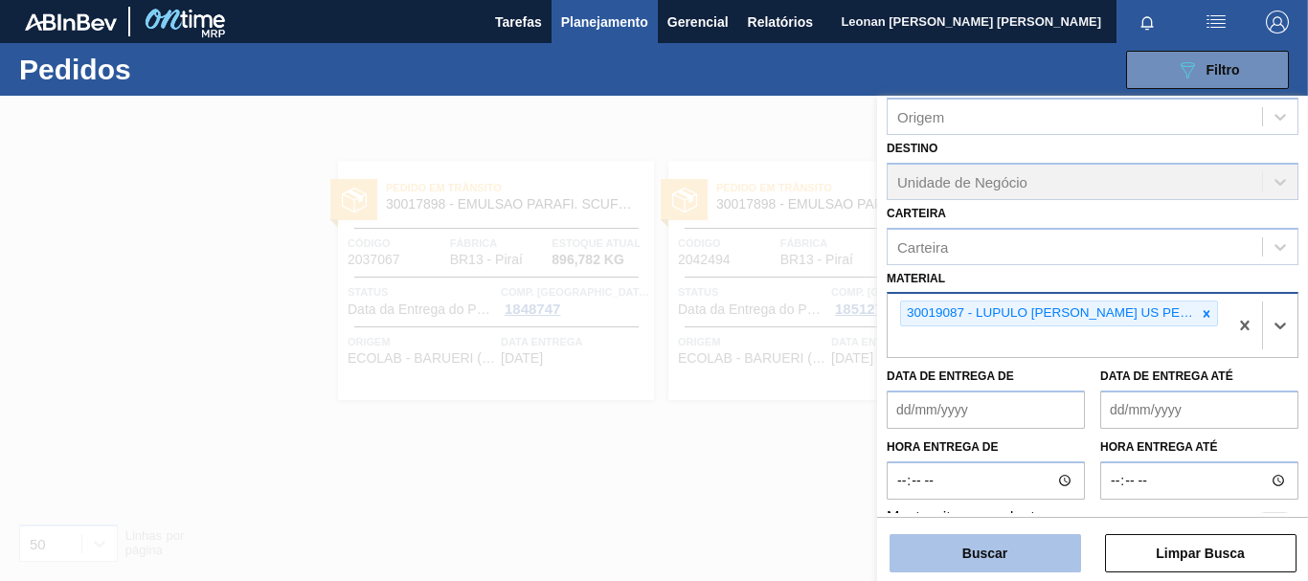
click at [1051, 544] on button "Buscar" at bounding box center [984, 553] width 191 height 38
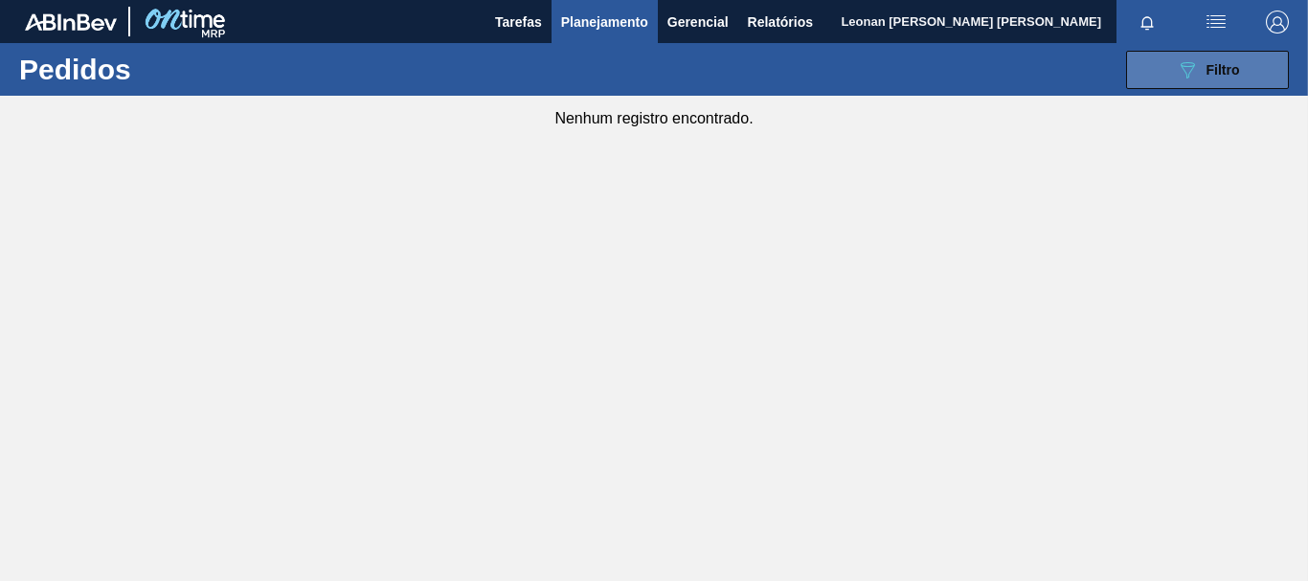
click at [1171, 60] on button "089F7B8B-B2A5-4AFE-B5C0-19BA573D28AC Filtro" at bounding box center [1207, 70] width 163 height 38
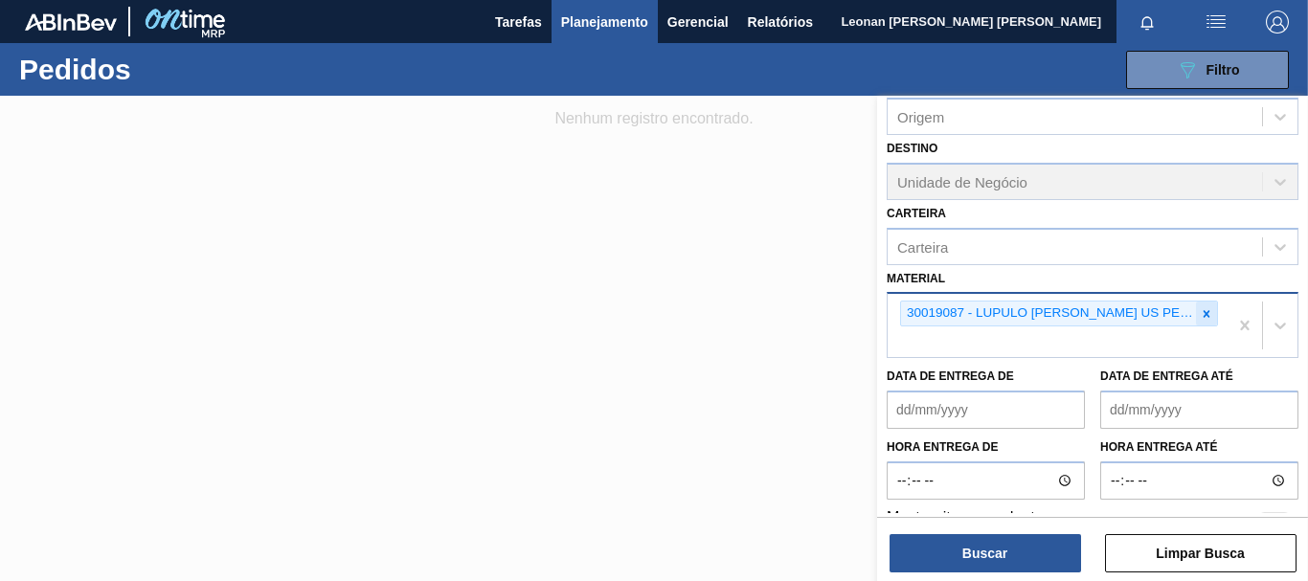
click at [1205, 319] on icon at bounding box center [1206, 313] width 13 height 13
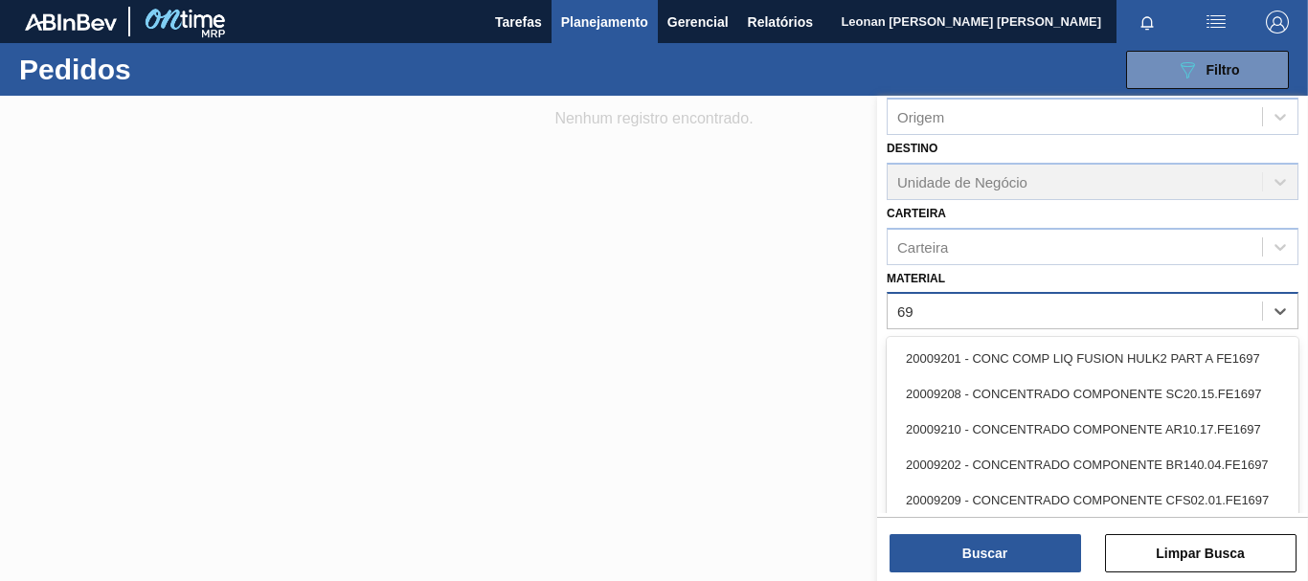
type input "6"
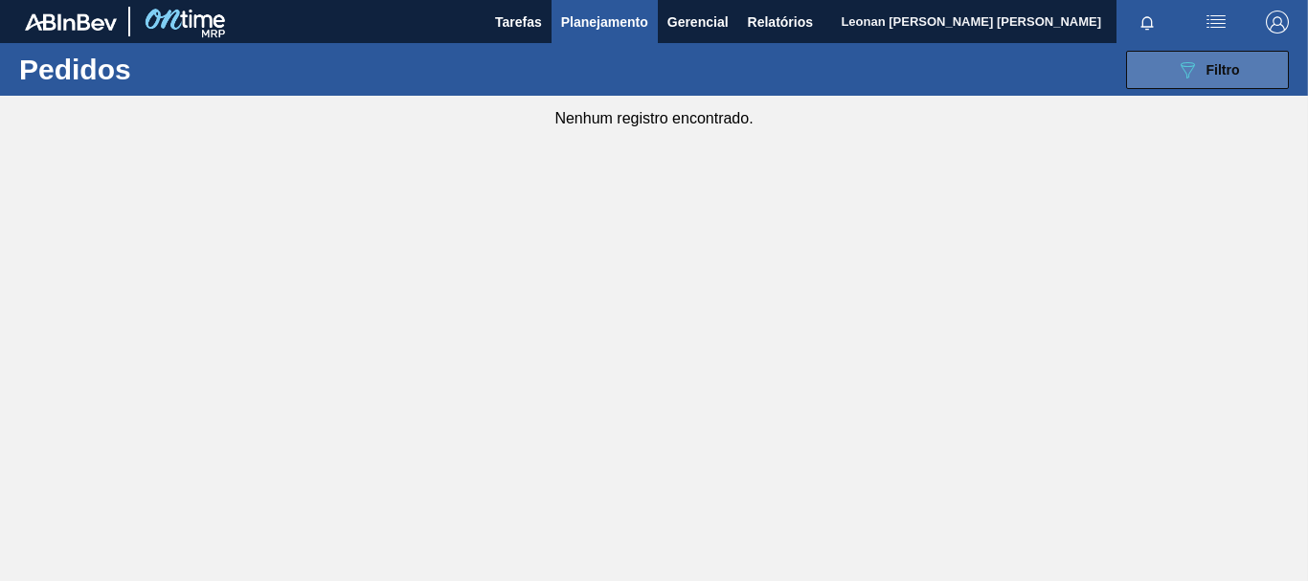
drag, startPoint x: 1263, startPoint y: 66, endPoint x: 1236, endPoint y: 196, distance: 132.9
click at [1264, 66] on button "089F7B8B-B2A5-4AFE-B5C0-19BA573D28AC Filtro" at bounding box center [1207, 70] width 163 height 38
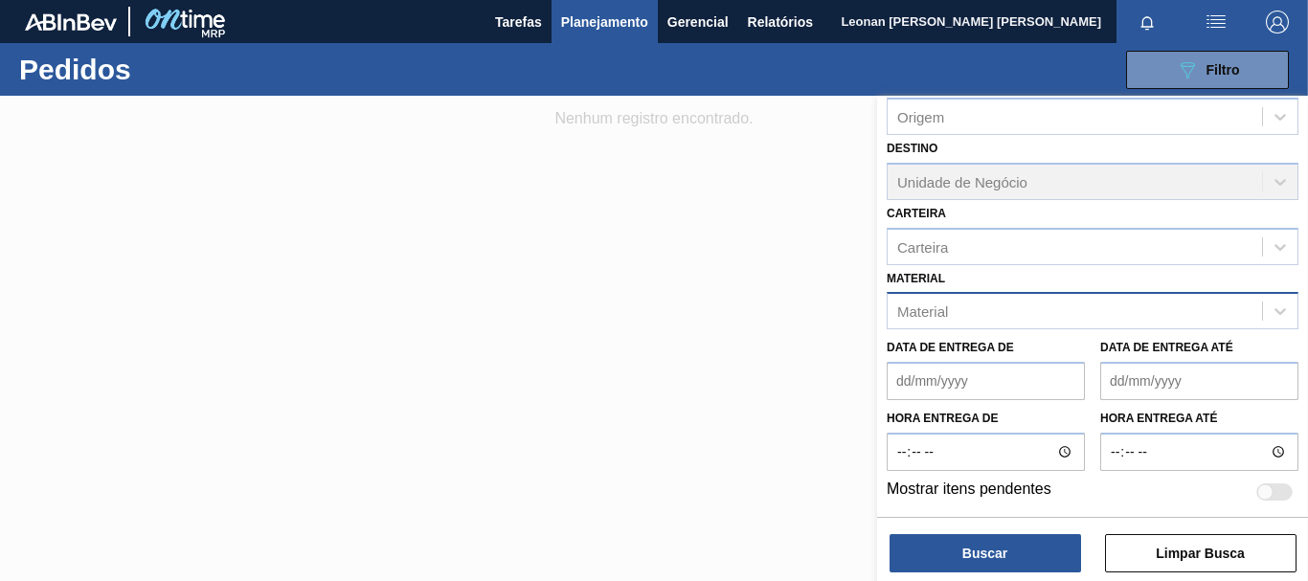
click at [1149, 321] on div "Material" at bounding box center [1075, 312] width 374 height 28
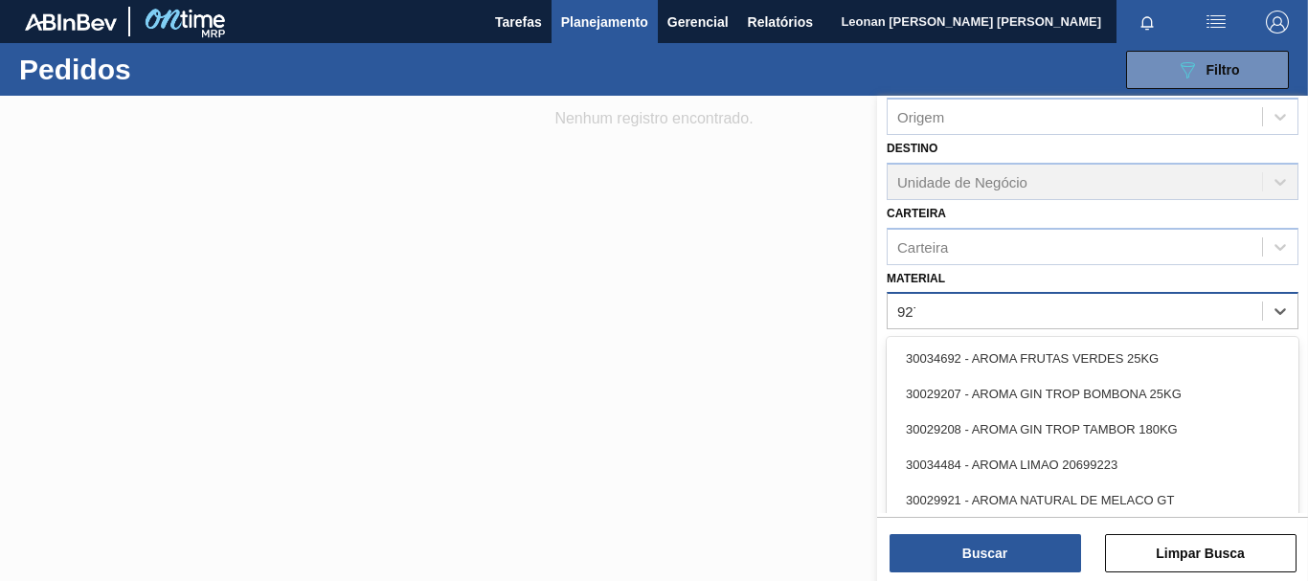
type input "9274"
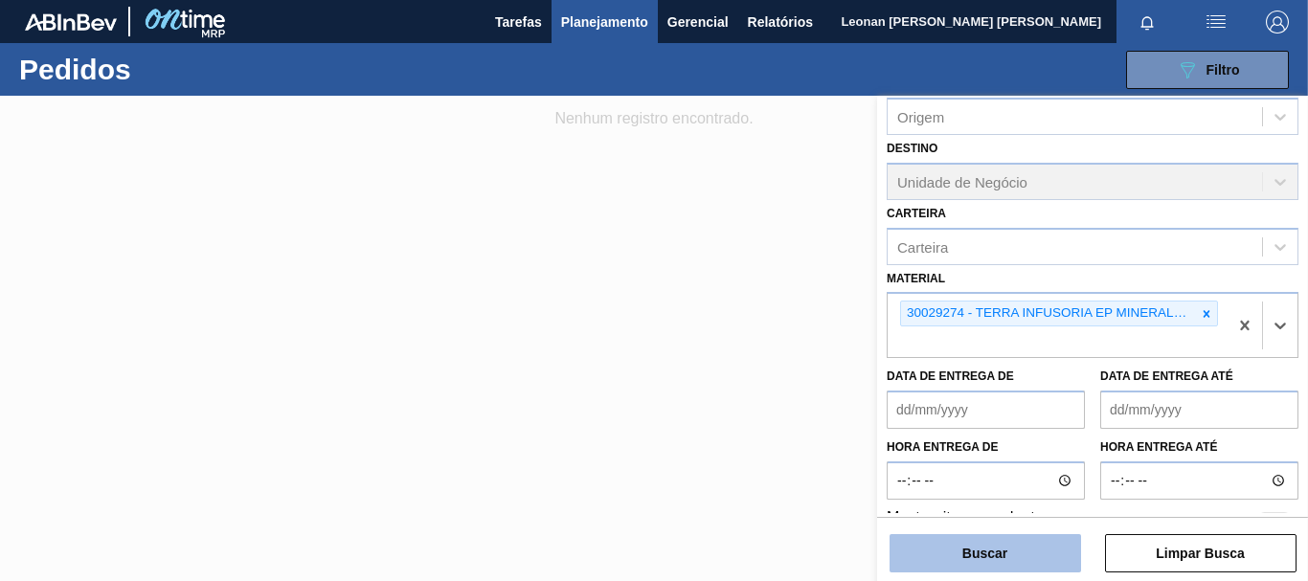
click at [991, 554] on button "Buscar" at bounding box center [984, 553] width 191 height 38
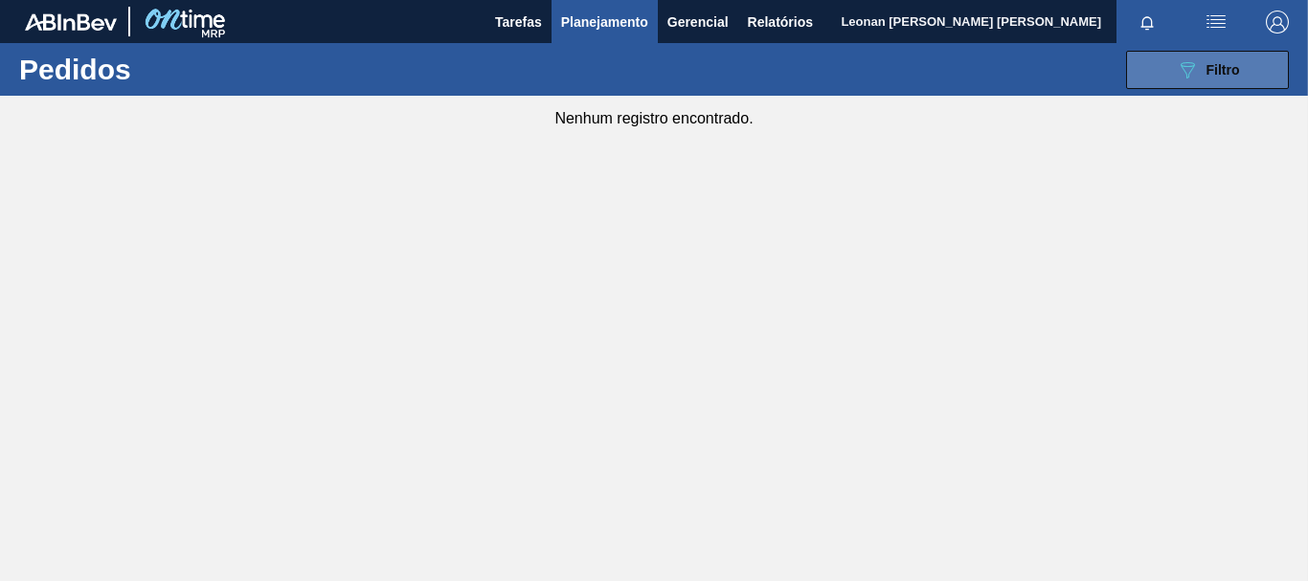
click at [1235, 74] on span "Filtro" at bounding box center [1223, 69] width 34 height 15
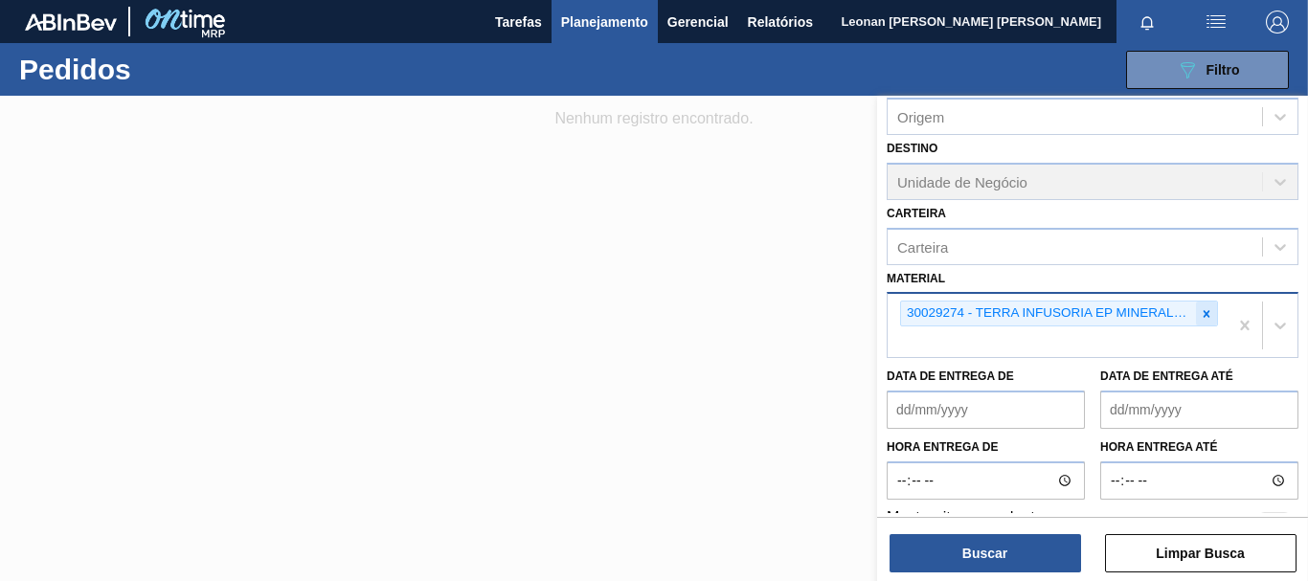
click at [1210, 313] on div at bounding box center [1206, 314] width 21 height 24
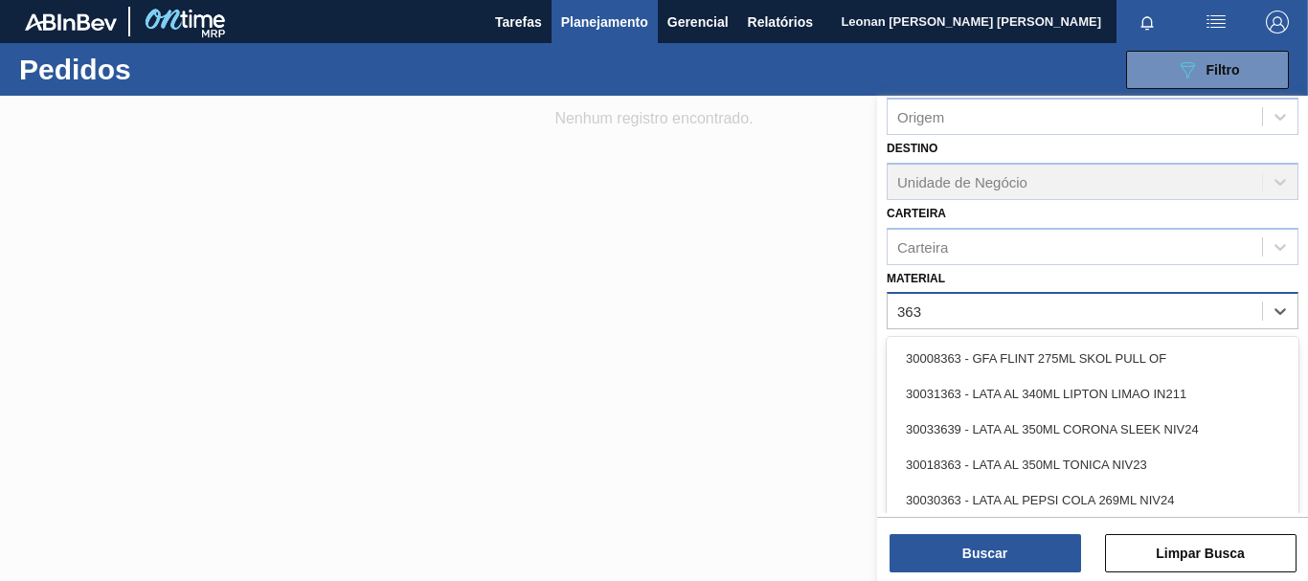
type input "3637"
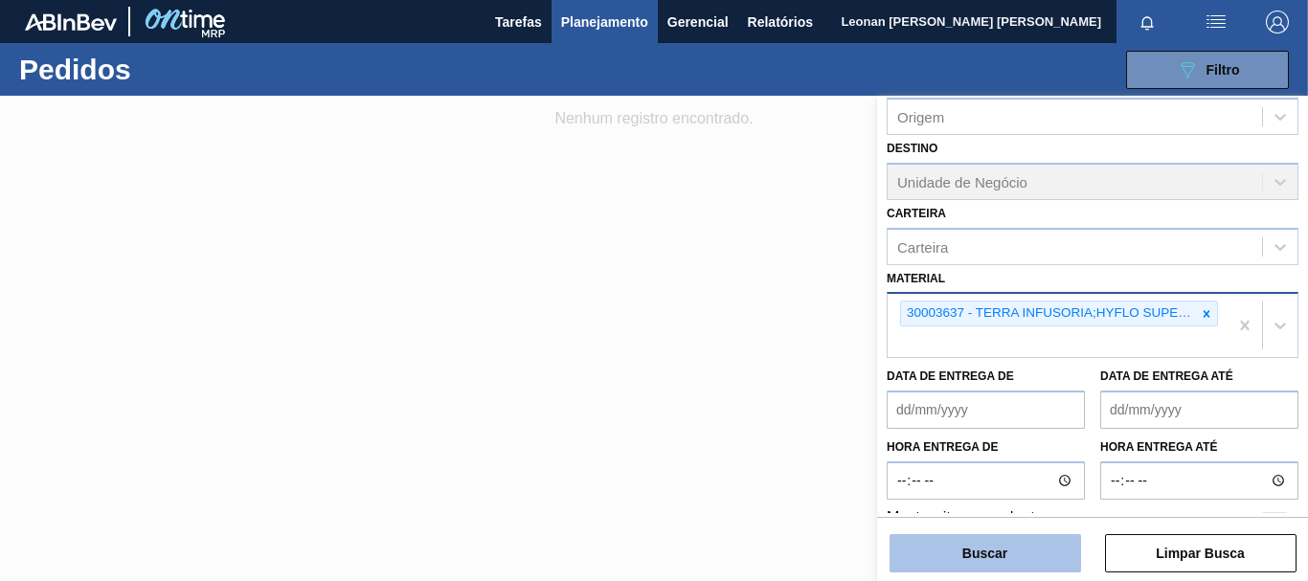
click at [995, 546] on button "Buscar" at bounding box center [984, 553] width 191 height 38
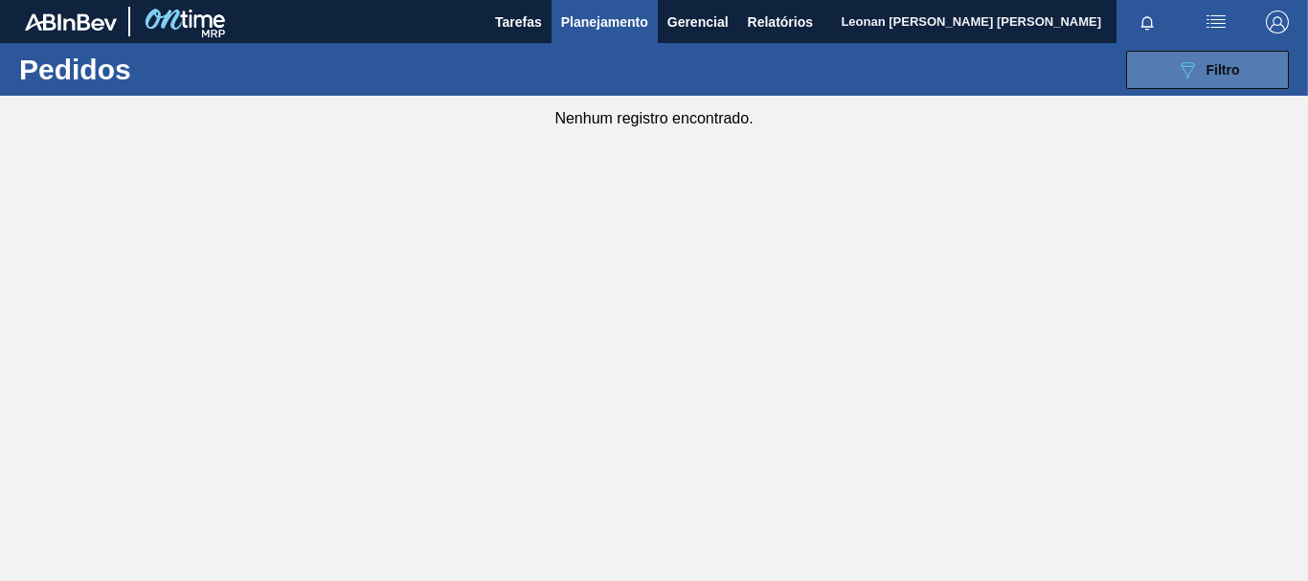
click at [1212, 79] on div "089F7B8B-B2A5-4AFE-B5C0-19BA573D28AC Filtro" at bounding box center [1208, 69] width 64 height 23
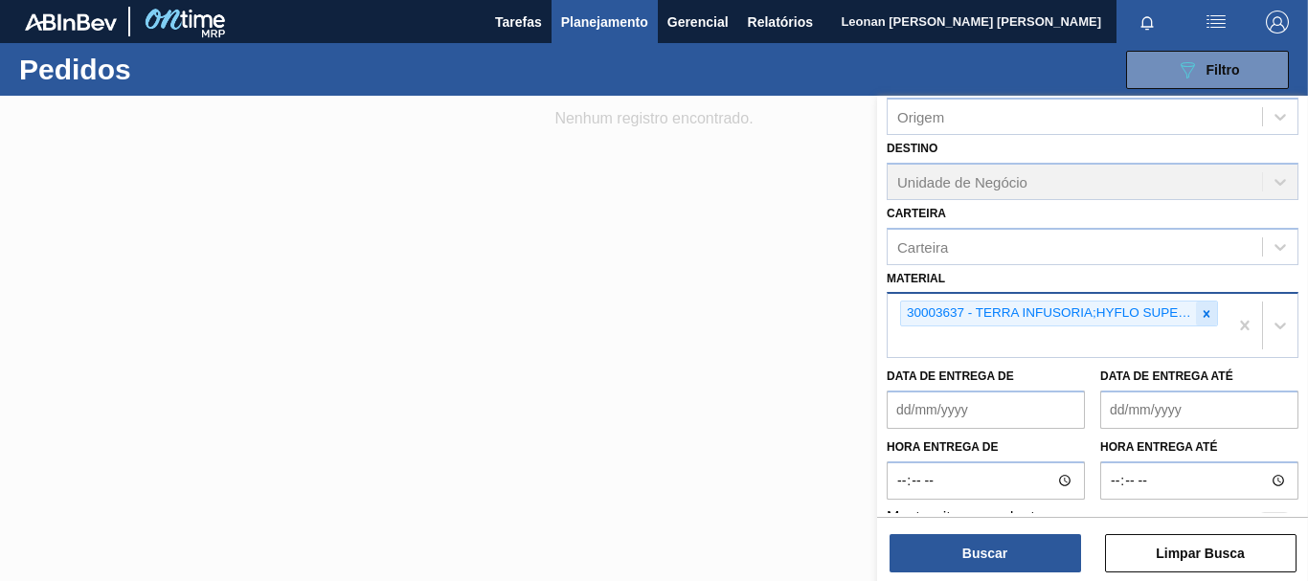
click at [1209, 313] on icon at bounding box center [1206, 313] width 13 height 13
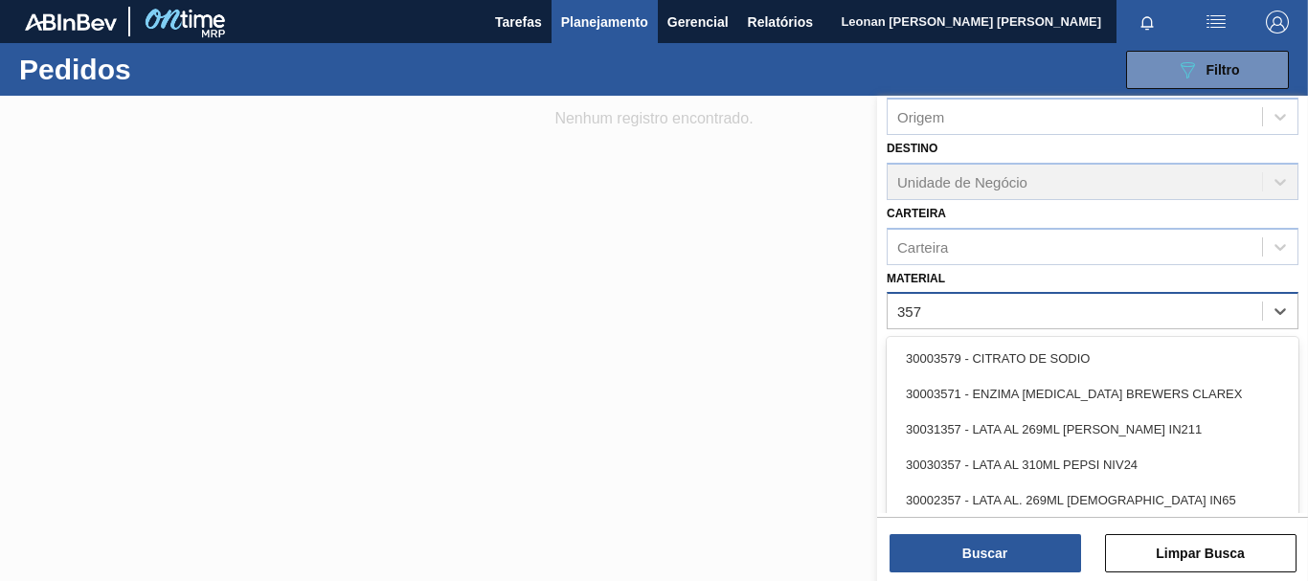
type input "3577"
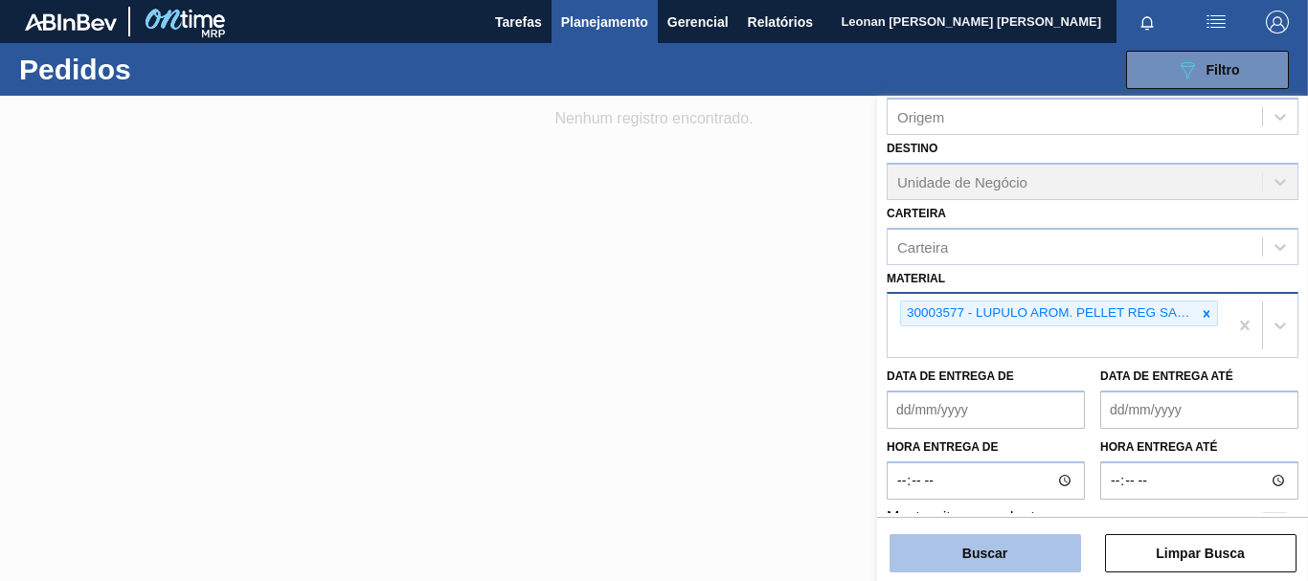
click at [998, 551] on button "Buscar" at bounding box center [984, 553] width 191 height 38
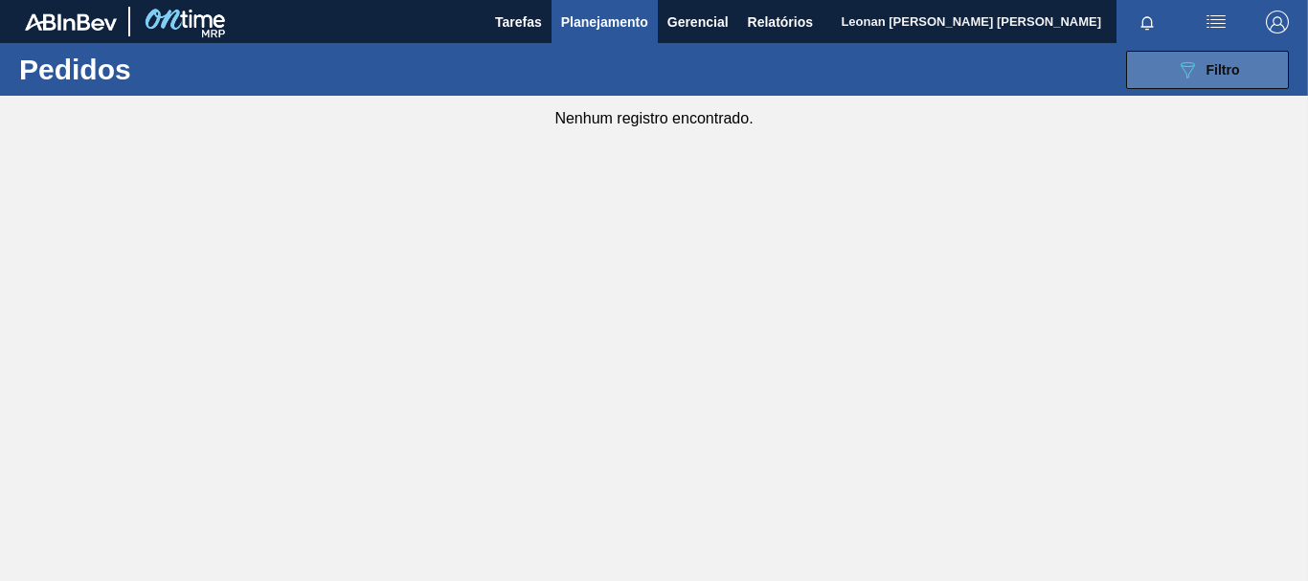
click at [1240, 56] on button "089F7B8B-B2A5-4AFE-B5C0-19BA573D28AC Filtro" at bounding box center [1207, 70] width 163 height 38
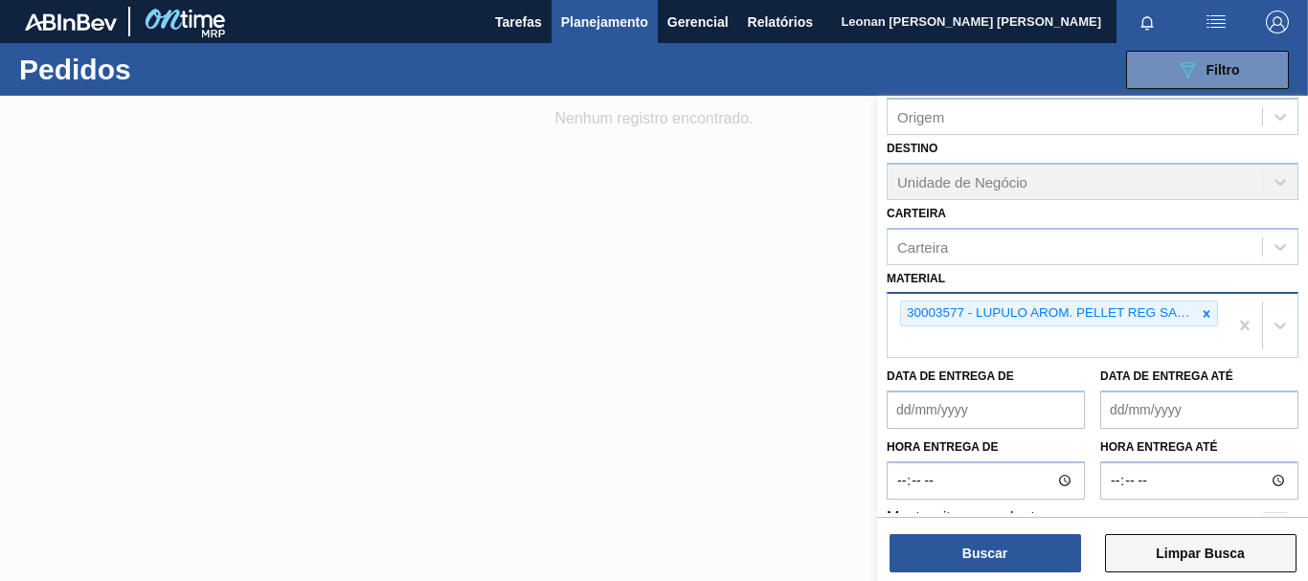
click at [1247, 550] on button "Limpar Busca" at bounding box center [1200, 553] width 191 height 38
